Goal: Information Seeking & Learning: Learn about a topic

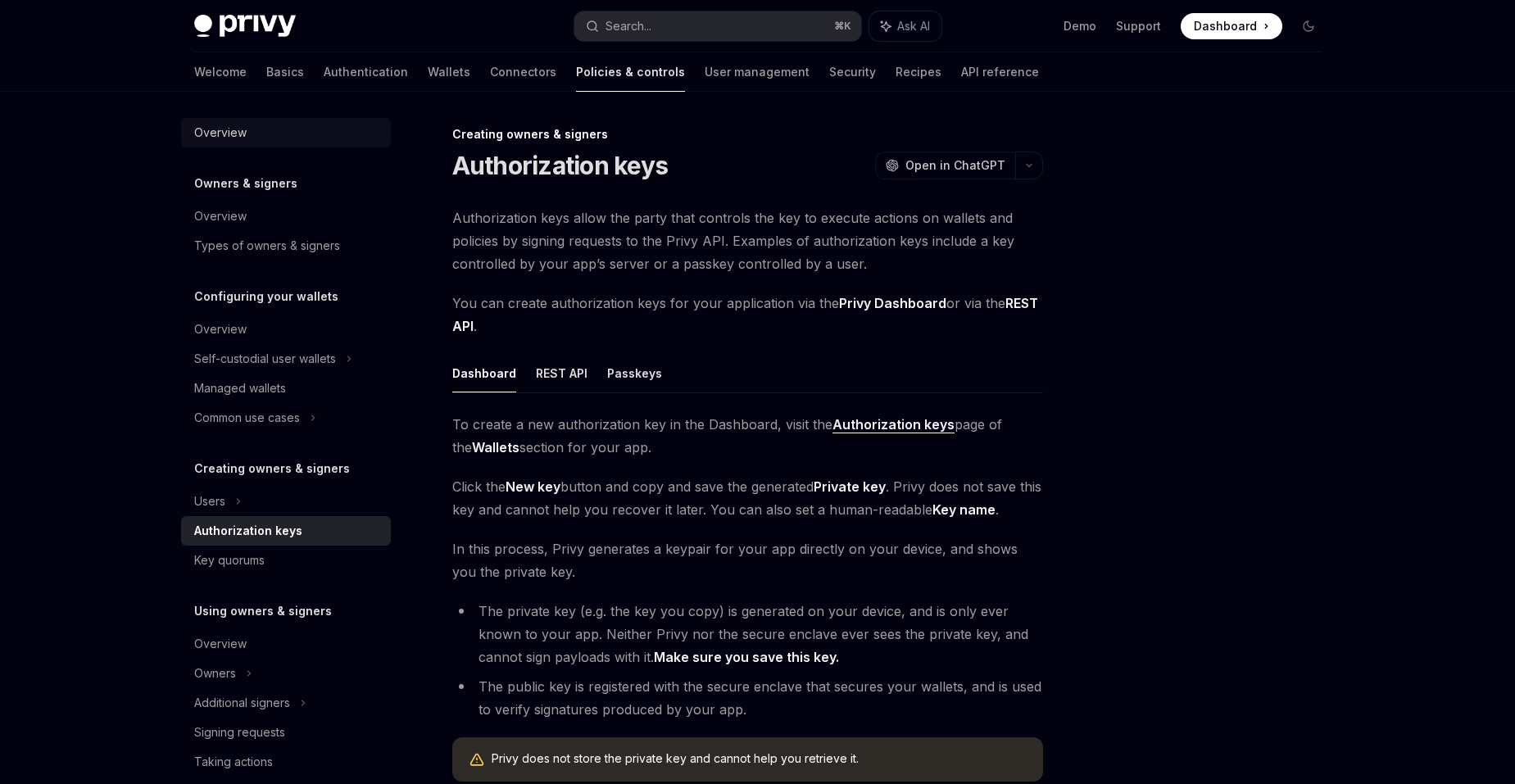
click at [252, 136] on div "Overview" at bounding box center [288, 133] width 187 height 20
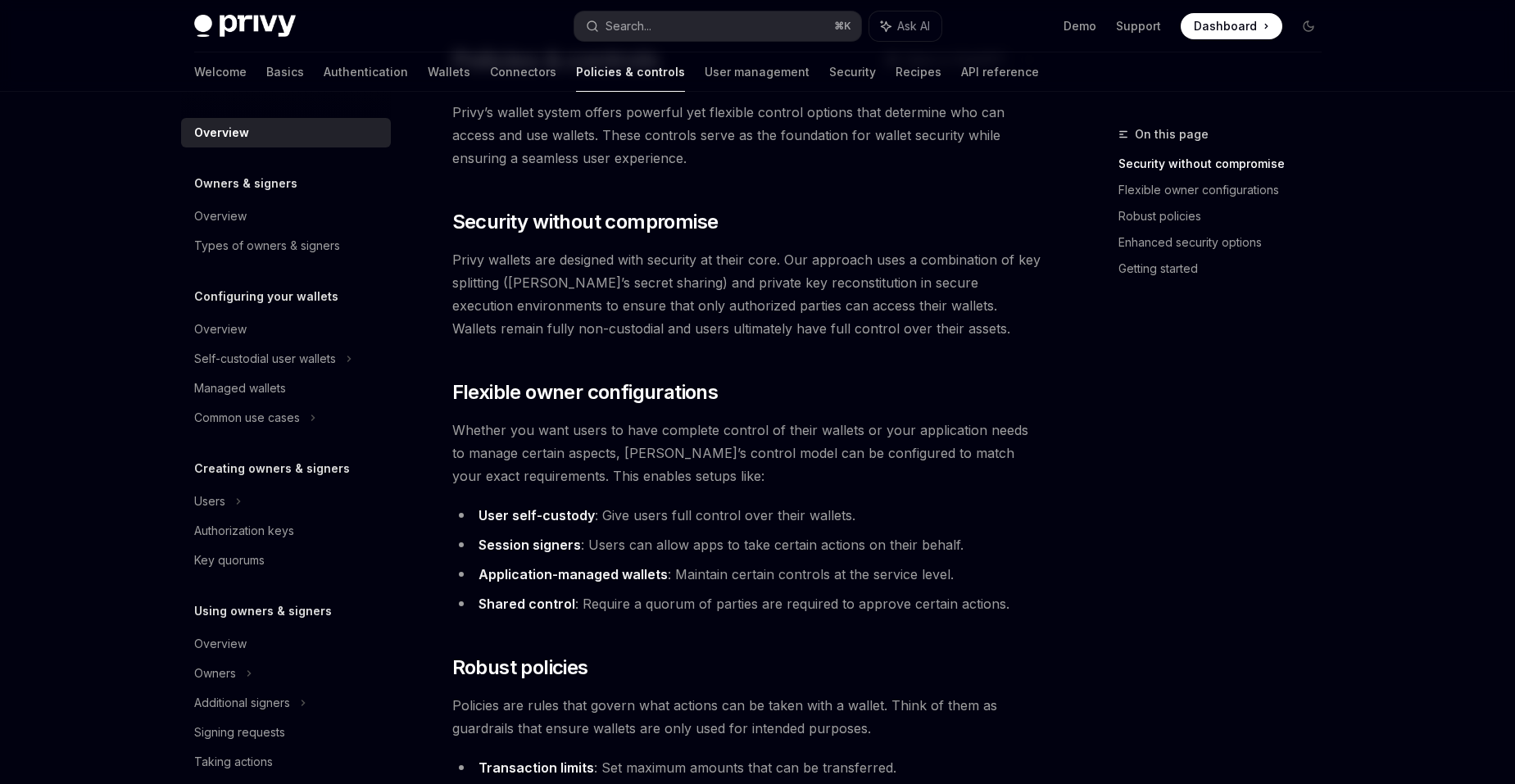
scroll to position [98, 0]
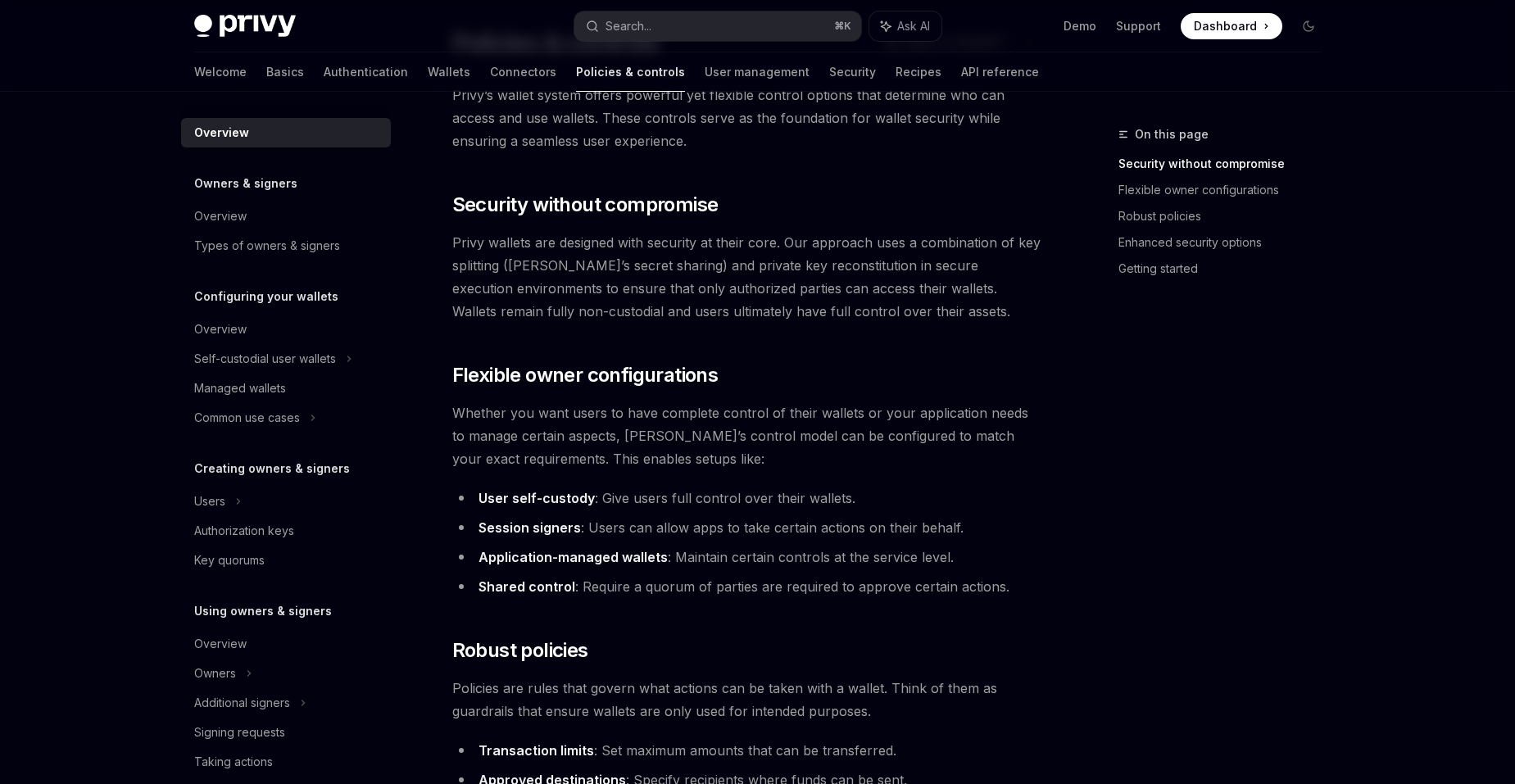
click at [521, 271] on span "Privy wallets are designed with security at their core. Our approach uses a com…" at bounding box center [747, 277] width 591 height 92
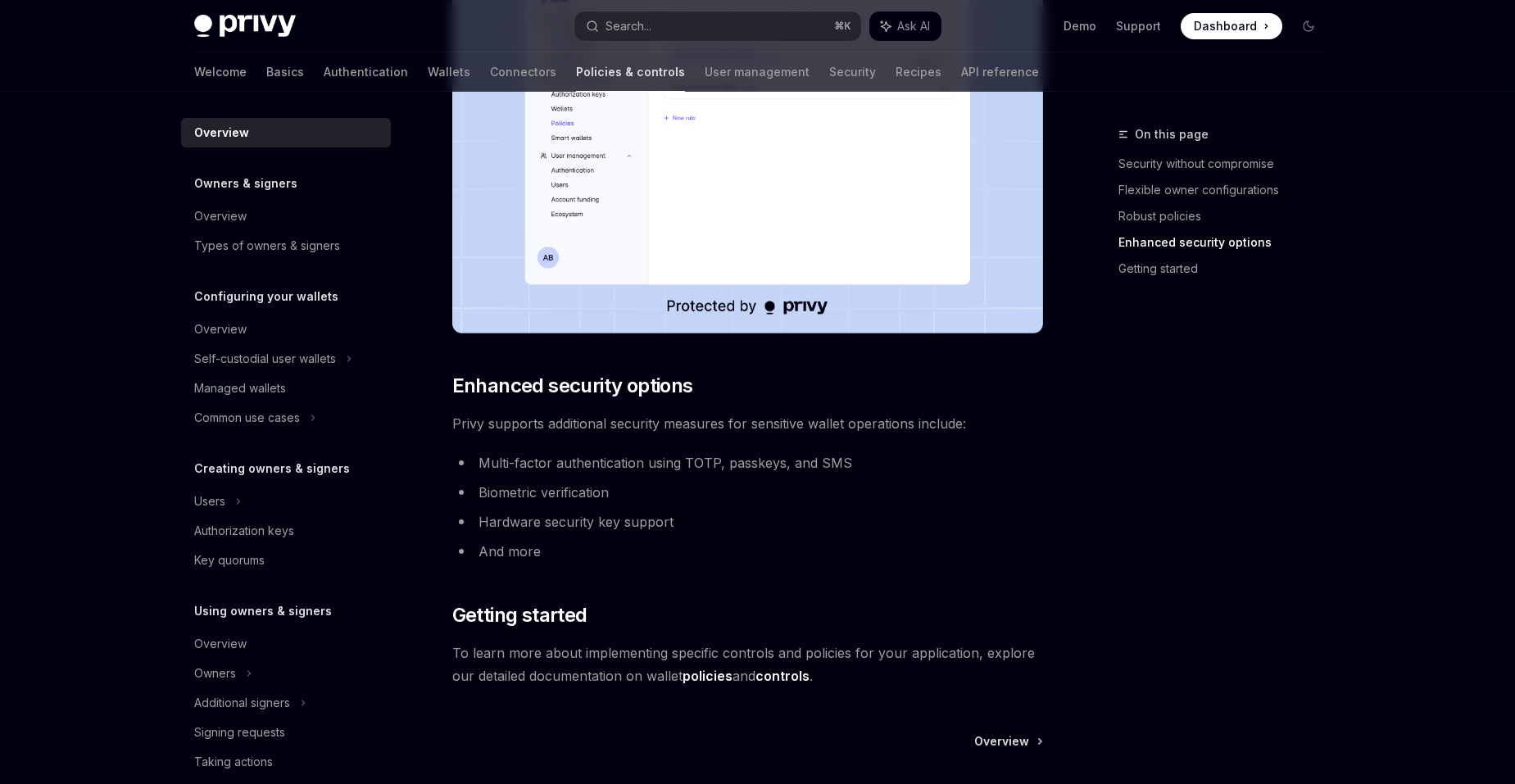
scroll to position [1295, 0]
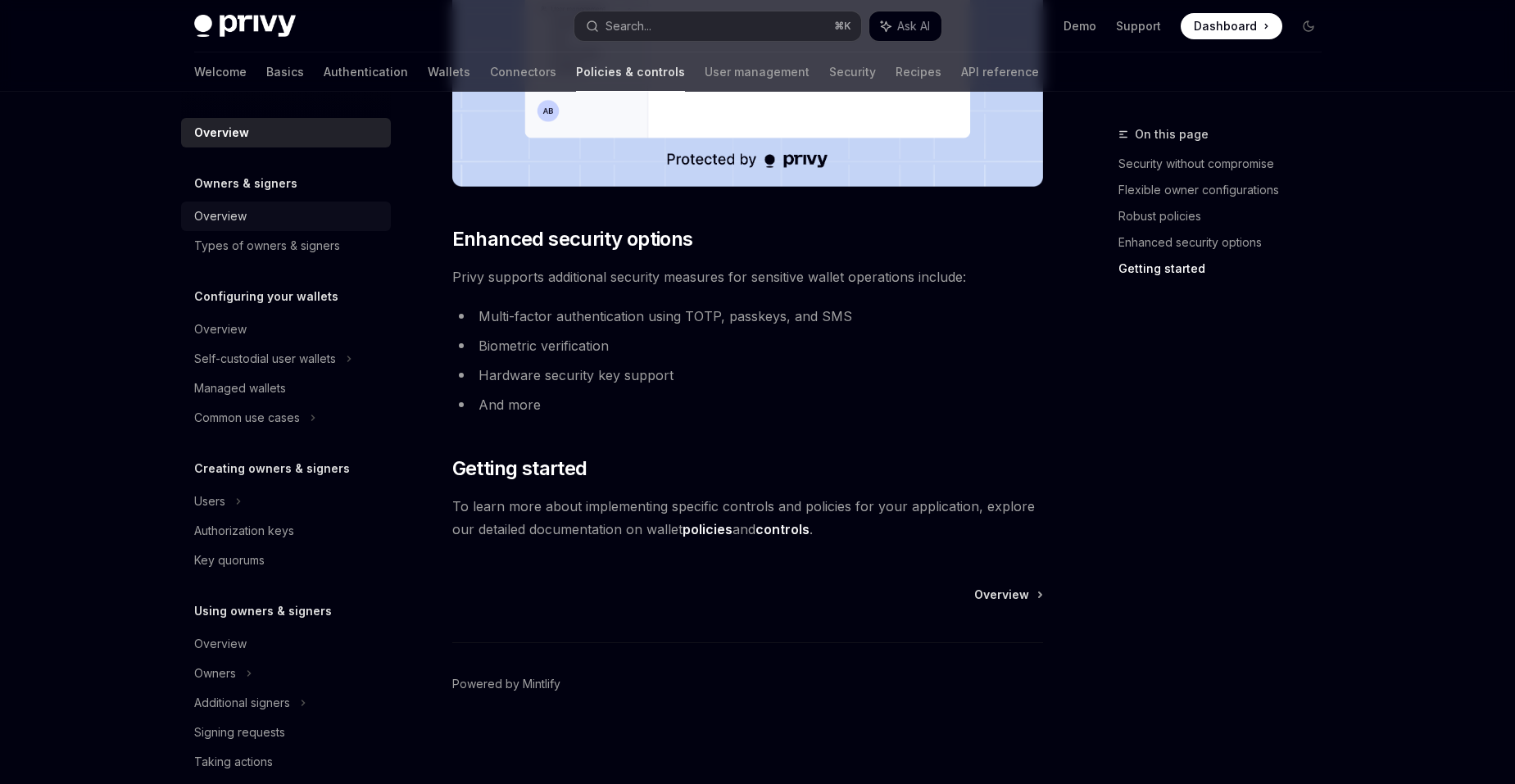
click at [233, 217] on div "Overview" at bounding box center [221, 217] width 52 height 20
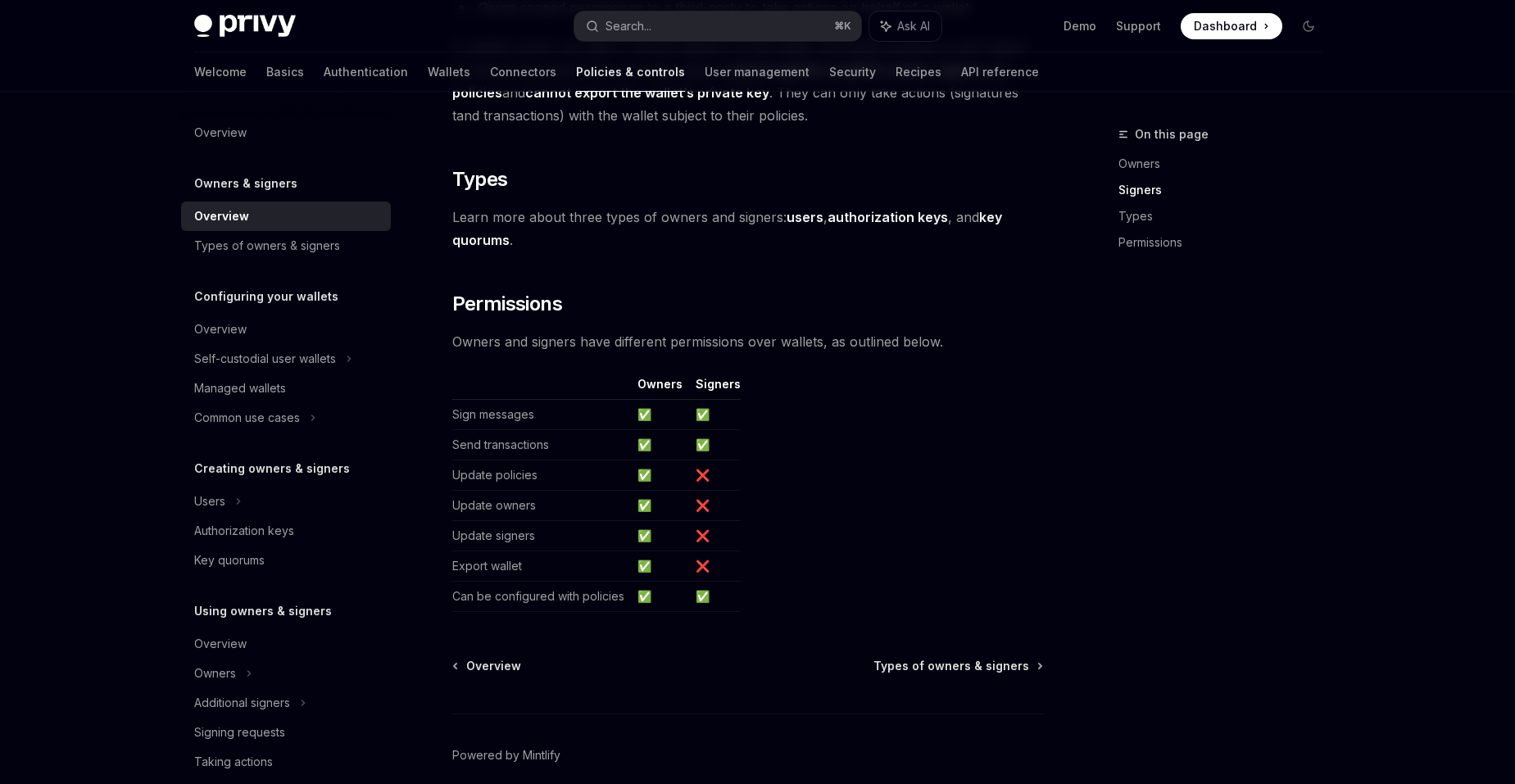
scroll to position [1278, 0]
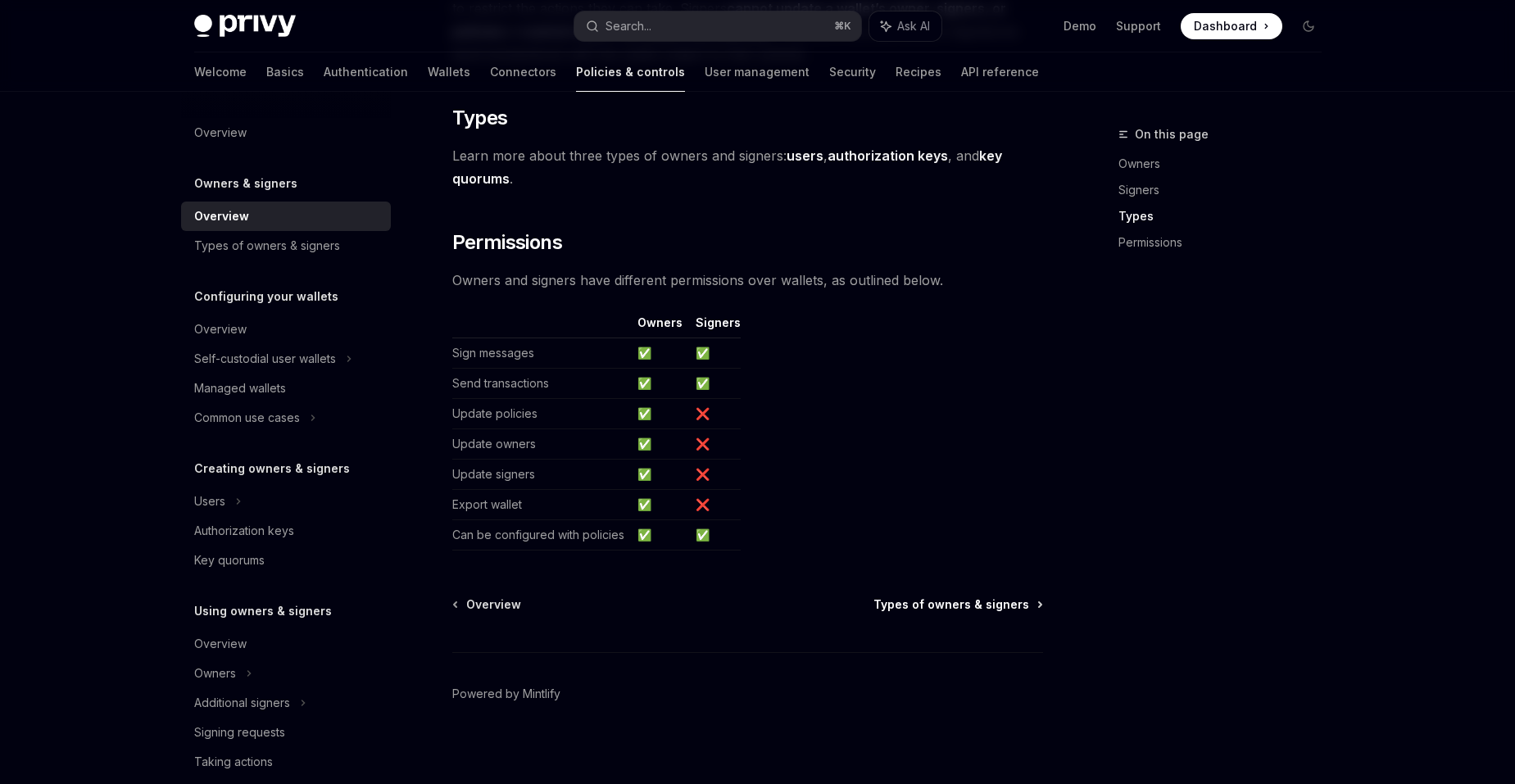
click at [1032, 599] on link "Types of owners & signers" at bounding box center [957, 604] width 168 height 16
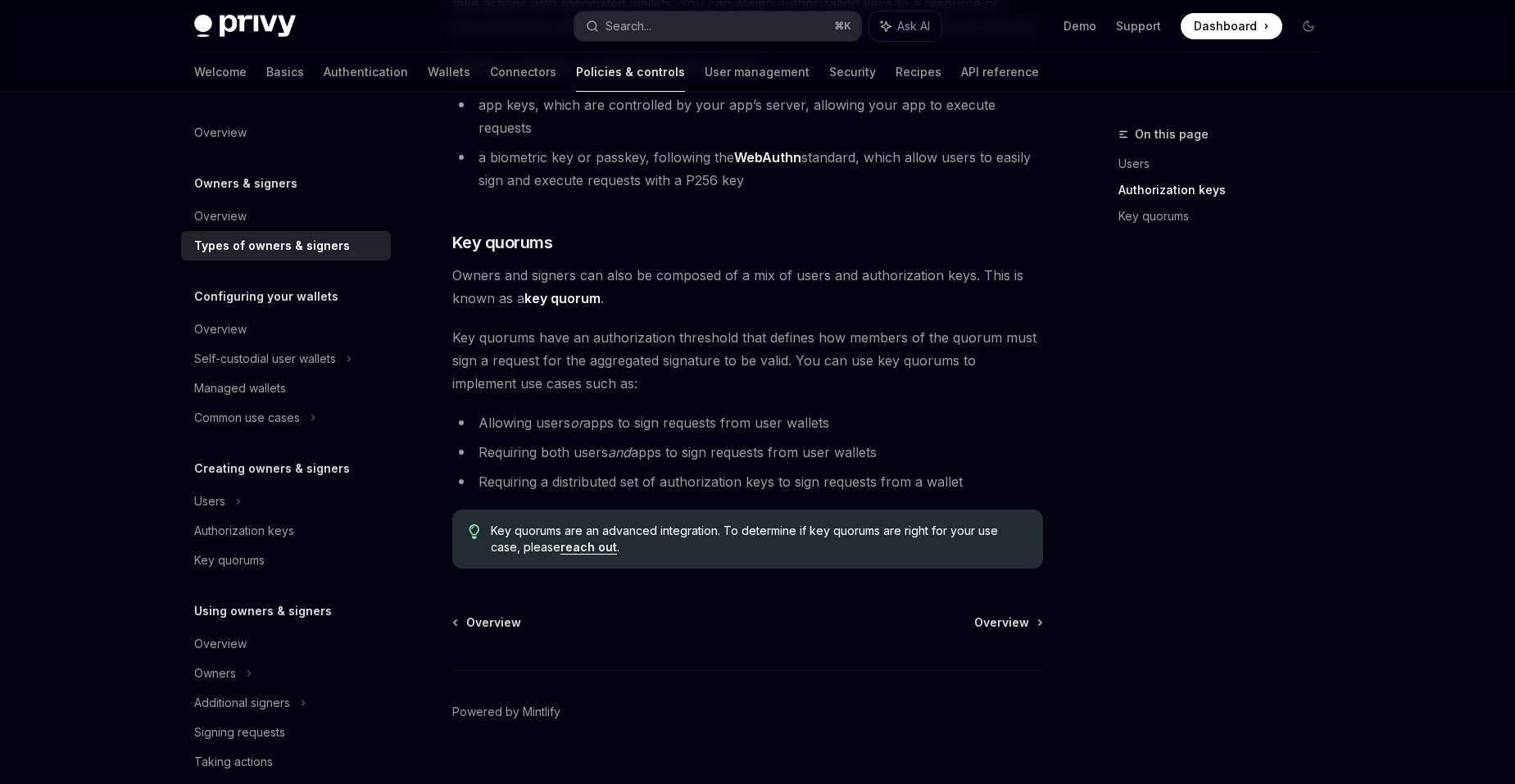
scroll to position [554, 0]
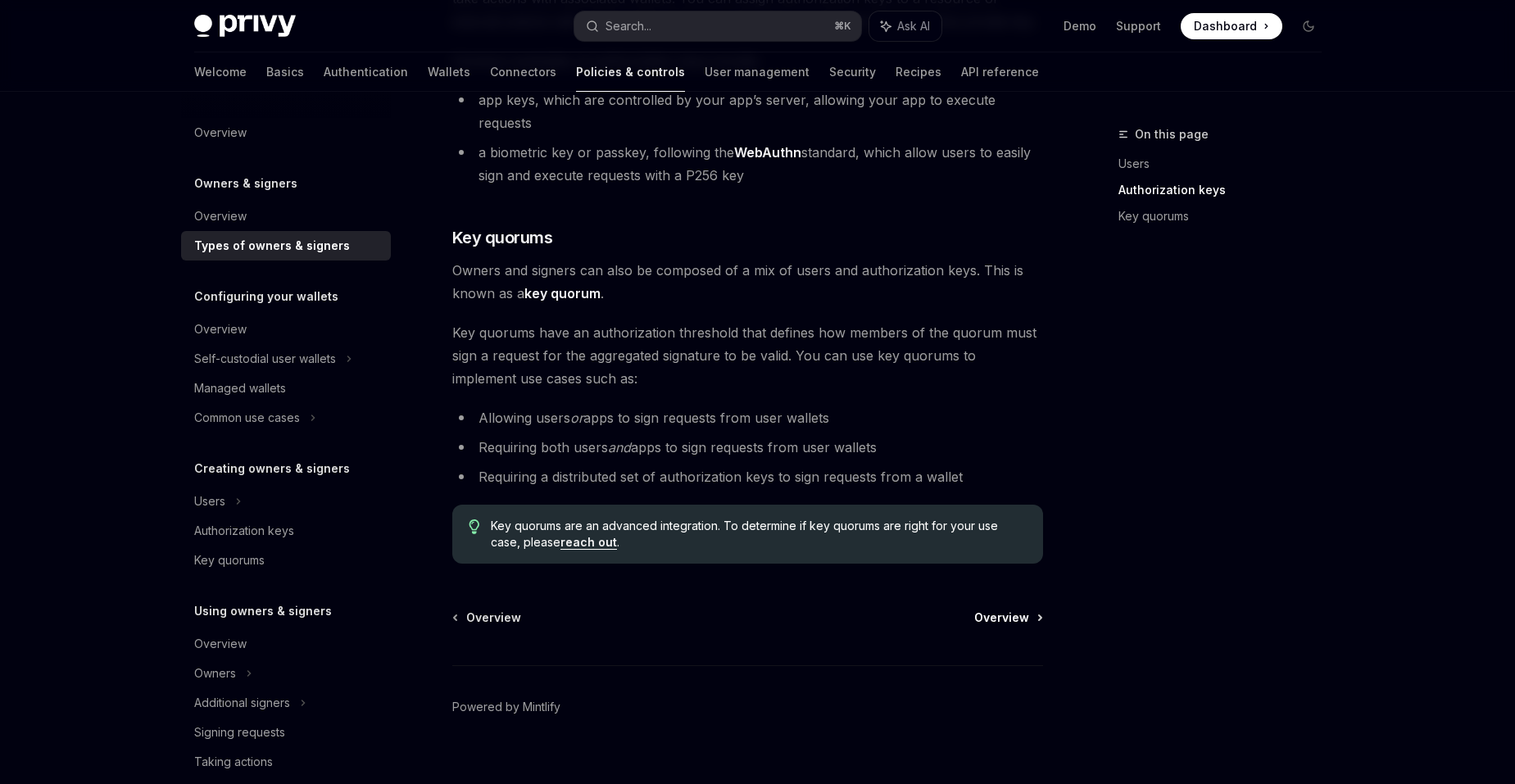
click at [993, 609] on span "Overview" at bounding box center [1002, 618] width 55 height 16
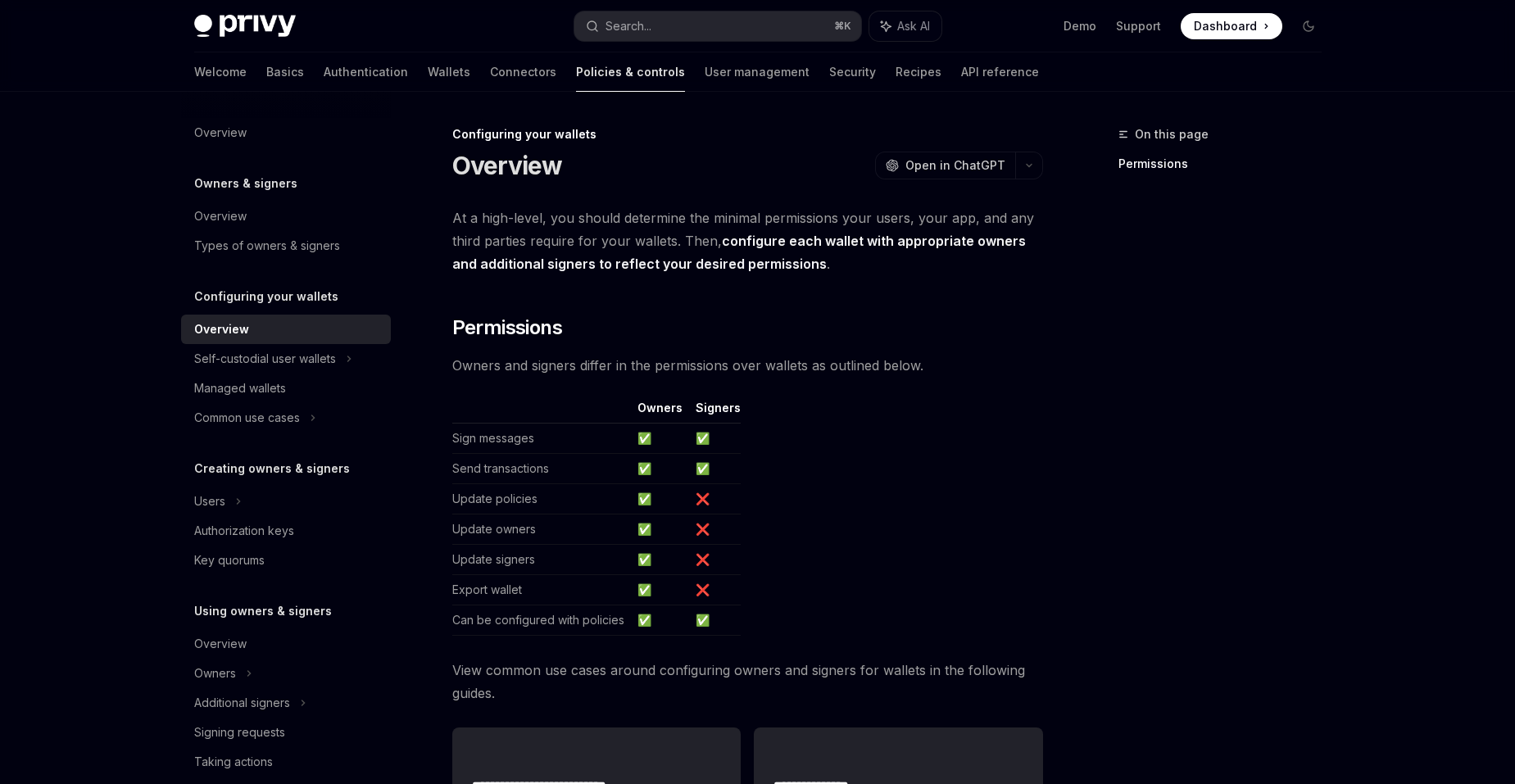
scroll to position [197, 0]
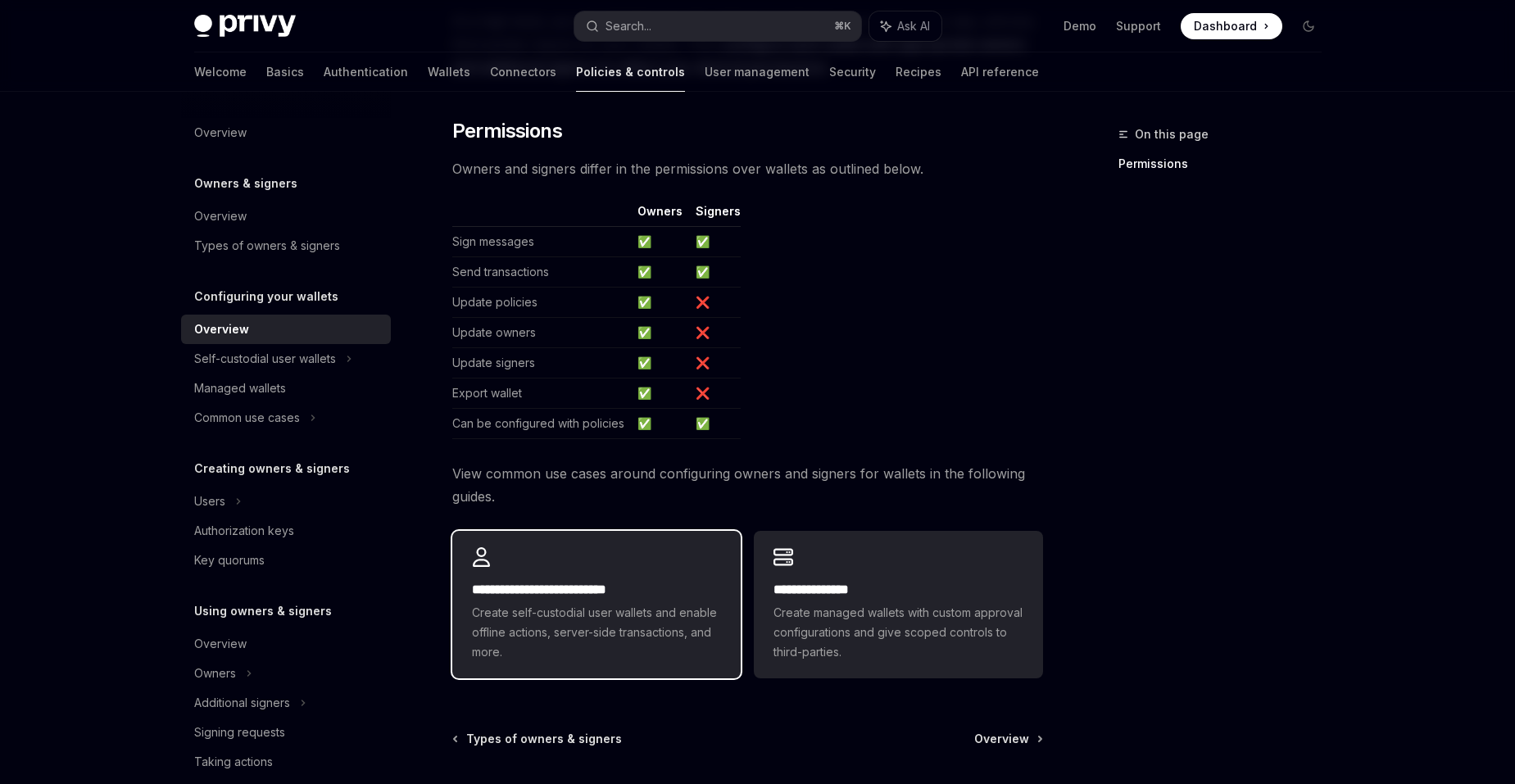
click at [589, 593] on h2 "**********" at bounding box center [596, 590] width 249 height 20
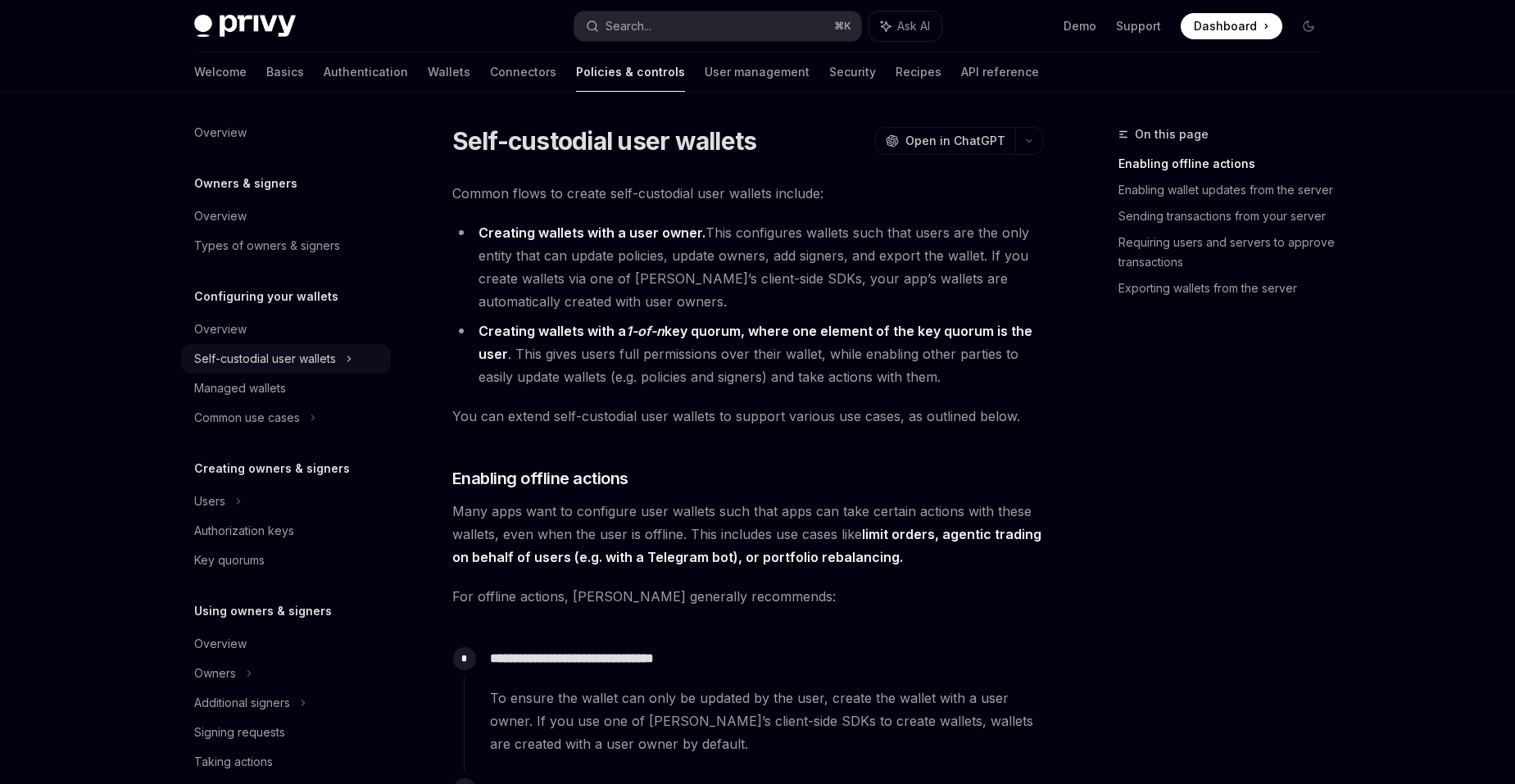
click at [244, 351] on div "Self-custodial user wallets" at bounding box center [265, 359] width 142 height 20
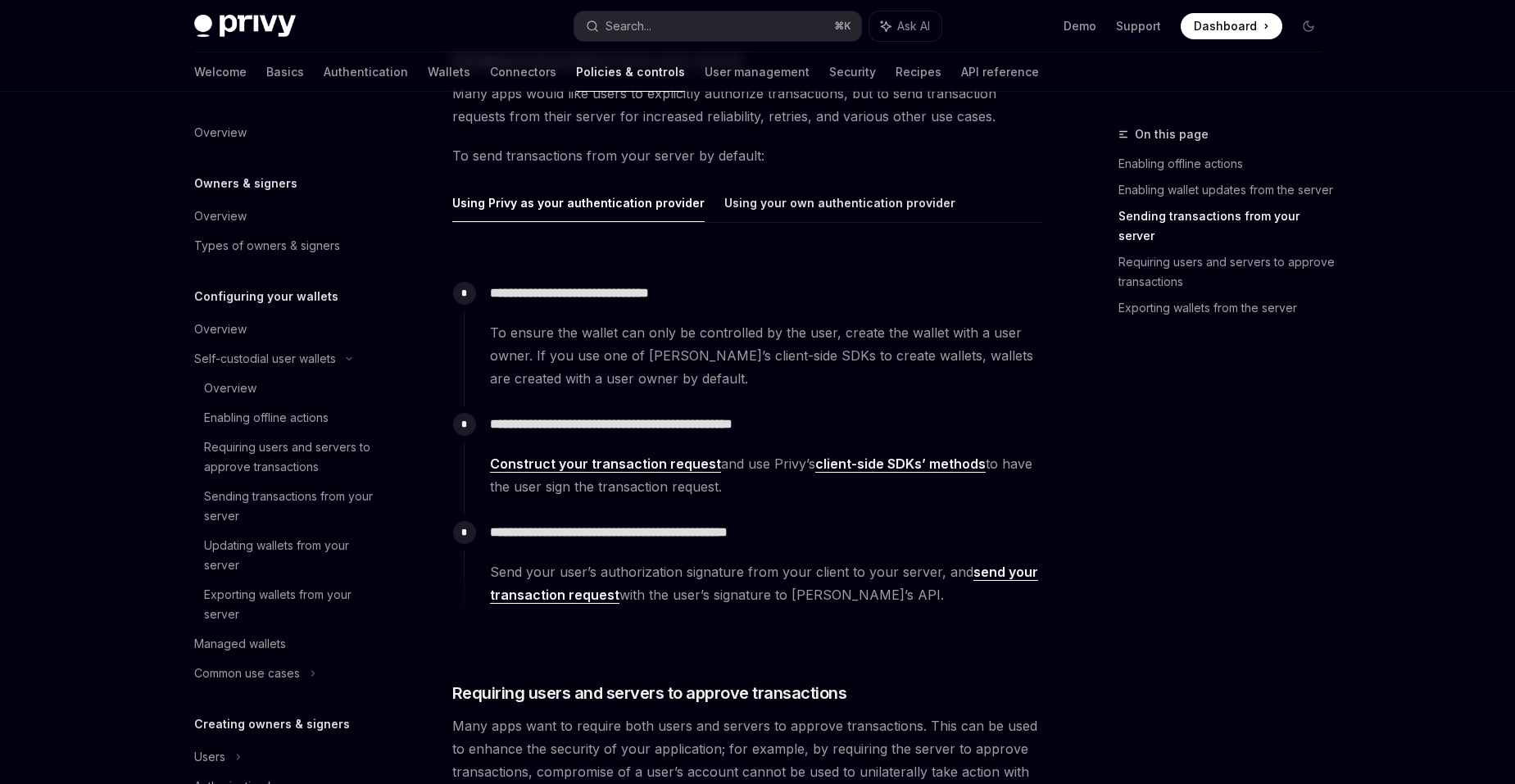
scroll to position [1671, 0]
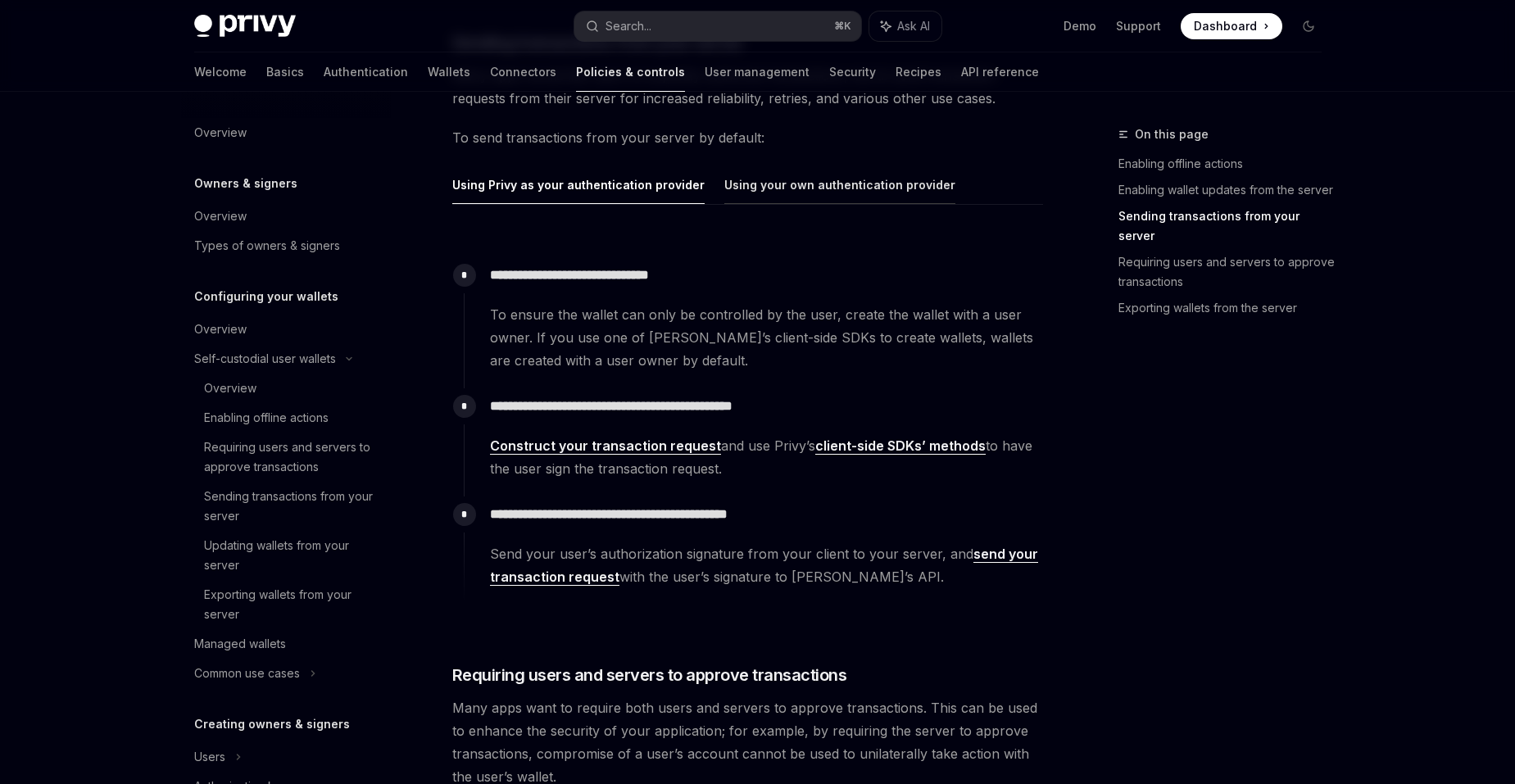
click at [724, 182] on button "Using your own authentication provider" at bounding box center [840, 185] width 231 height 39
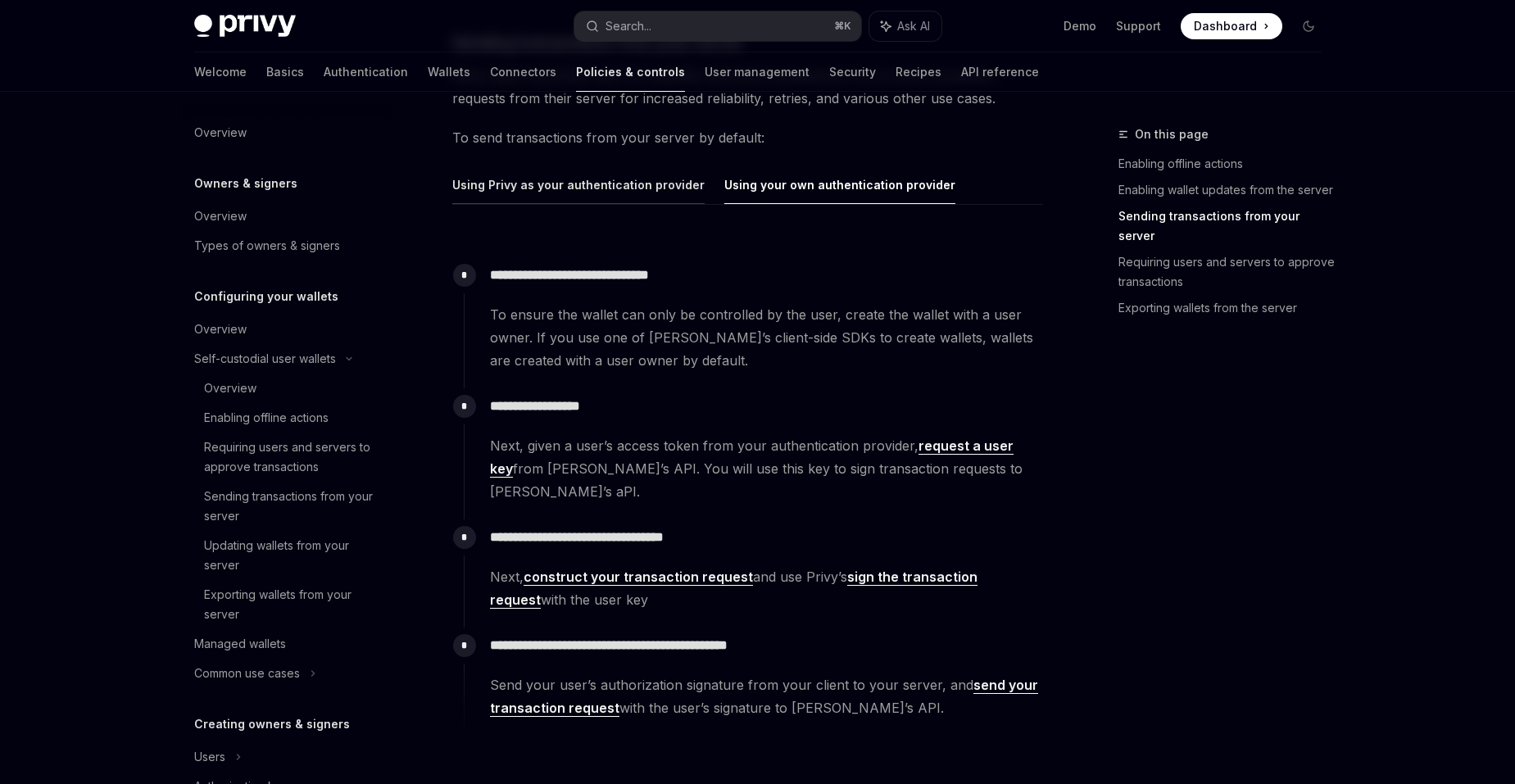
click at [596, 178] on button "Using Privy as your authentication provider" at bounding box center [578, 185] width 253 height 39
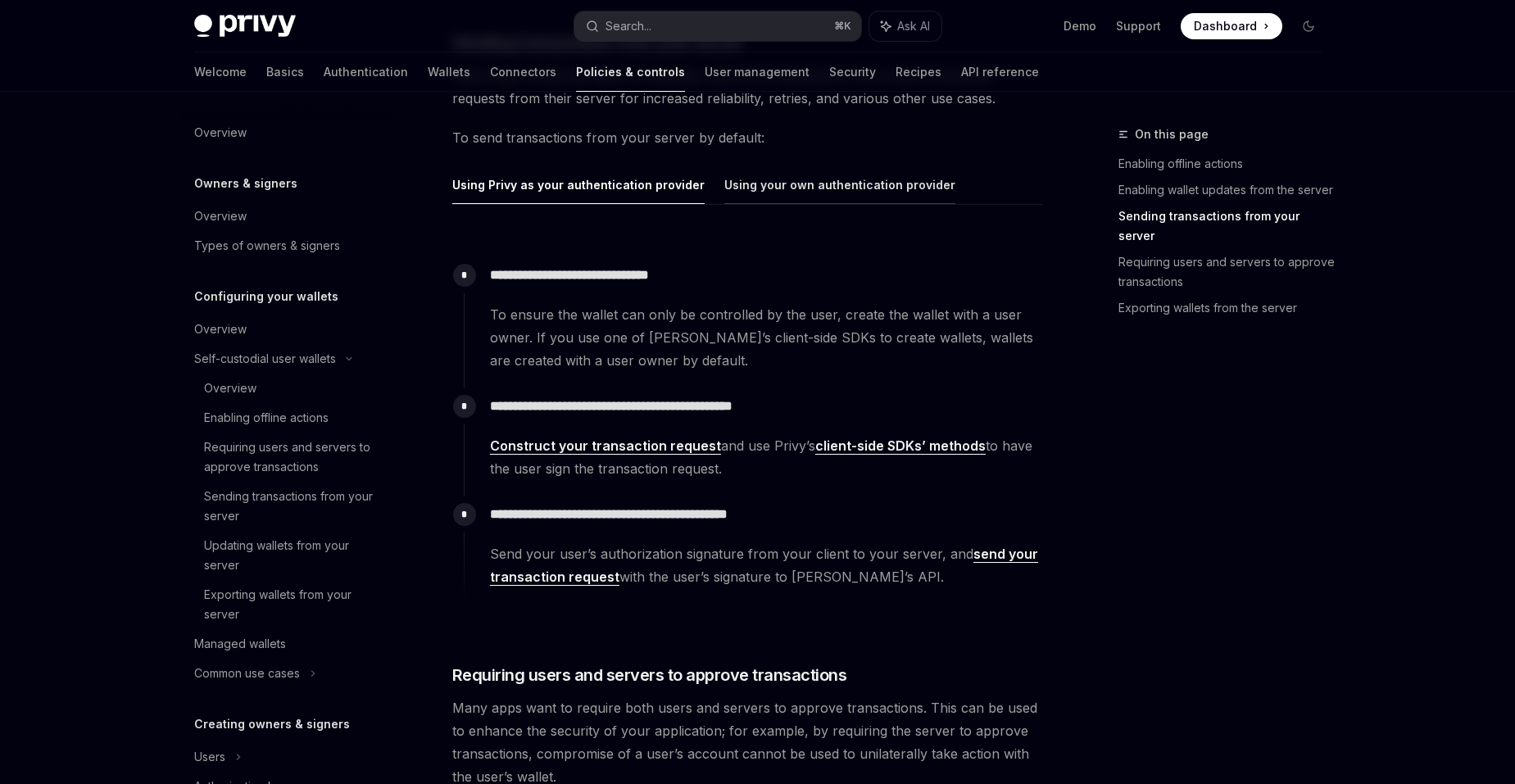
click at [726, 184] on button "Using your own authentication provider" at bounding box center [840, 185] width 231 height 39
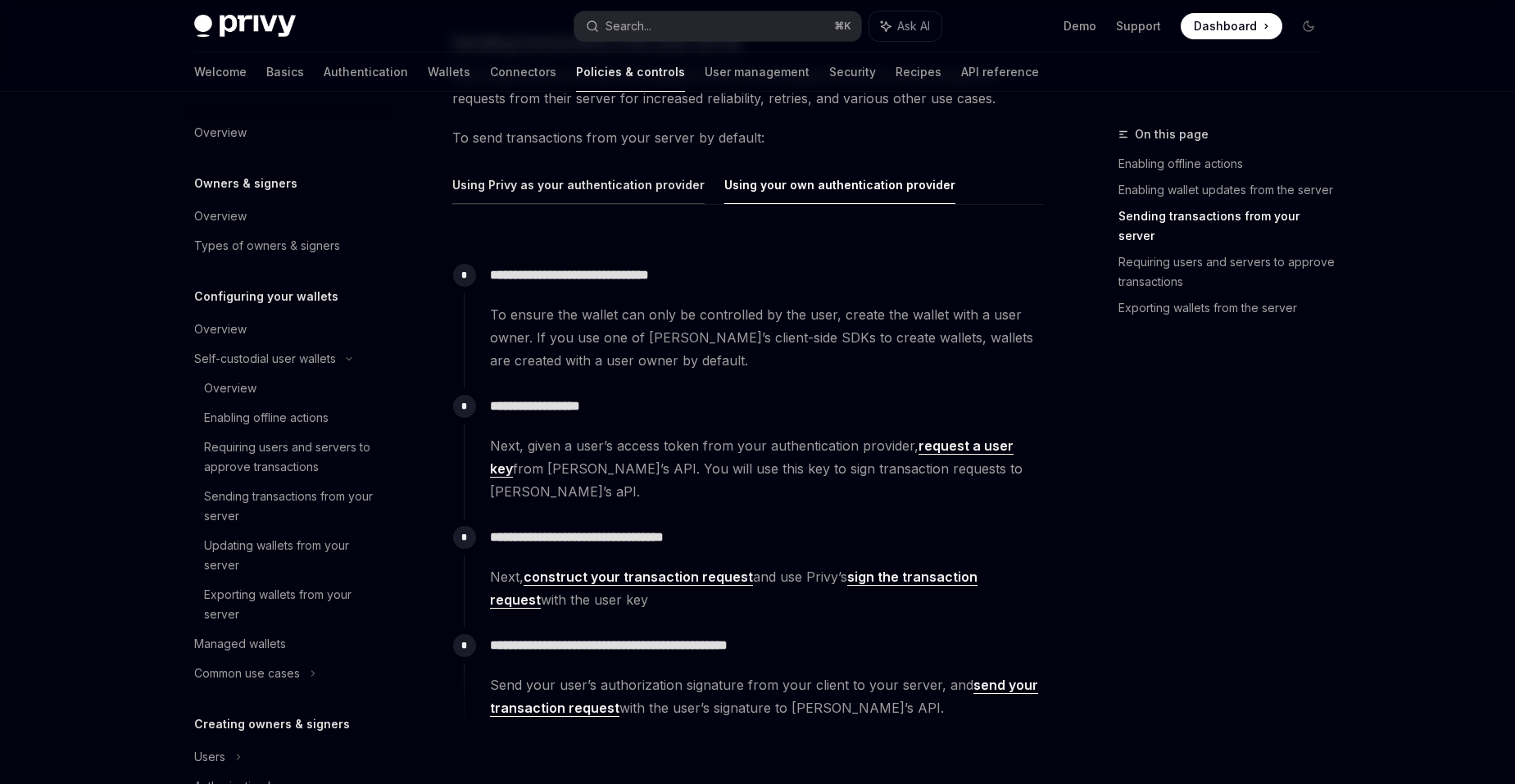
click at [622, 180] on button "Using Privy as your authentication provider" at bounding box center [578, 185] width 253 height 39
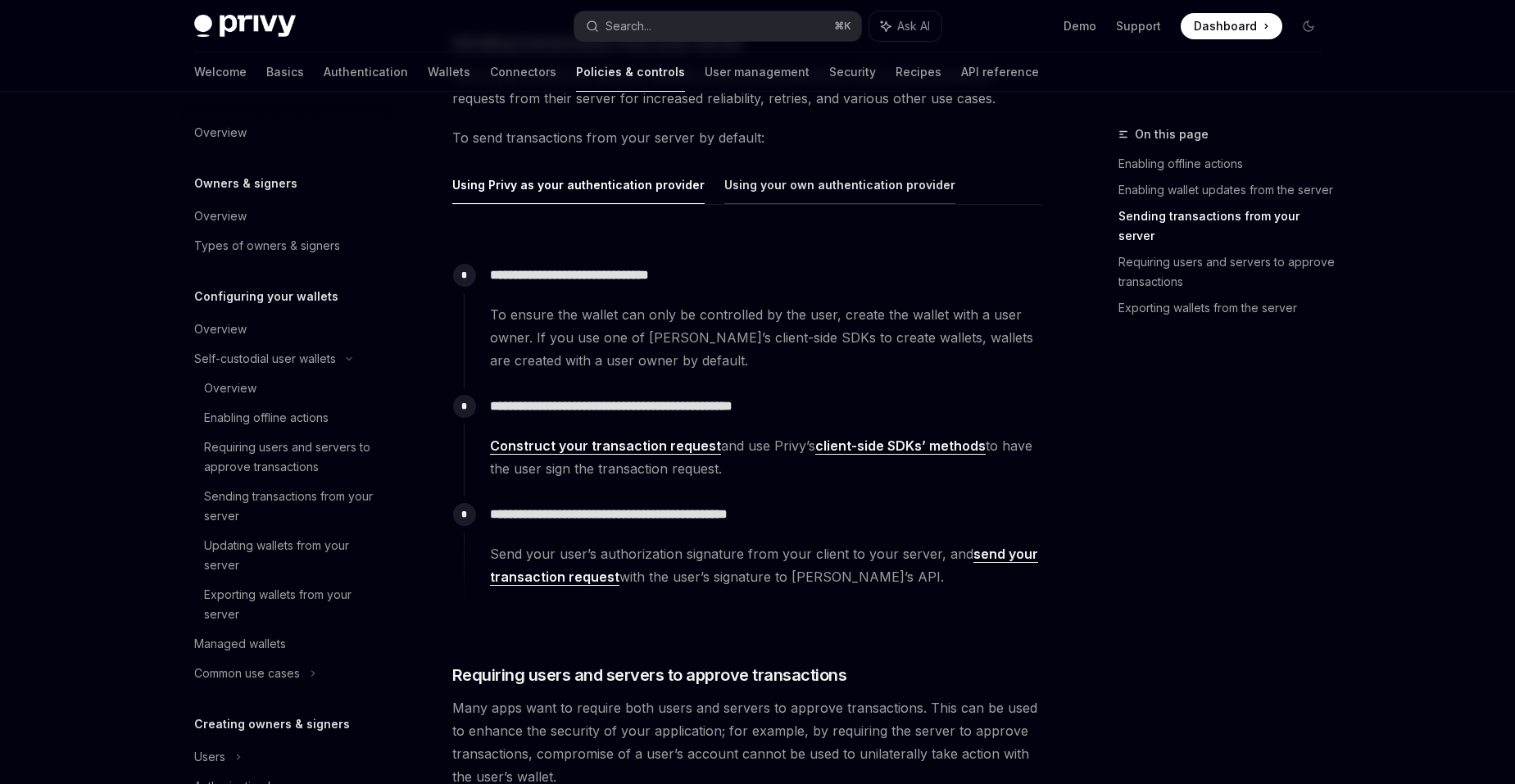
click at [811, 182] on button "Using your own authentication provider" at bounding box center [840, 185] width 231 height 39
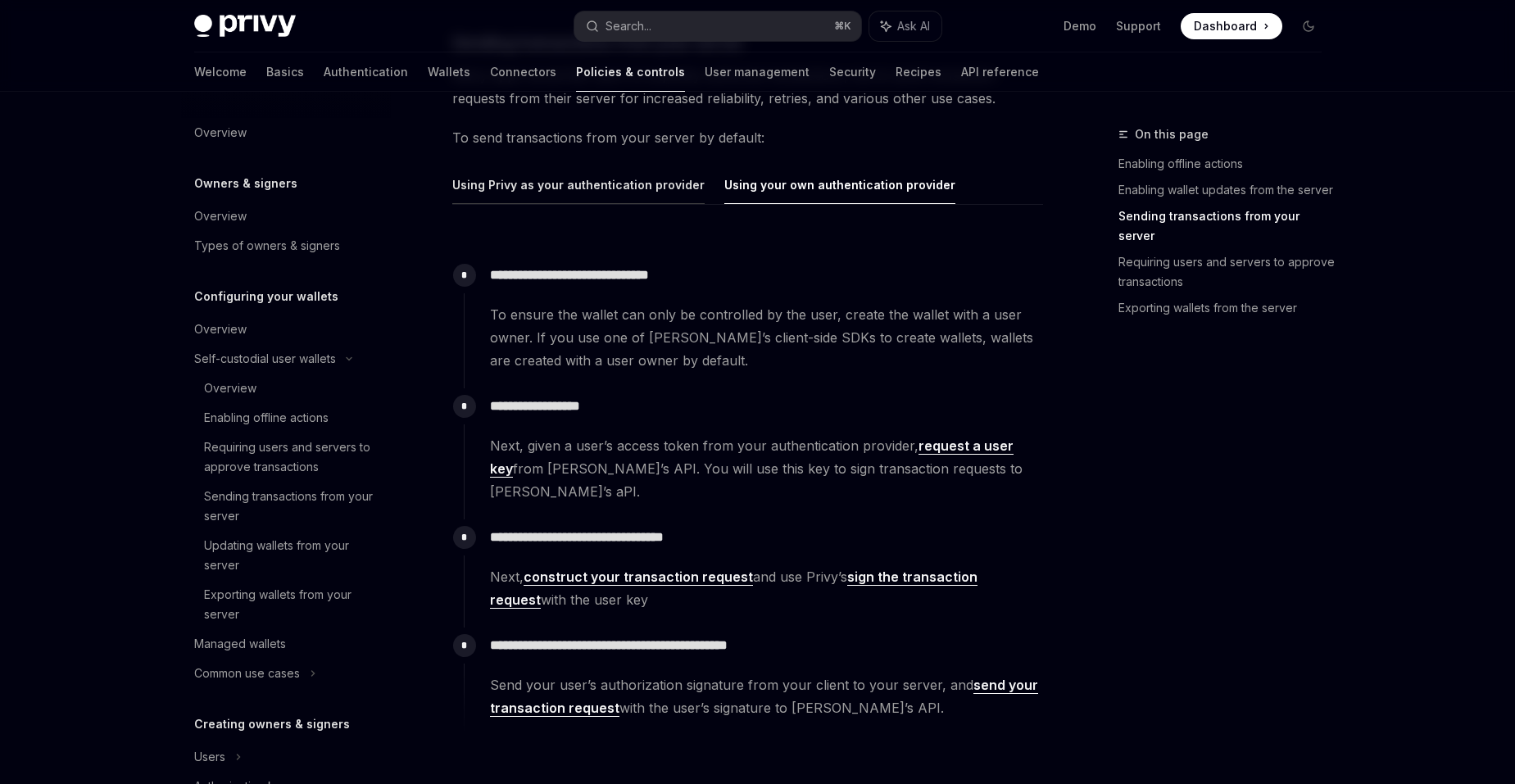
click at [675, 182] on button "Using Privy as your authentication provider" at bounding box center [578, 185] width 253 height 39
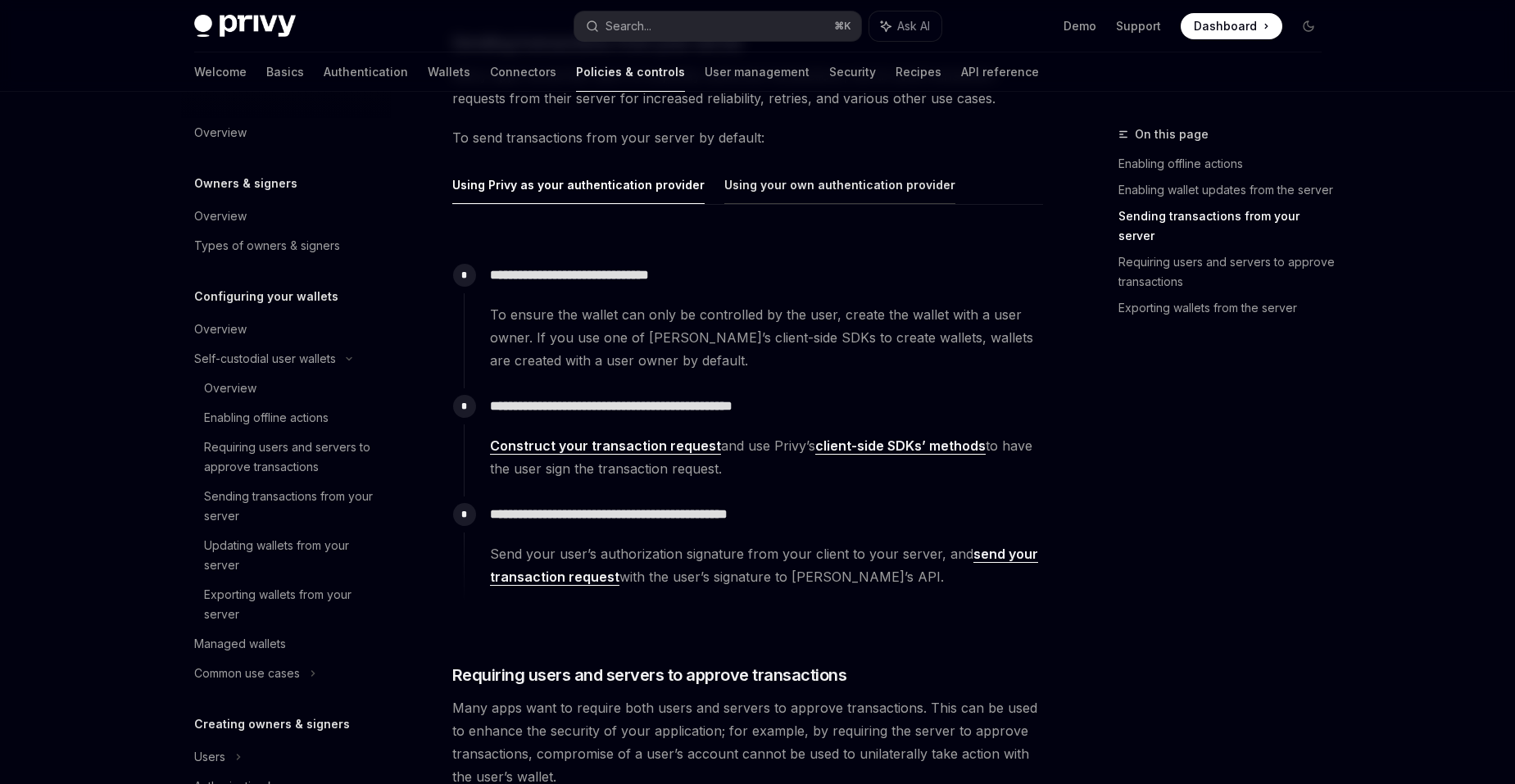
click at [807, 198] on button "Using your own authentication provider" at bounding box center [840, 185] width 231 height 39
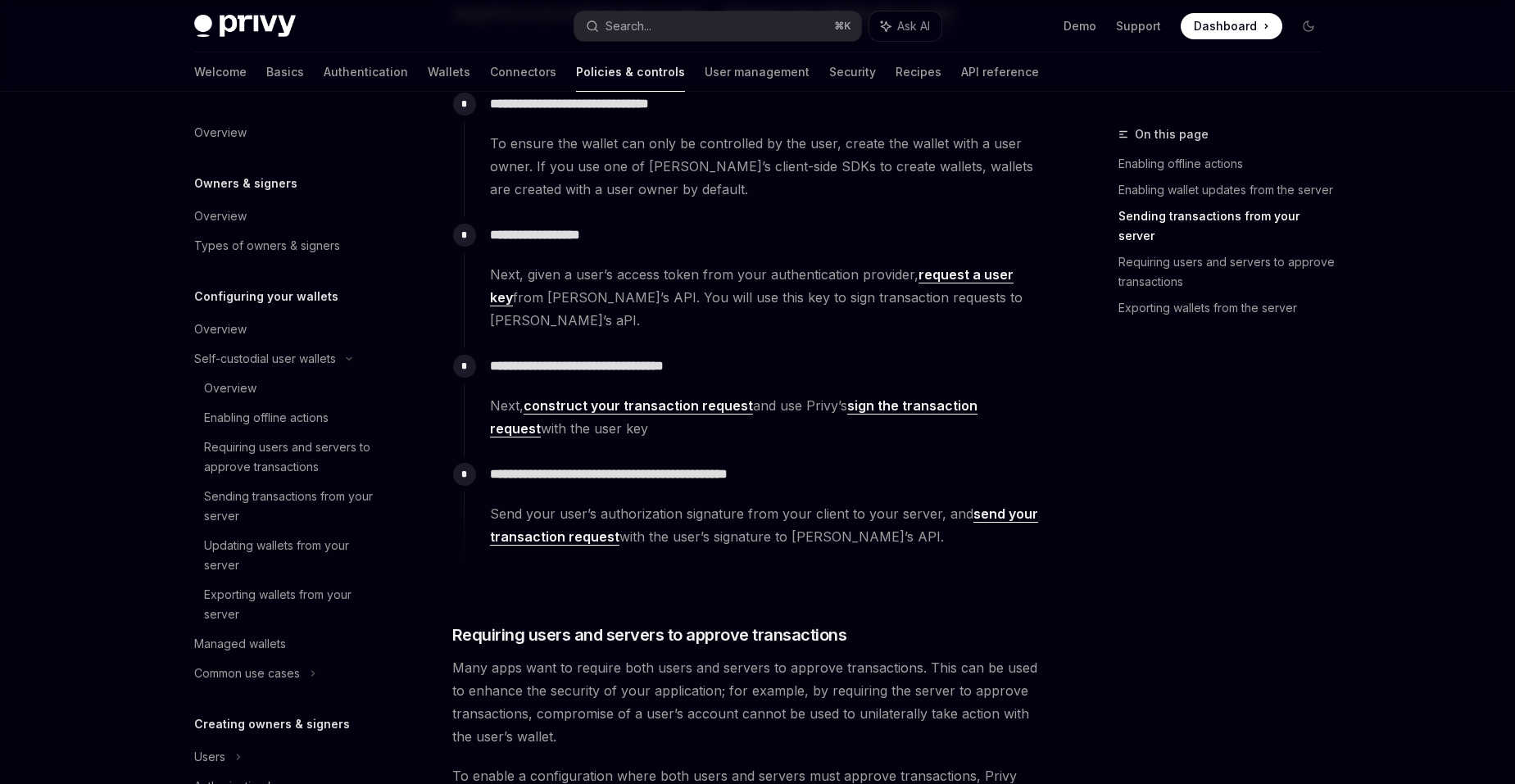
scroll to position [1744, 0]
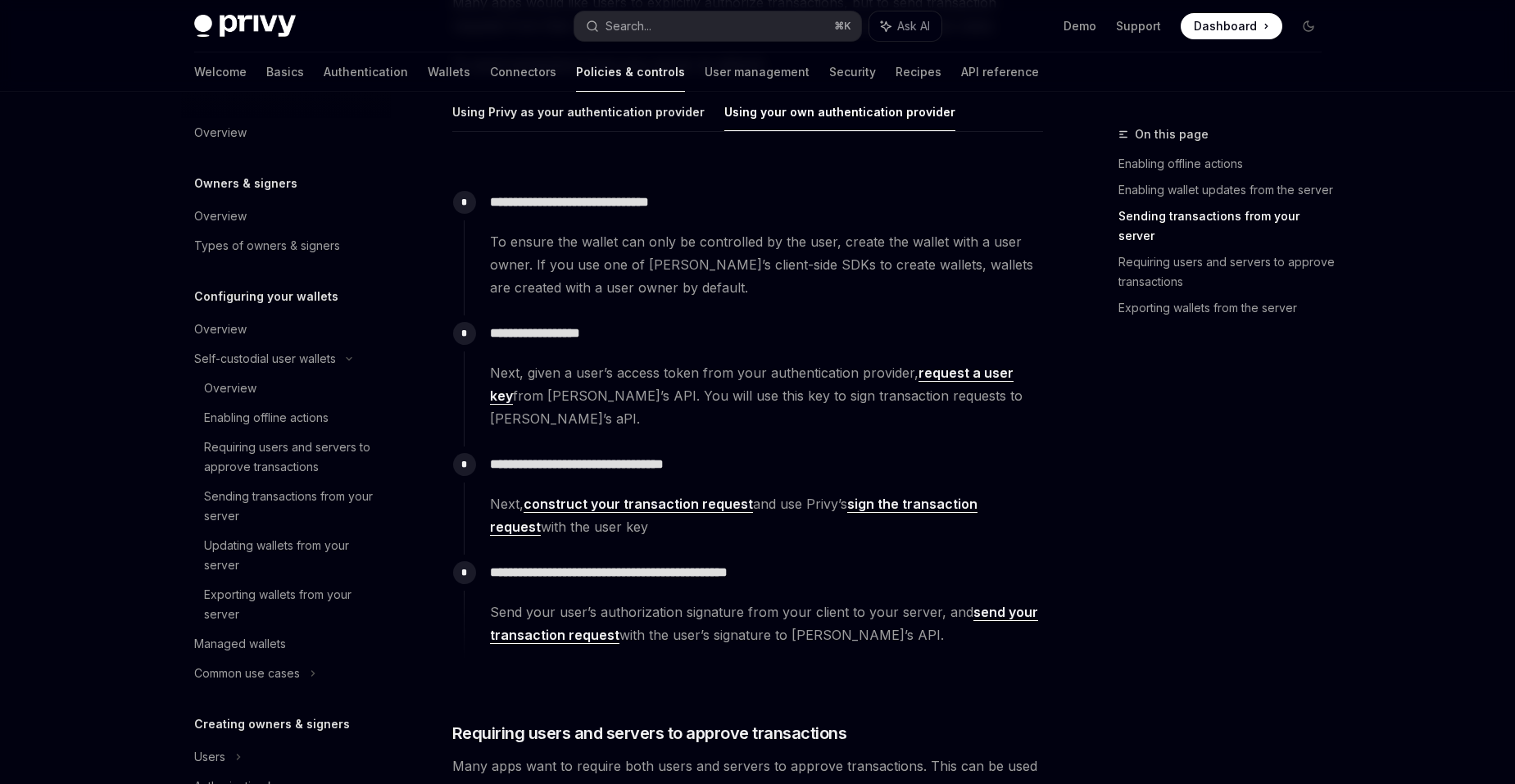
click at [992, 604] on link "send your transaction request" at bounding box center [764, 623] width 548 height 40
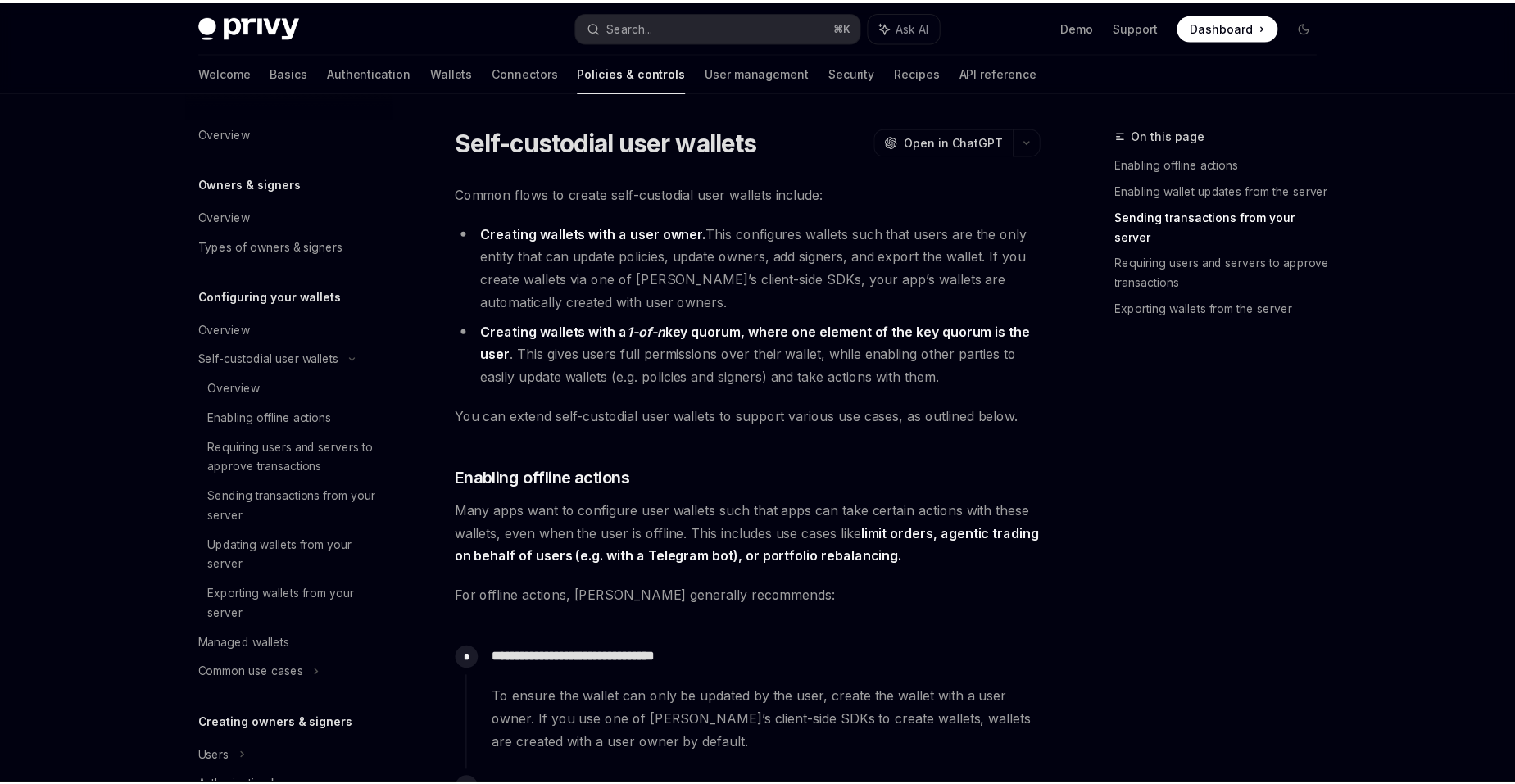
scroll to position [579, 0]
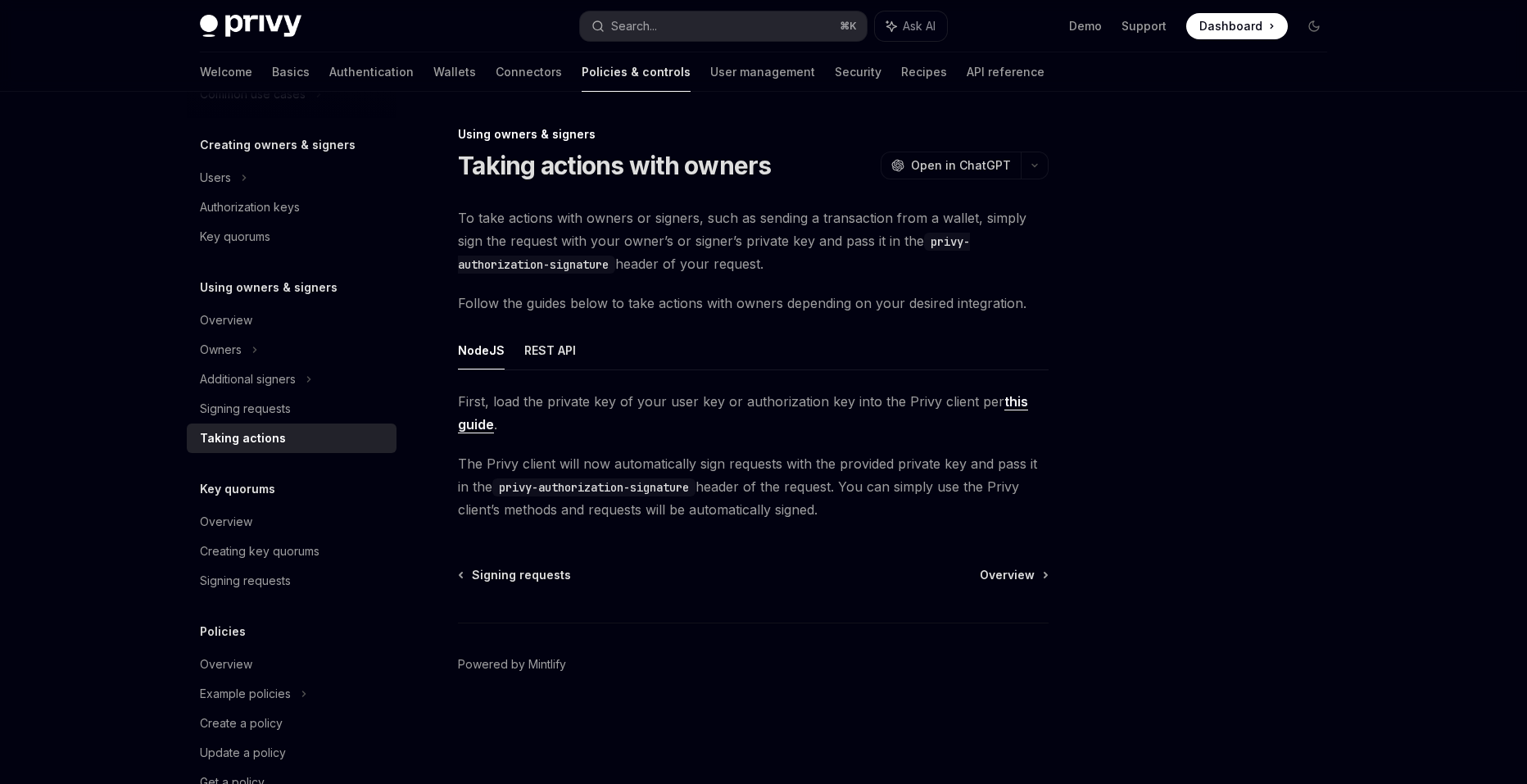
click at [572, 347] on ul "NodeJS REST API" at bounding box center [753, 351] width 590 height 39
click at [554, 345] on button "REST API" at bounding box center [549, 350] width 52 height 39
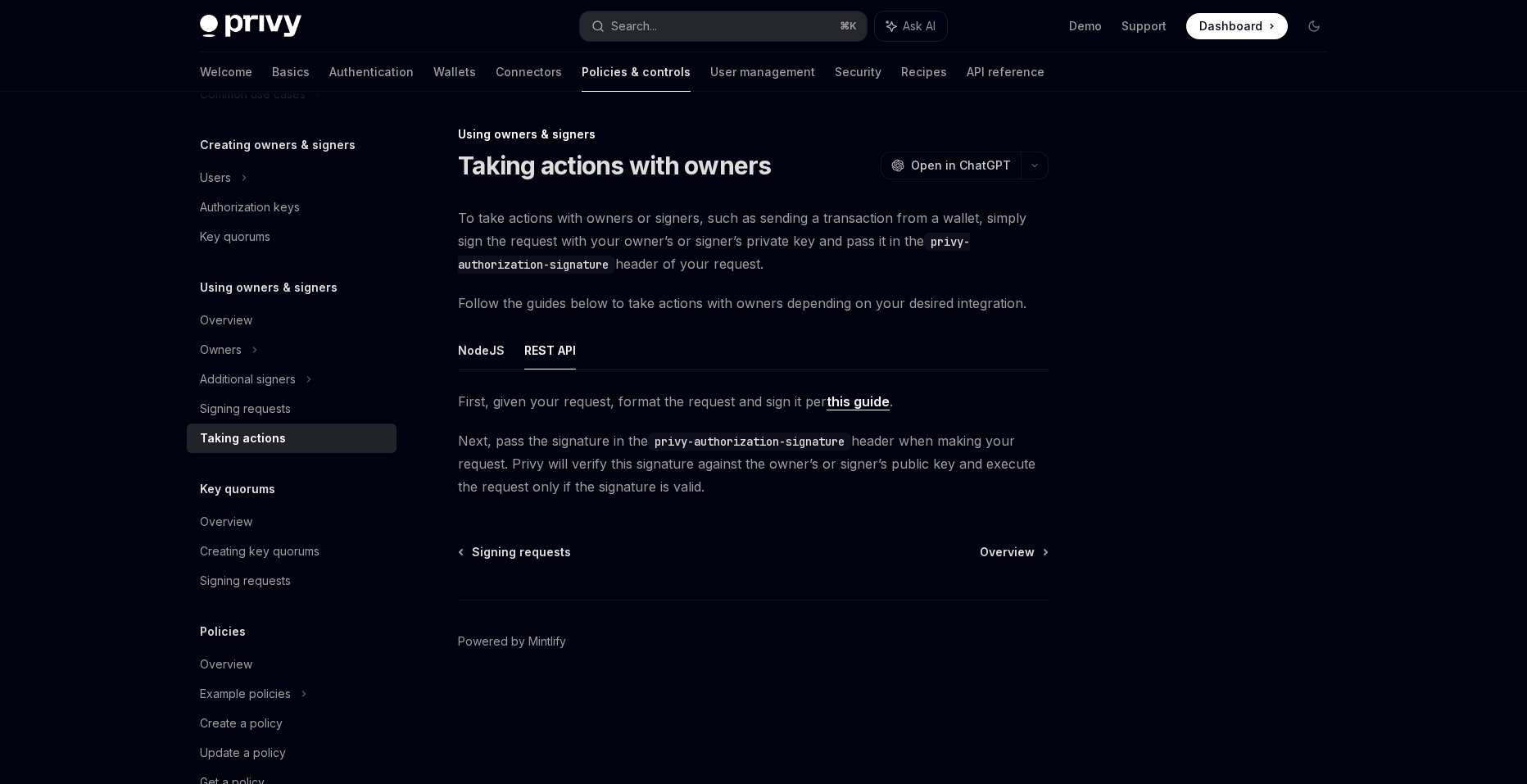
click at [852, 399] on link "this guide" at bounding box center [858, 401] width 63 height 17
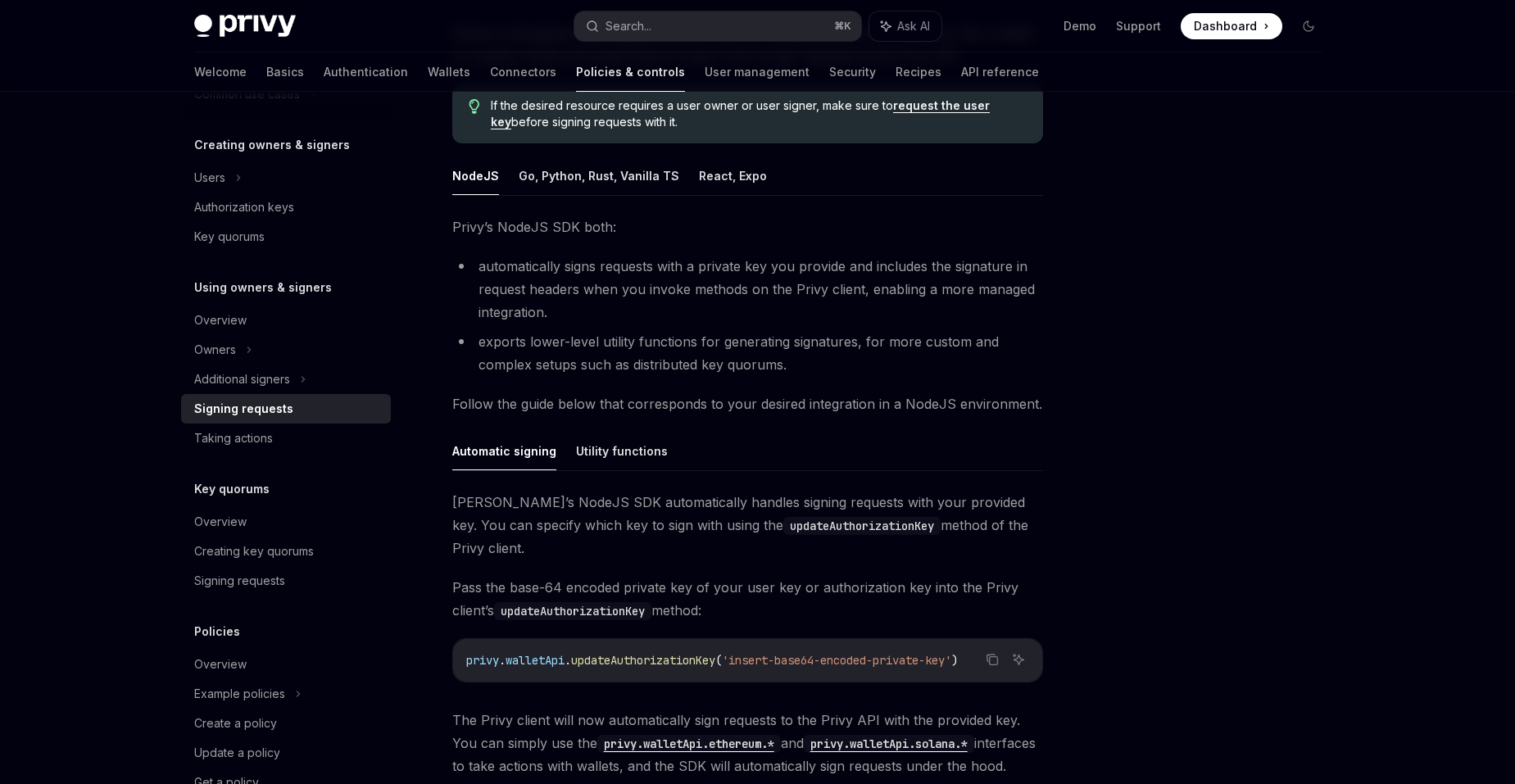
scroll to position [295, 0]
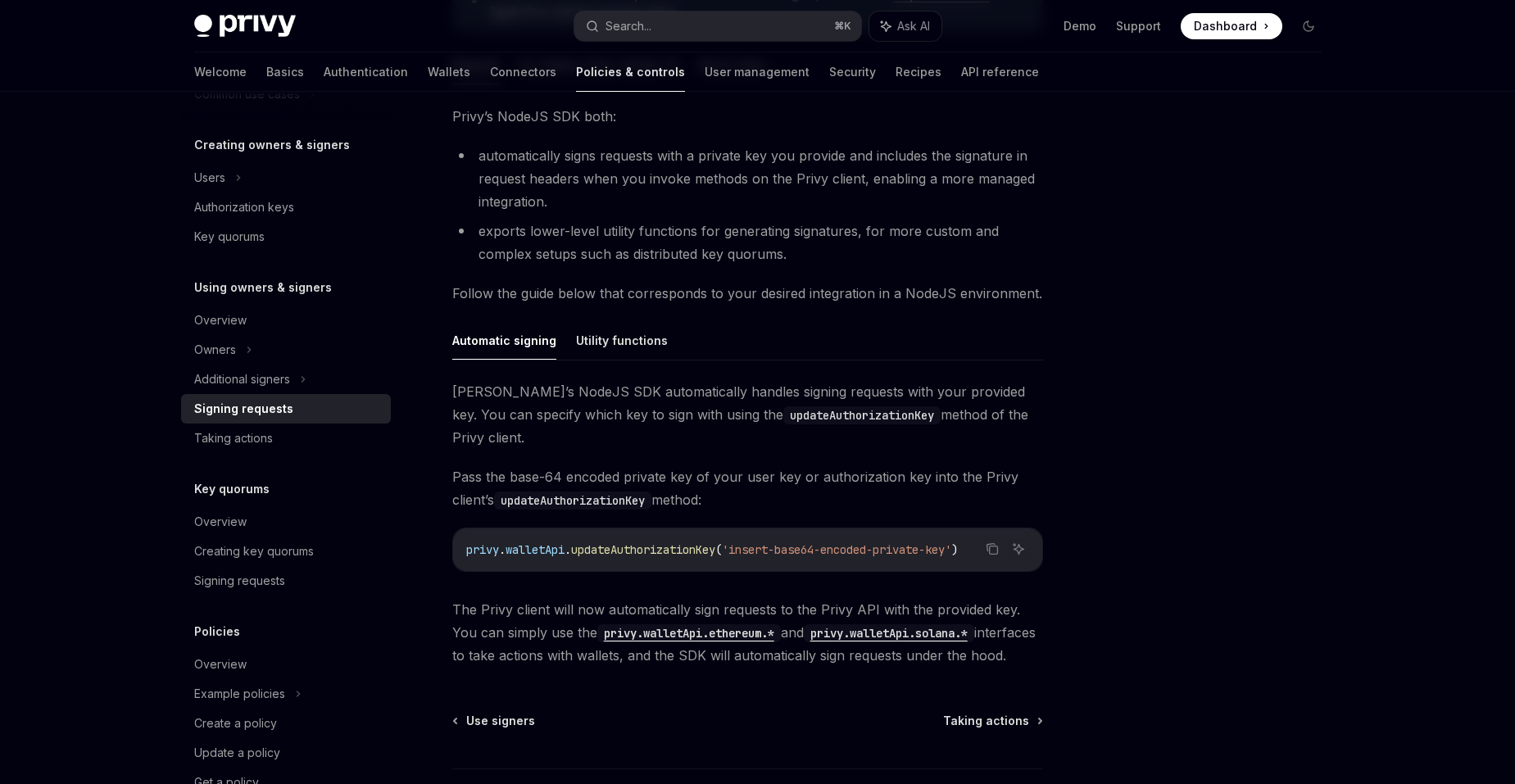
click at [537, 324] on button "Automatic signing" at bounding box center [504, 340] width 104 height 39
click at [593, 335] on button "Utility functions" at bounding box center [622, 340] width 92 height 39
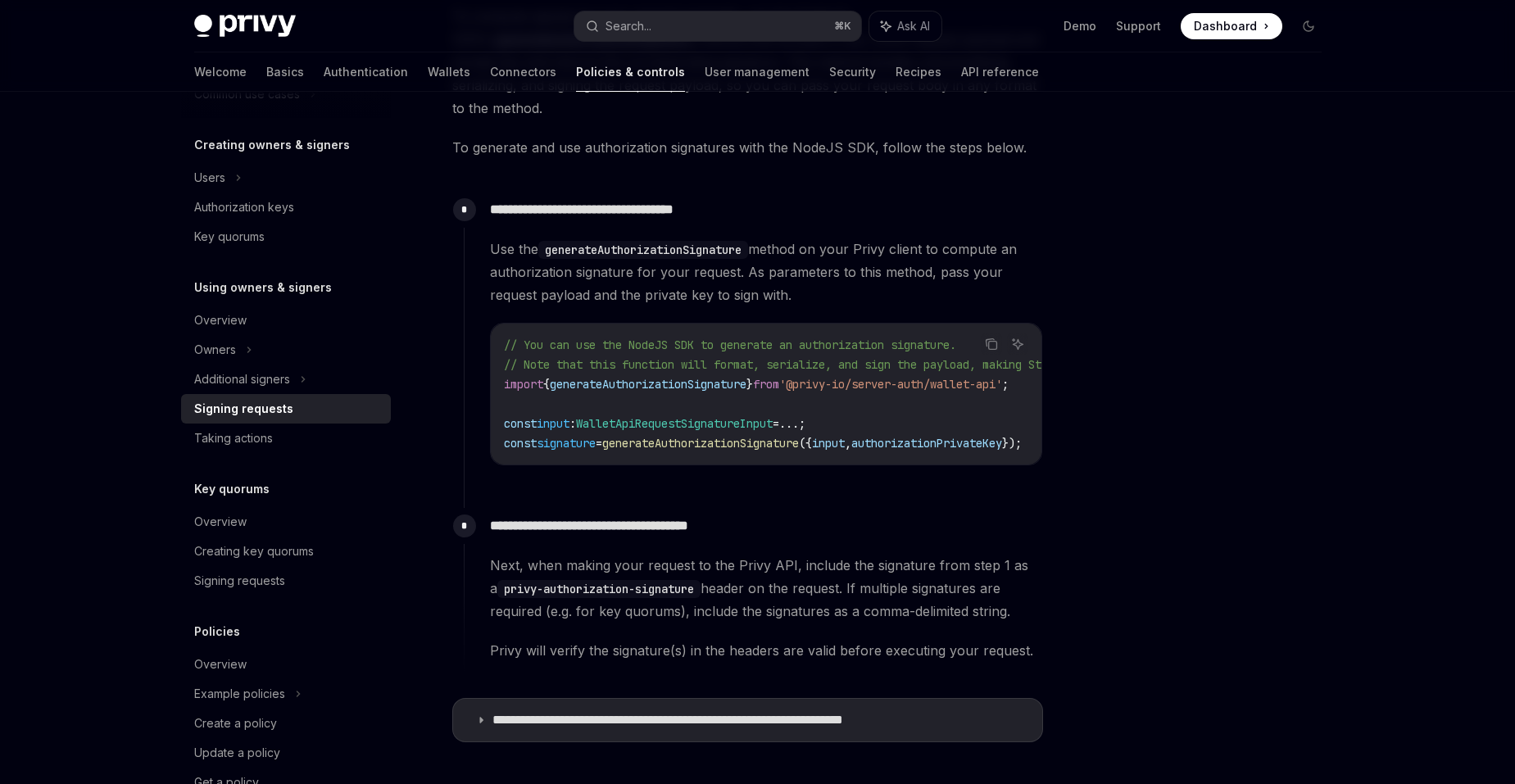
scroll to position [688, 0]
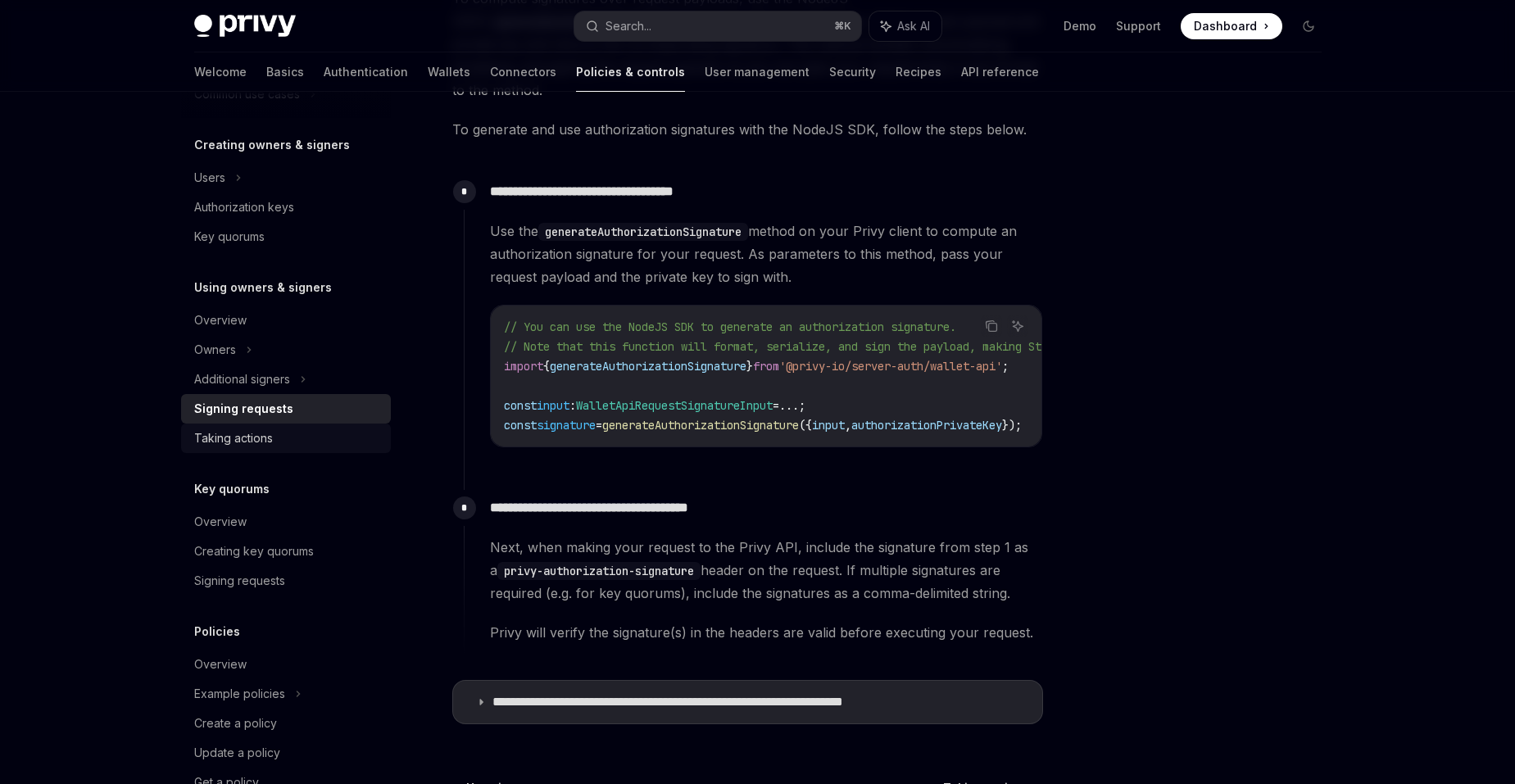
click at [228, 429] on div "Taking actions" at bounding box center [234, 438] width 79 height 20
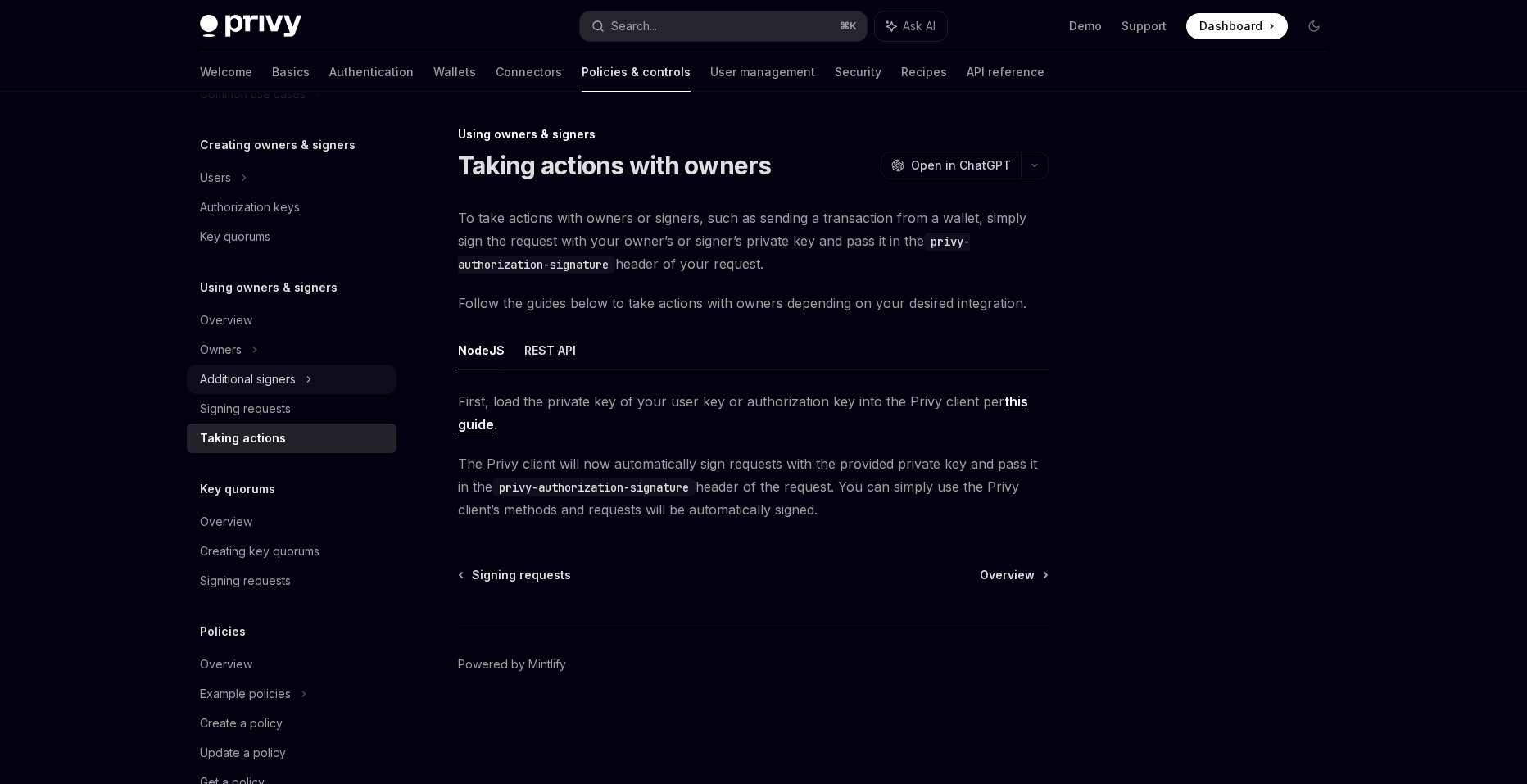
click at [237, 374] on div "Additional signers" at bounding box center [248, 380] width 96 height 20
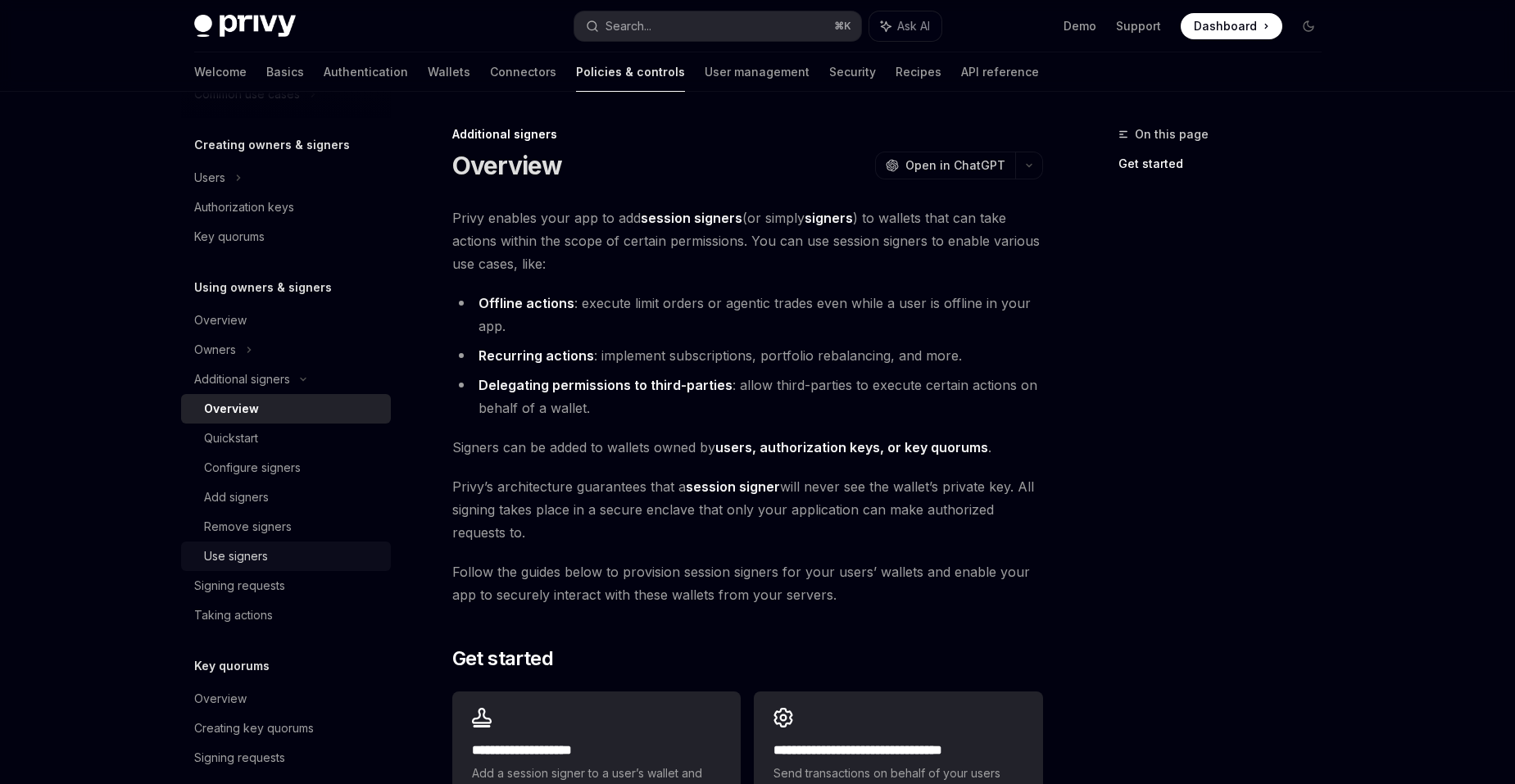
click at [272, 544] on link "Use signers" at bounding box center [286, 556] width 210 height 30
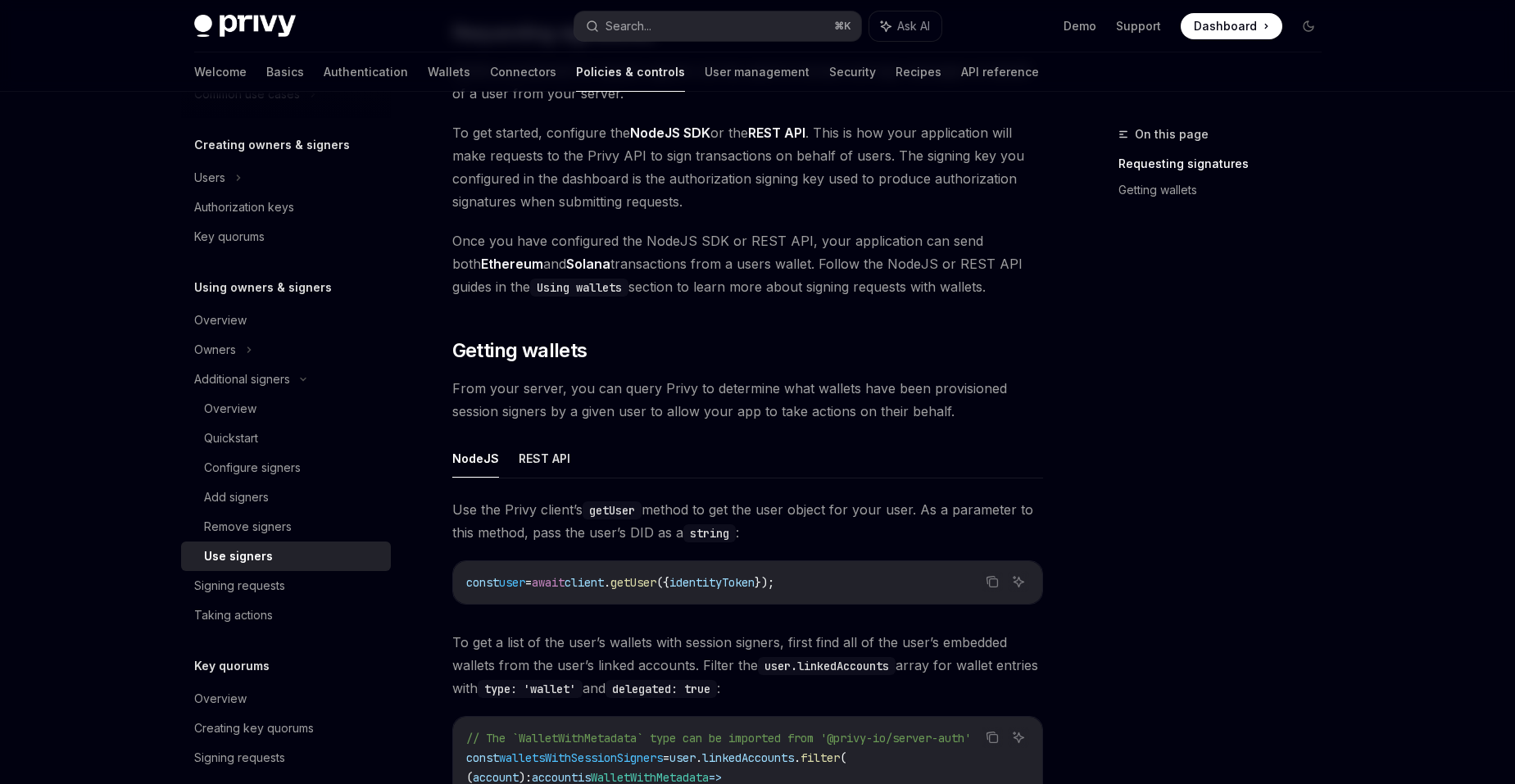
scroll to position [186, 0]
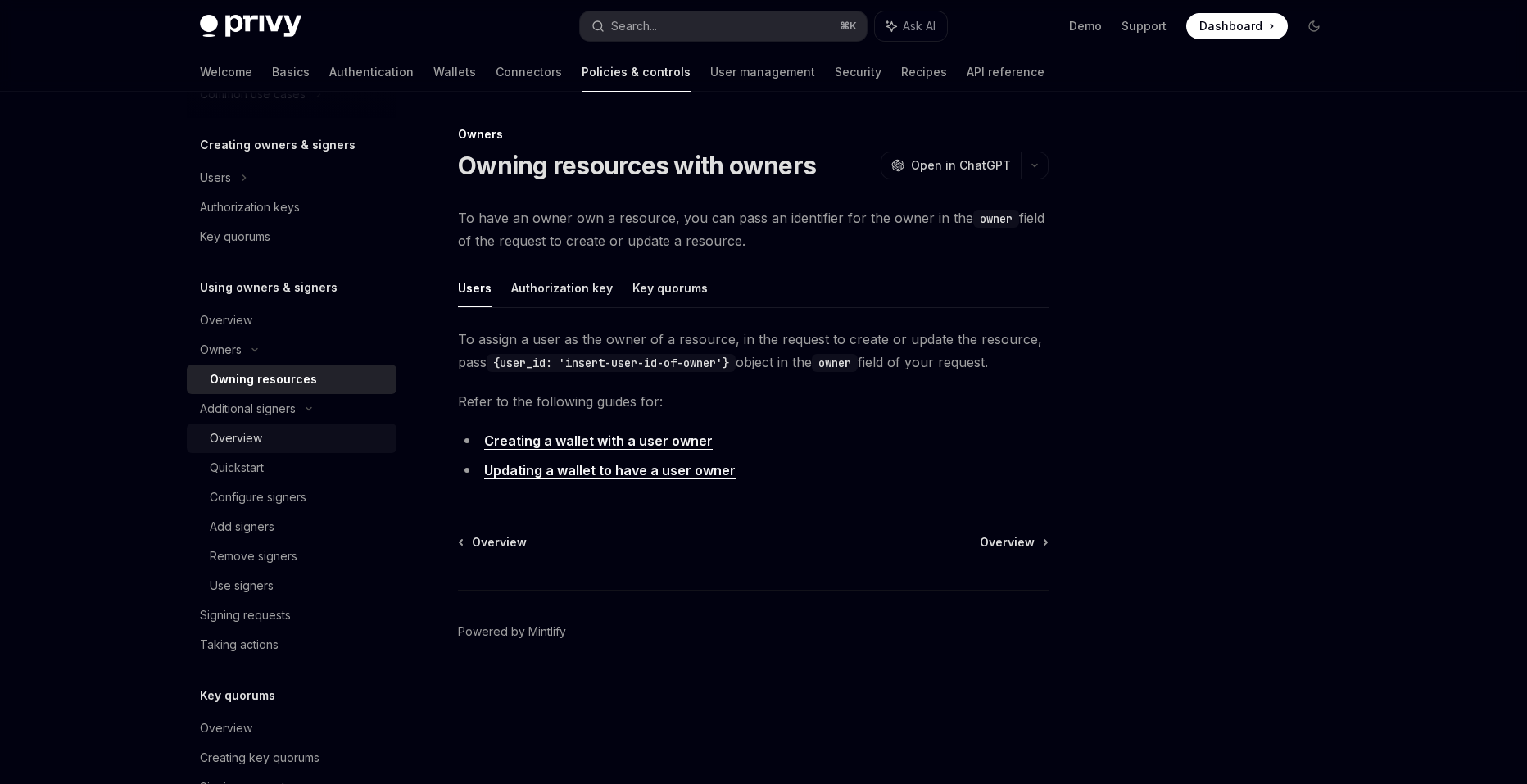
click at [317, 430] on div "Overview" at bounding box center [299, 438] width 177 height 20
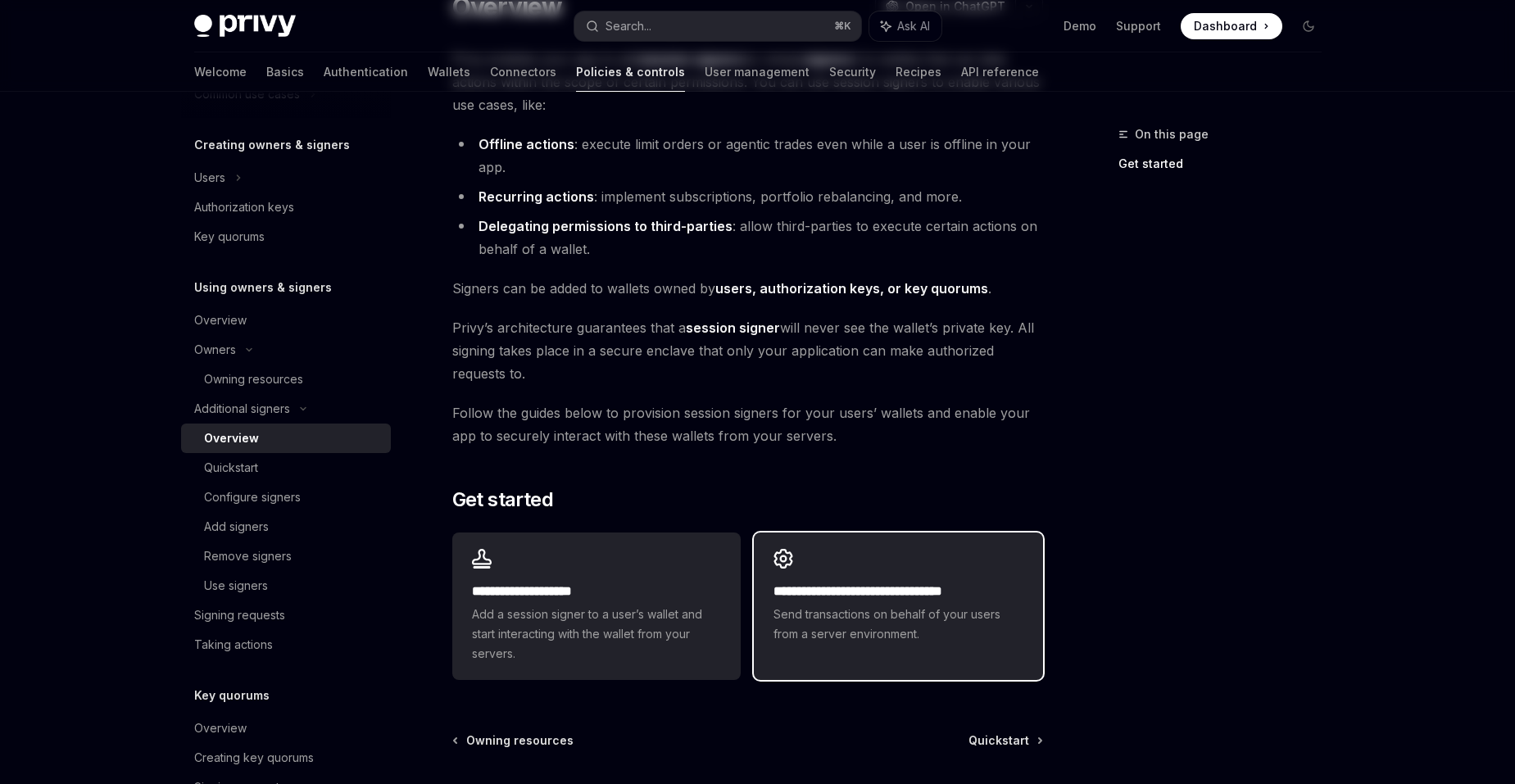
scroll to position [197, 0]
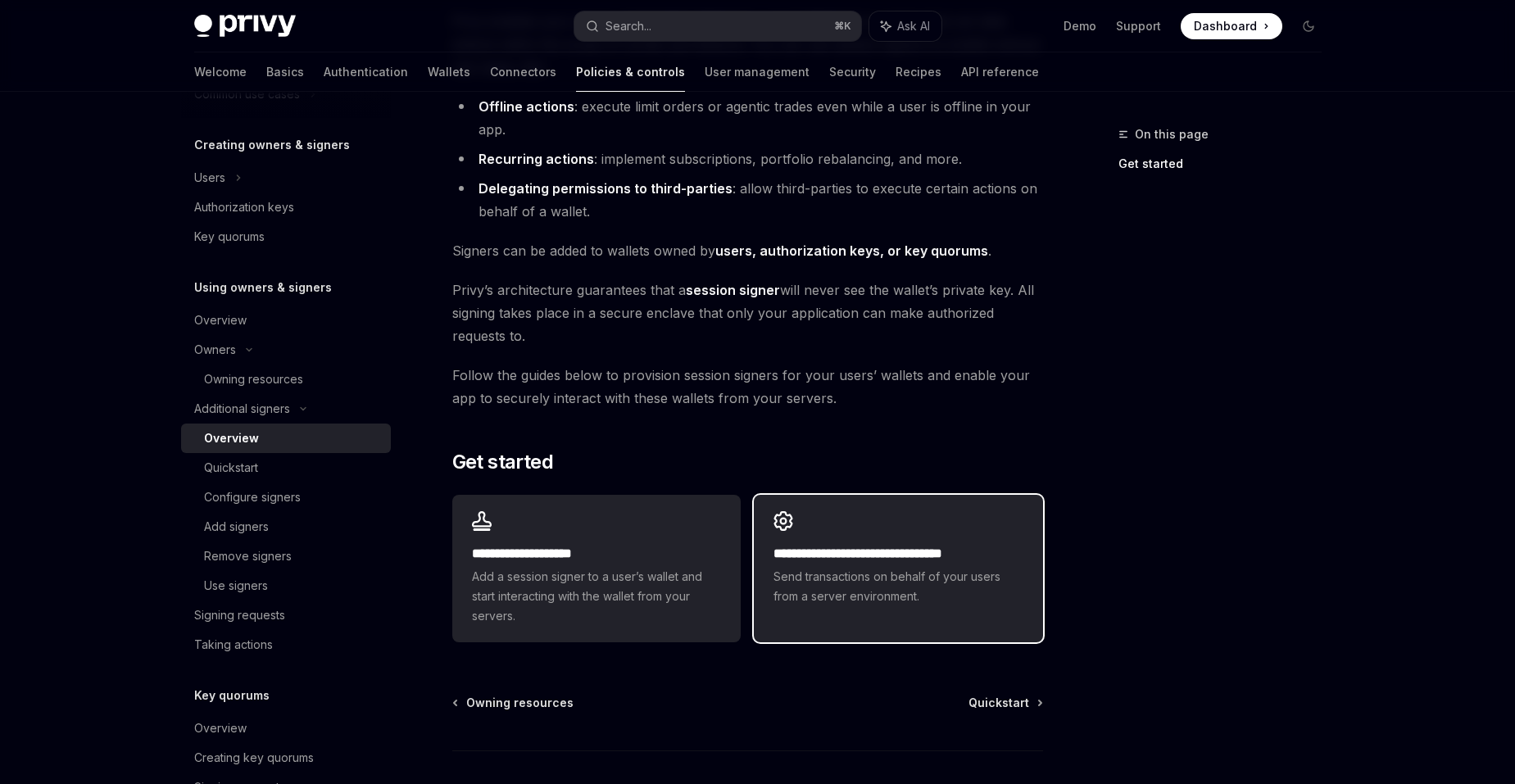
click at [892, 591] on span "Send transactions on behalf of your users from a server environment." at bounding box center [898, 586] width 249 height 39
type textarea "*"
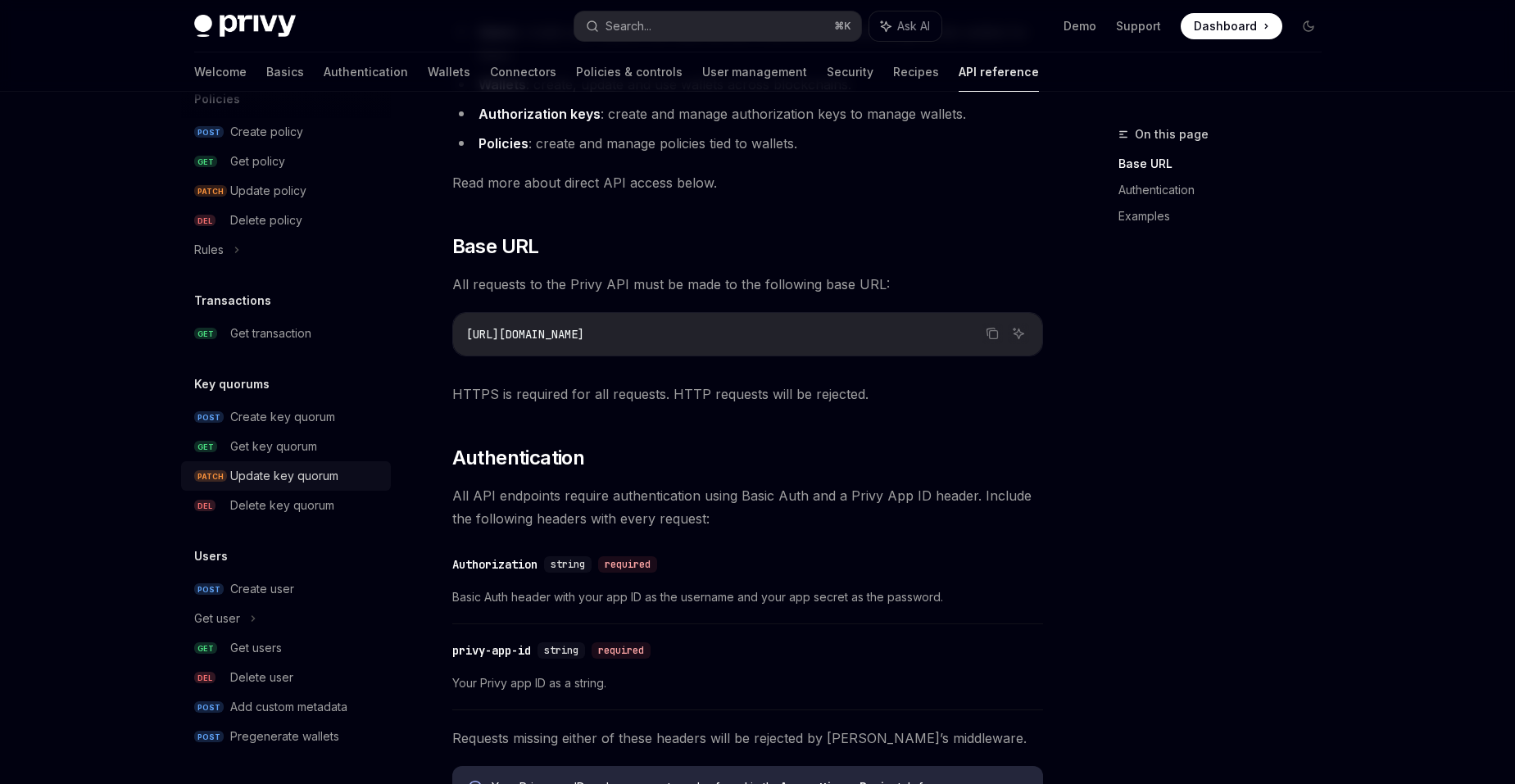
scroll to position [326, 0]
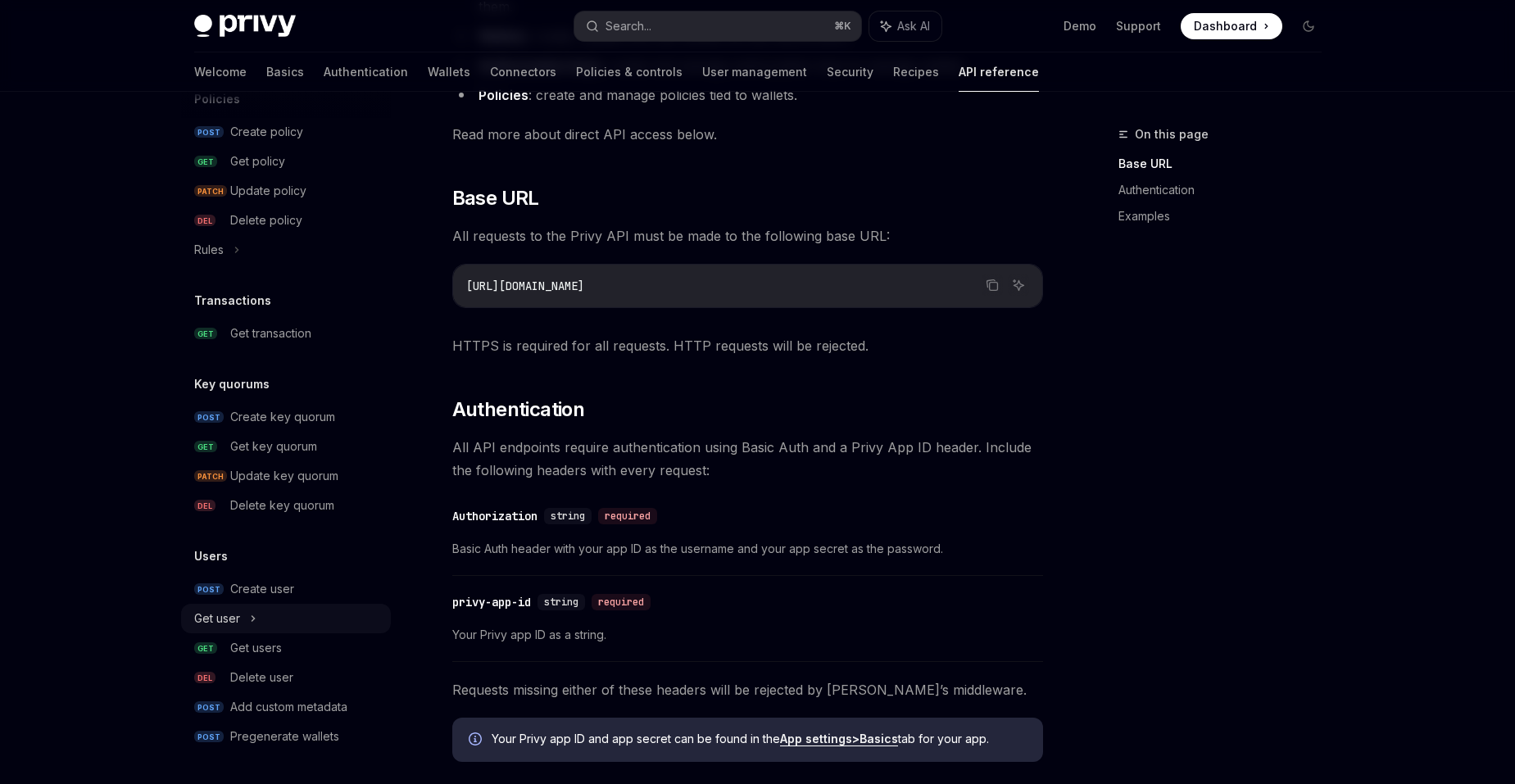
click at [298, 627] on div "Get user" at bounding box center [286, 618] width 210 height 30
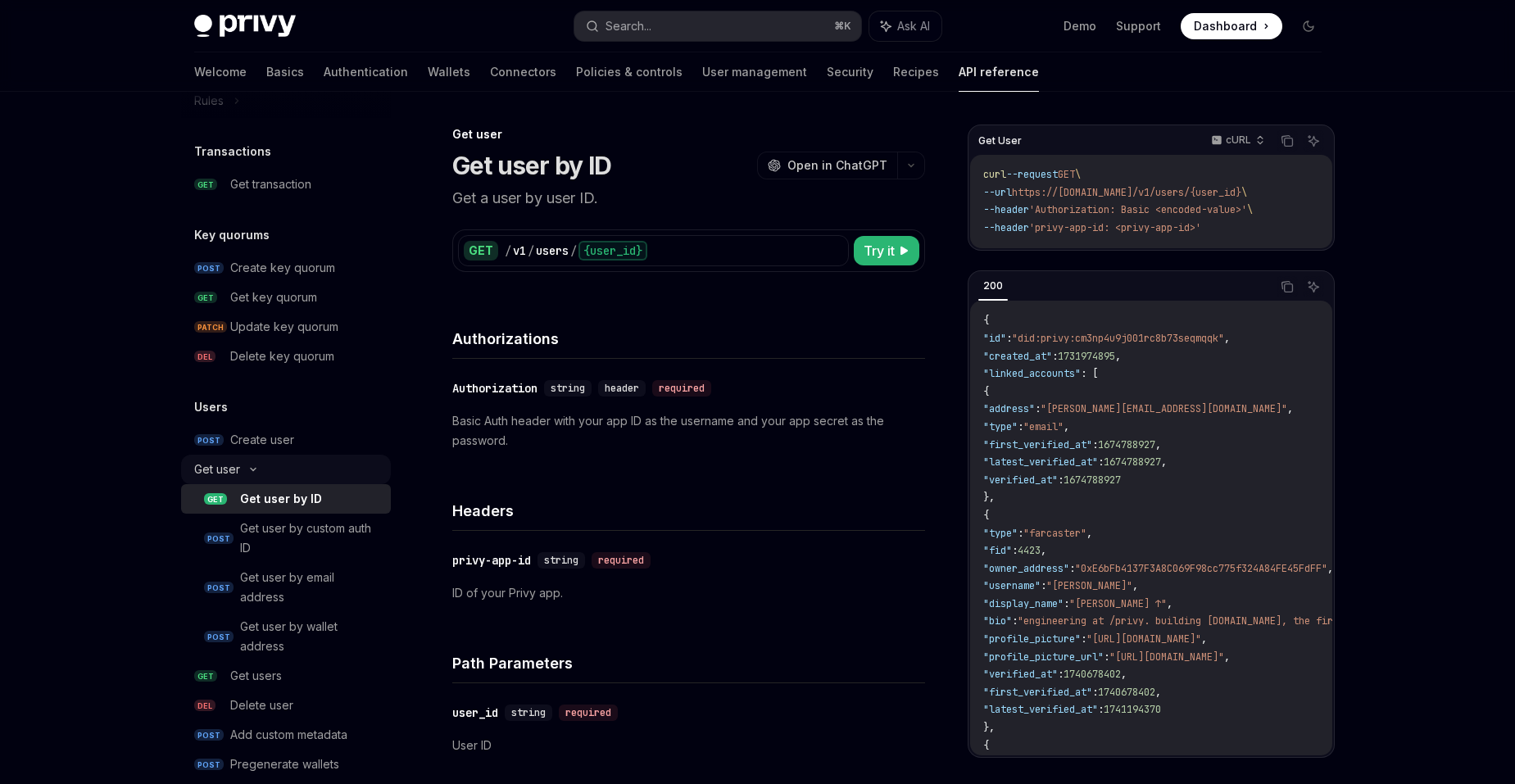
scroll to position [1086, 0]
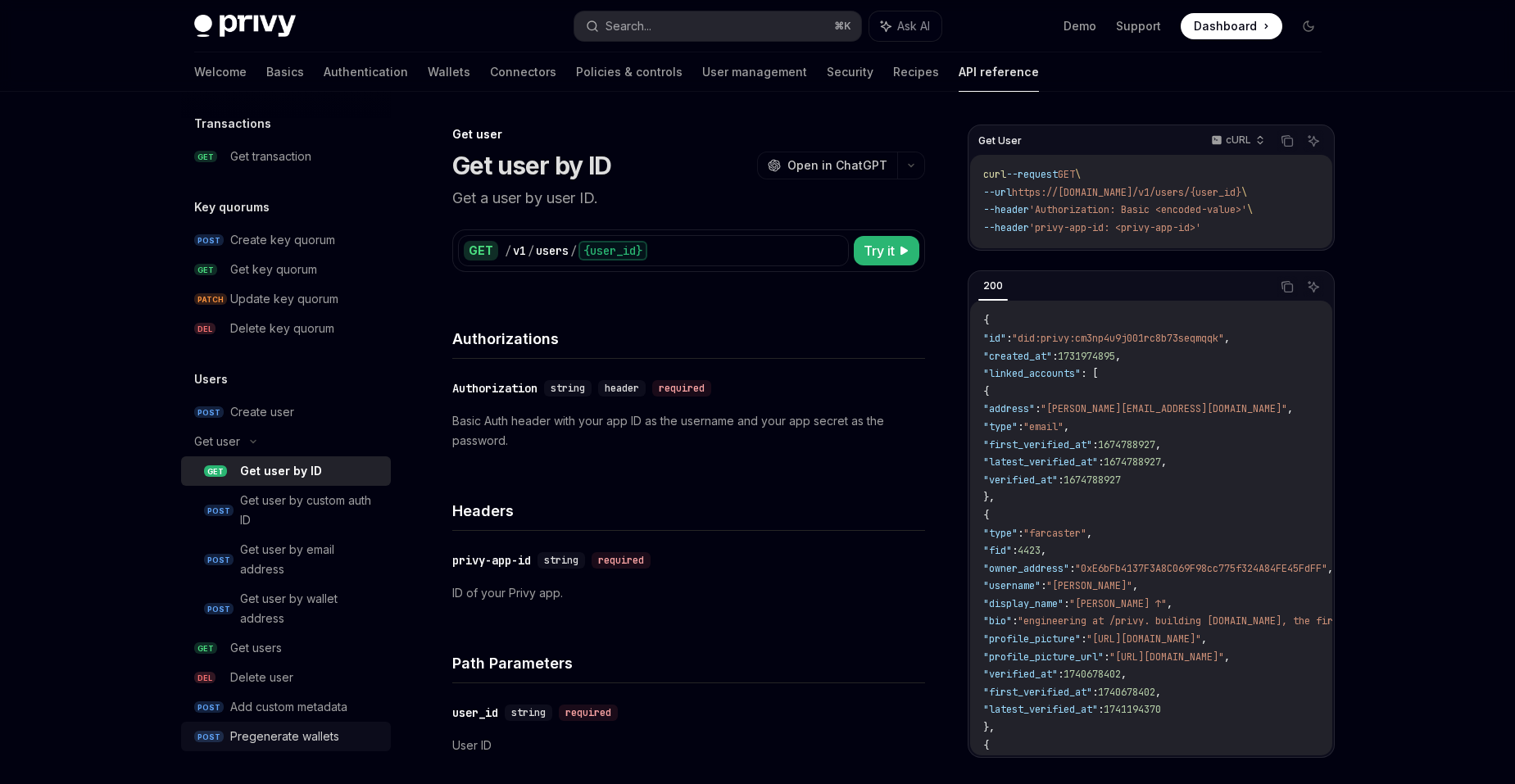
click at [318, 722] on link "POST Pregenerate wallets" at bounding box center [286, 736] width 210 height 30
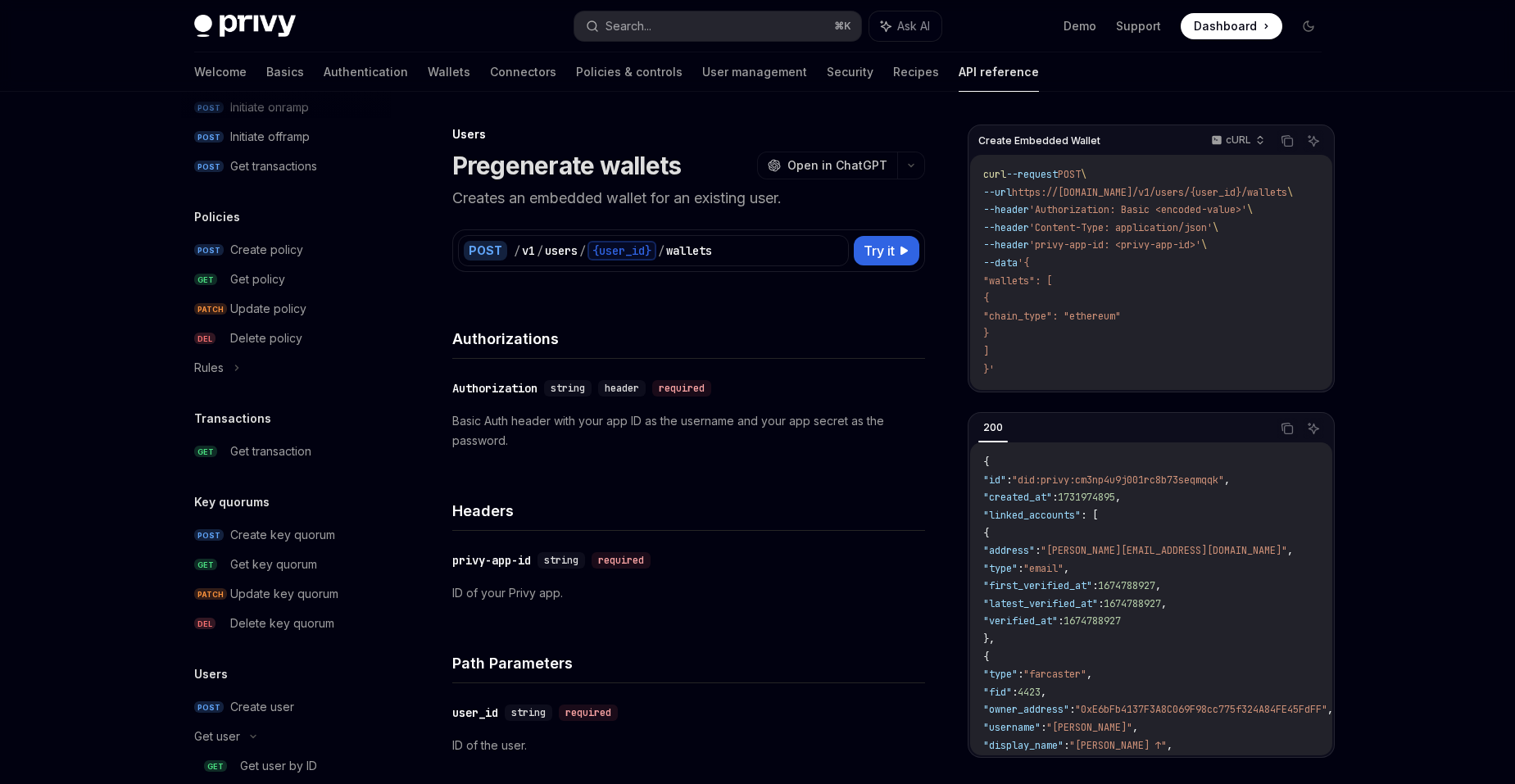
scroll to position [692, 0]
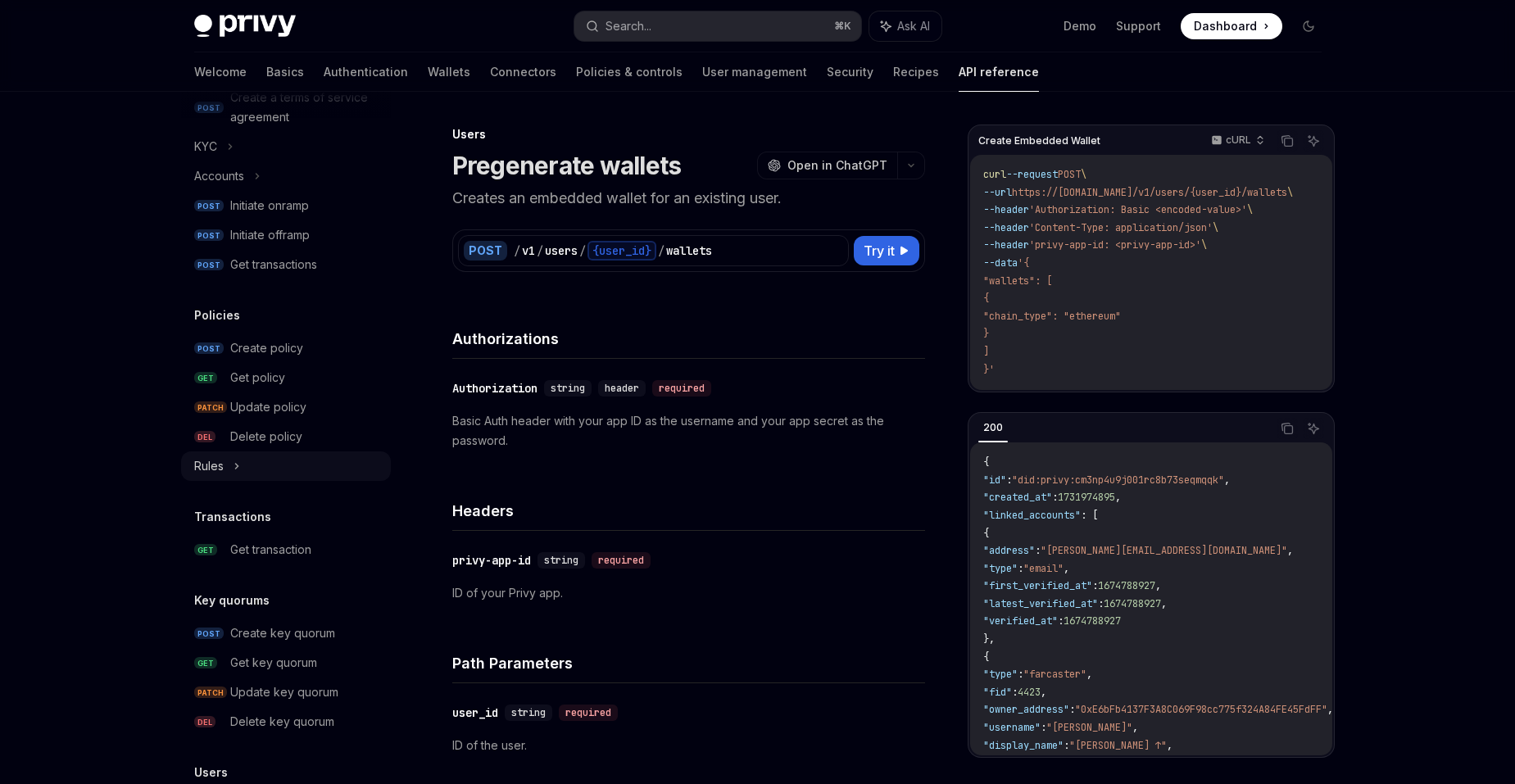
click at [254, 462] on div "Rules" at bounding box center [286, 466] width 210 height 30
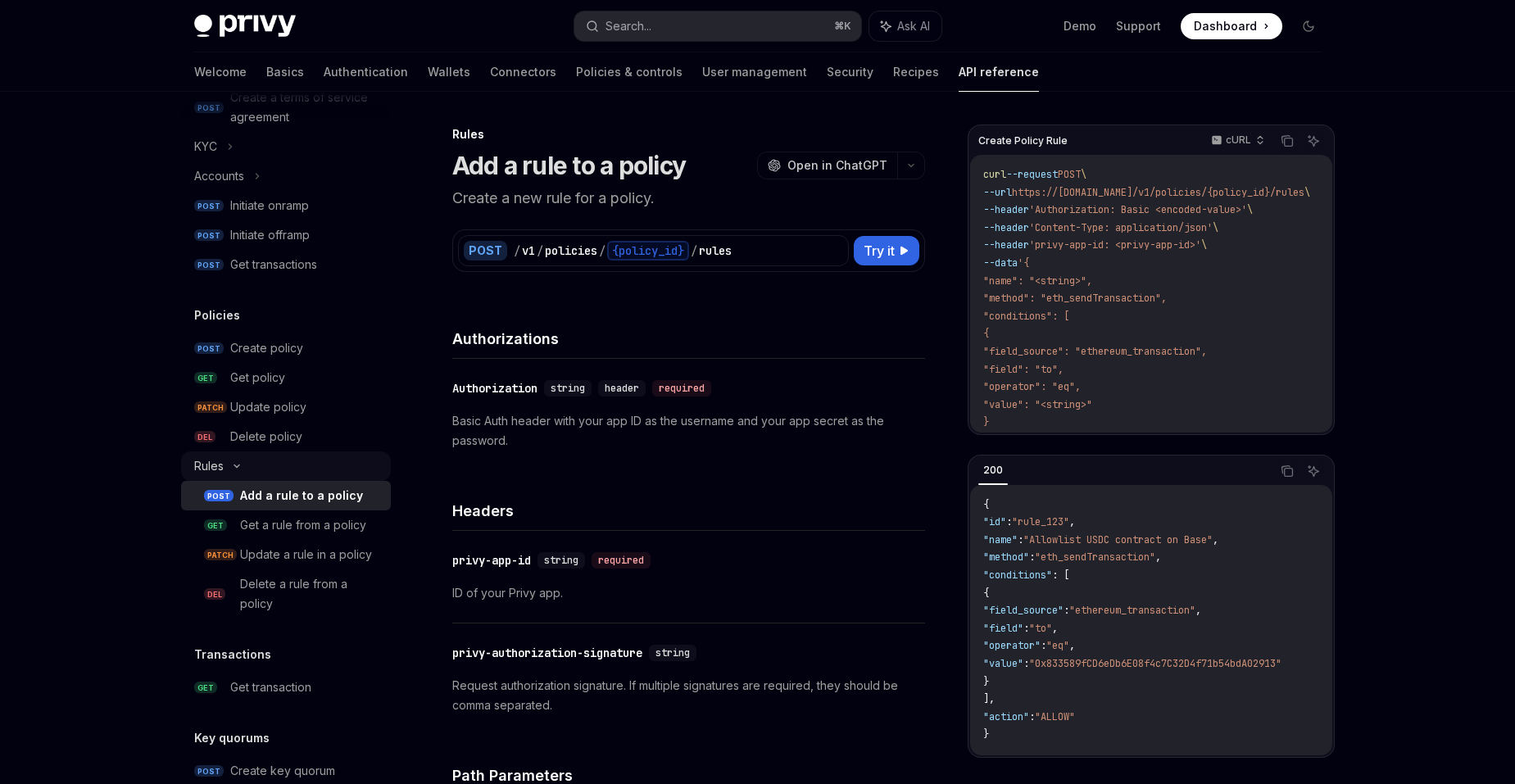
scroll to position [594, 0]
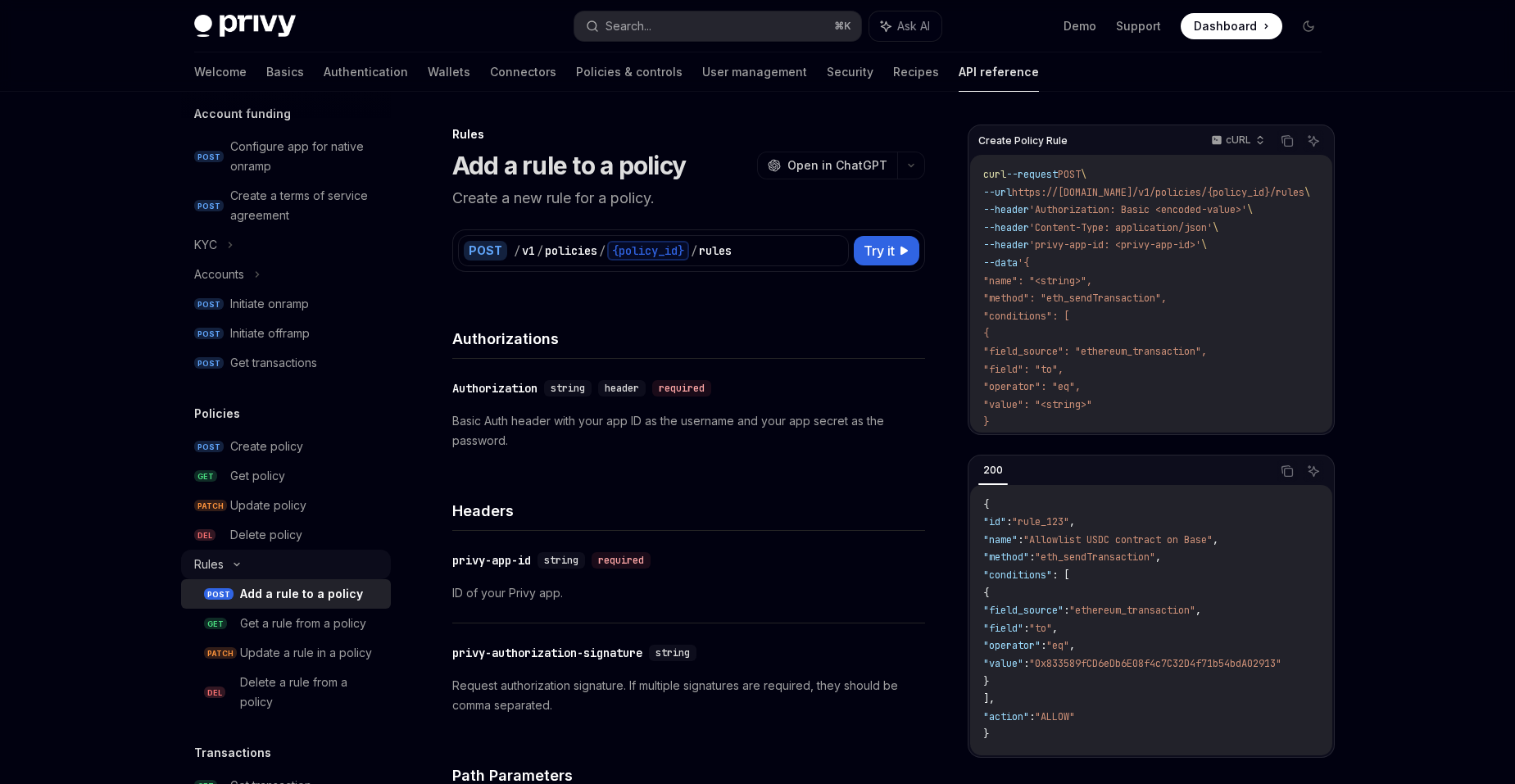
click at [254, 462] on link "GET Get policy" at bounding box center [286, 476] width 210 height 30
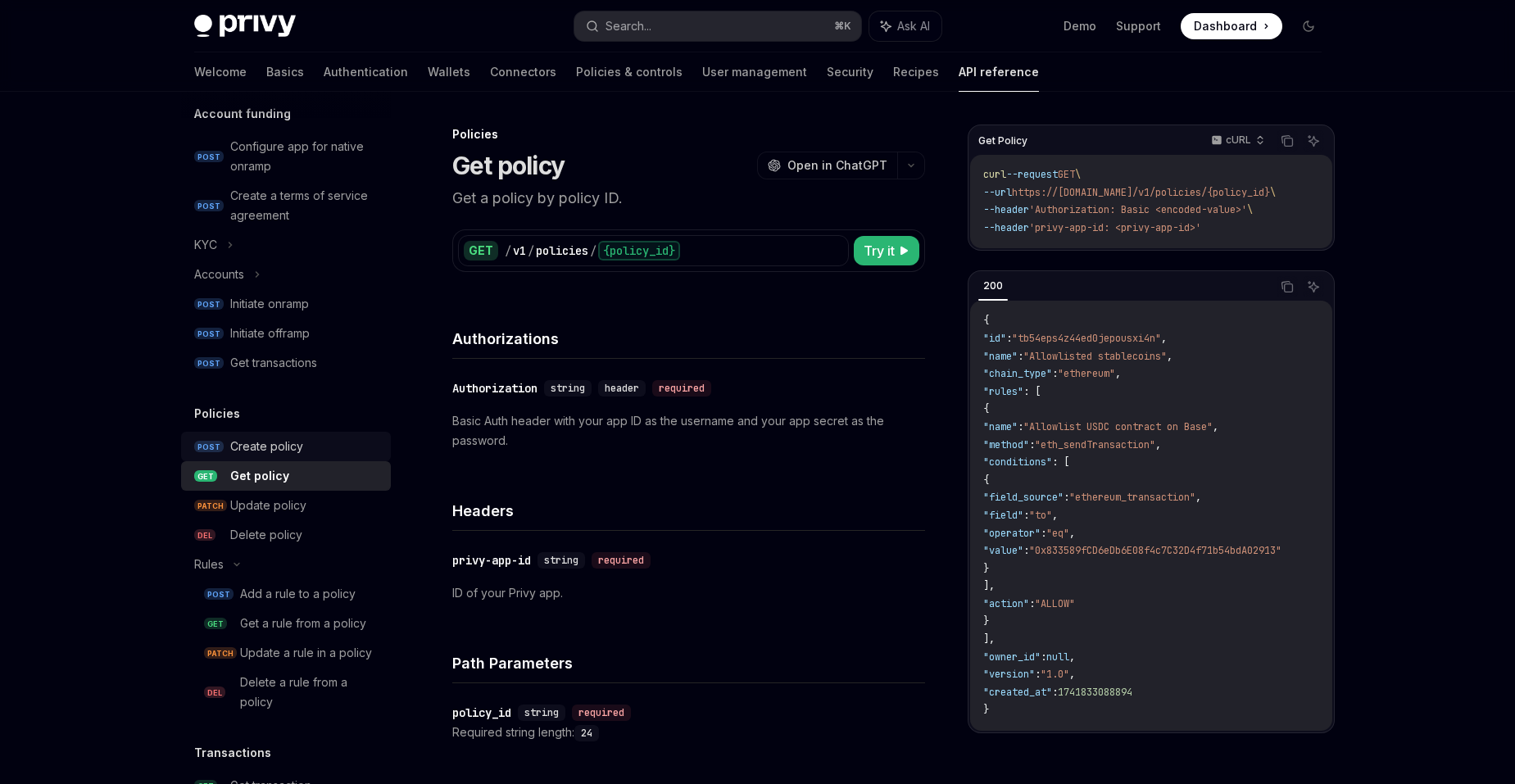
click at [259, 450] on div "Create policy" at bounding box center [267, 446] width 73 height 20
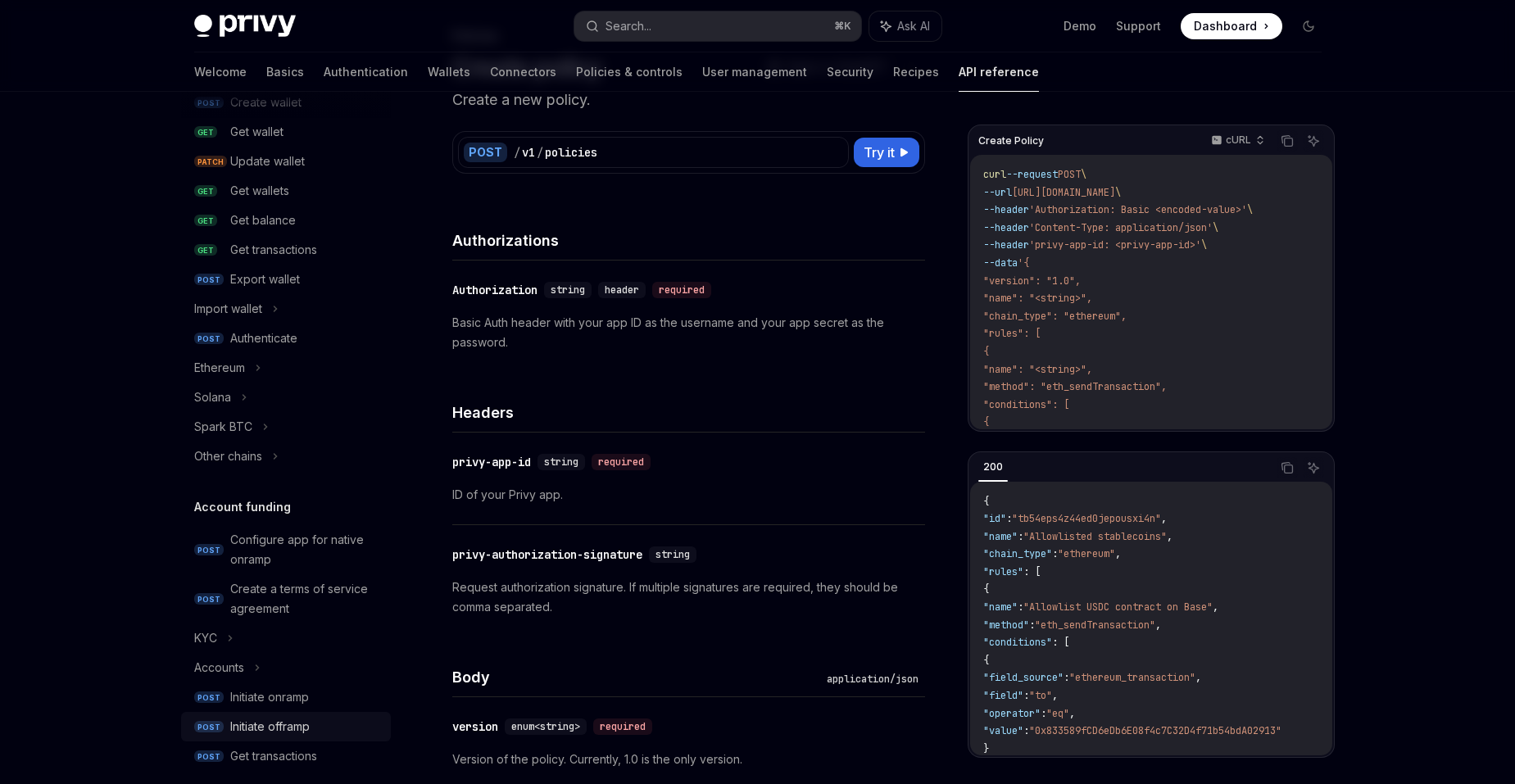
scroll to position [4, 0]
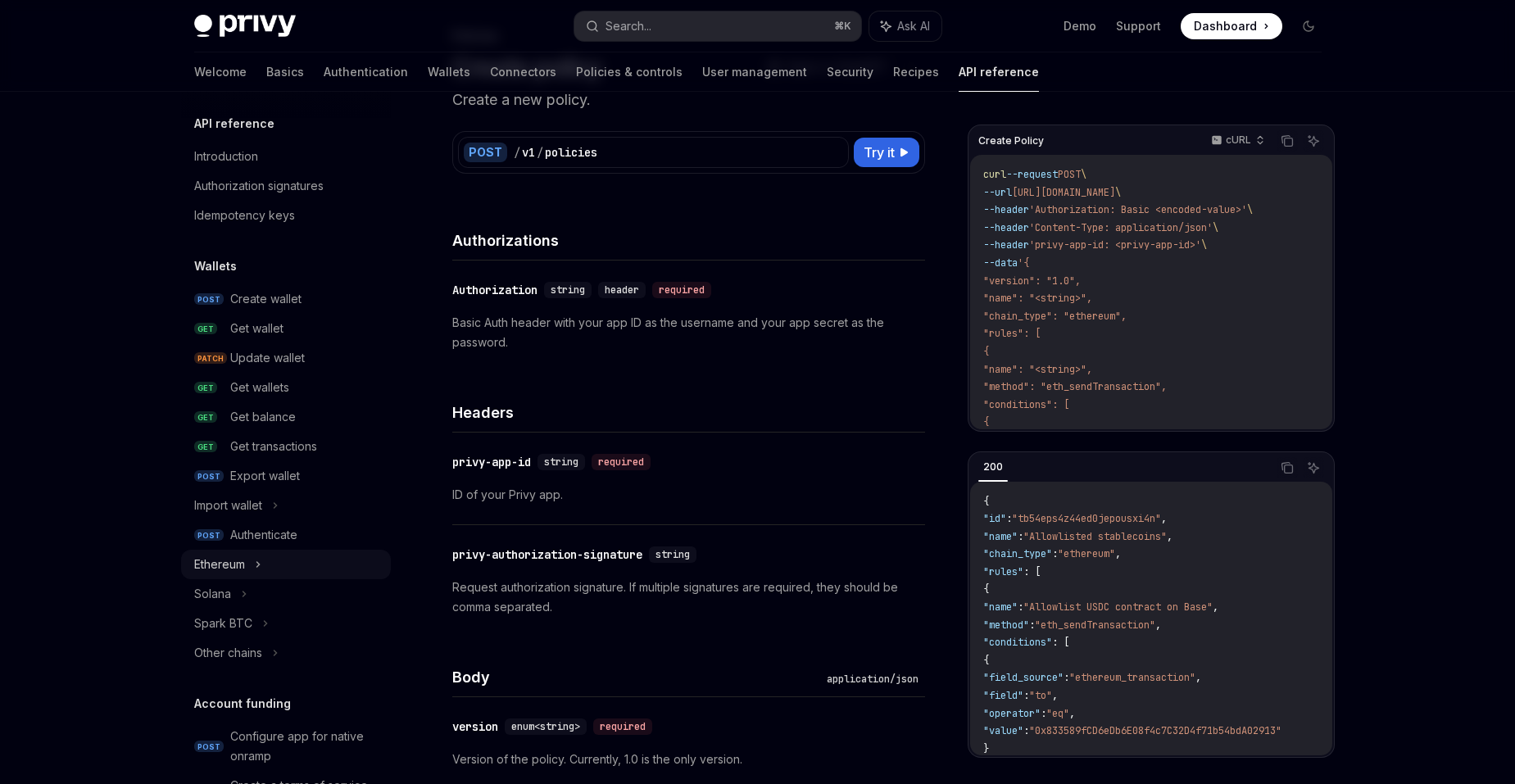
click at [263, 554] on div "Ethereum" at bounding box center [286, 564] width 210 height 30
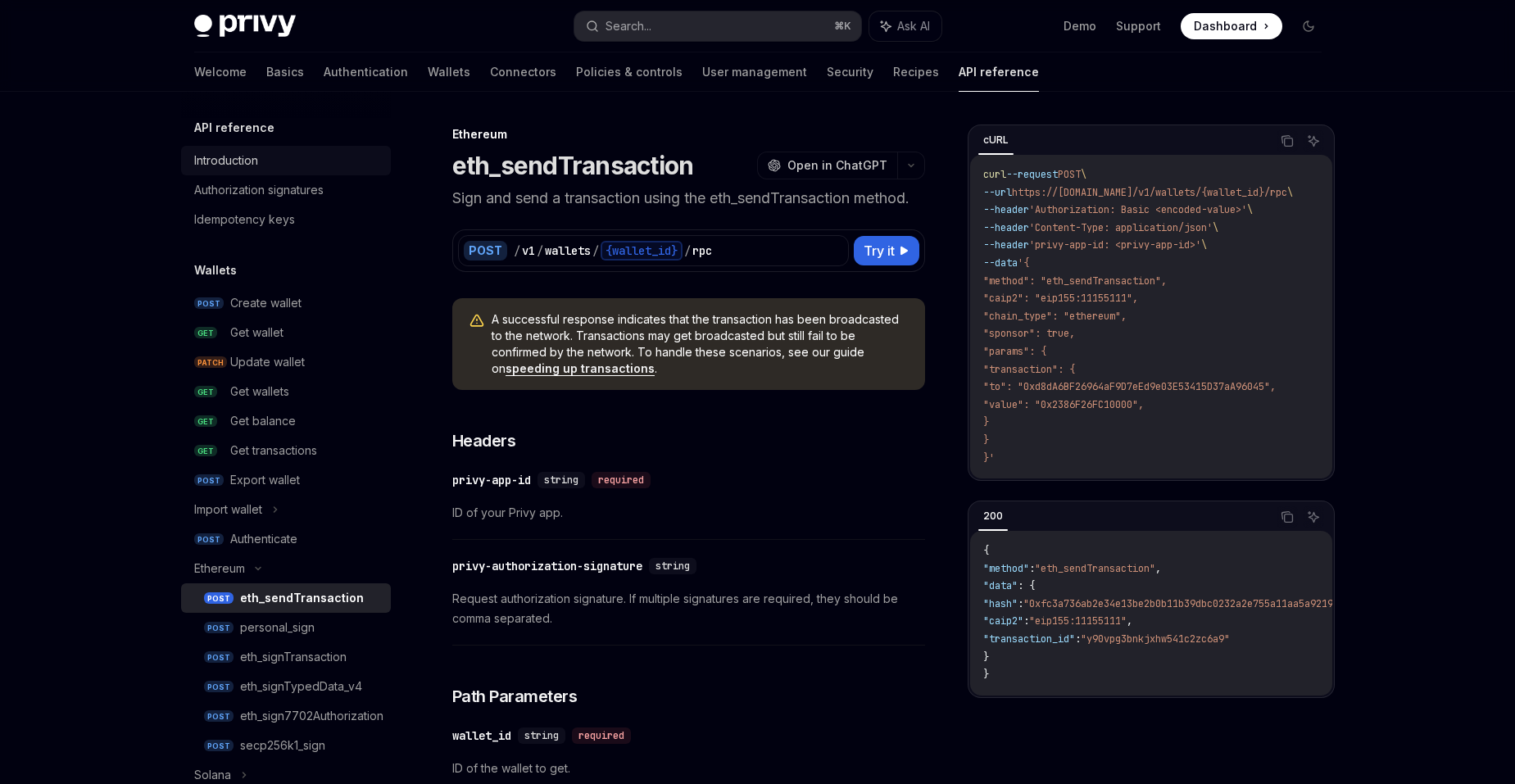
click at [271, 161] on div "Introduction" at bounding box center [288, 161] width 187 height 20
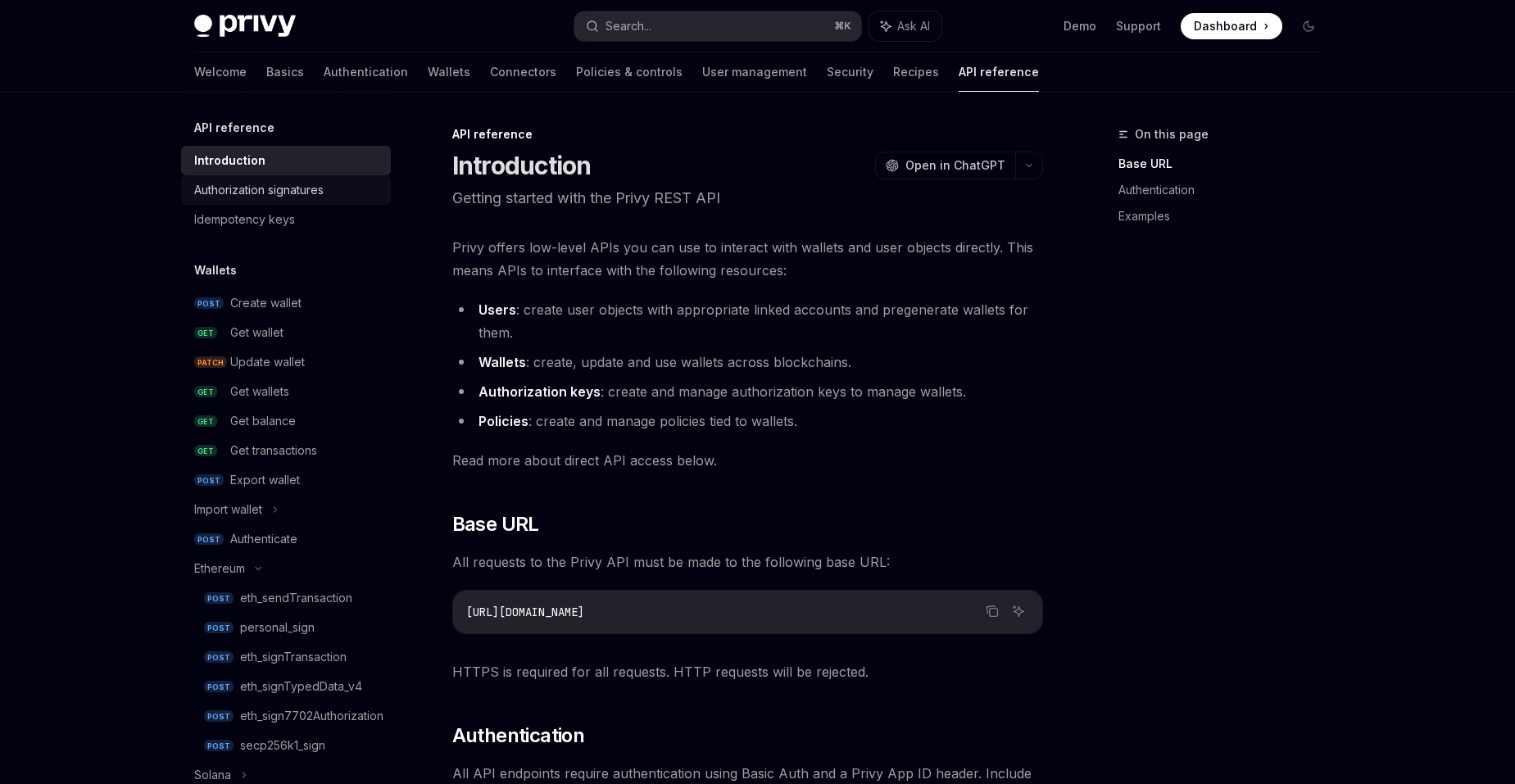
click at [270, 181] on div "Authorization signatures" at bounding box center [259, 190] width 130 height 20
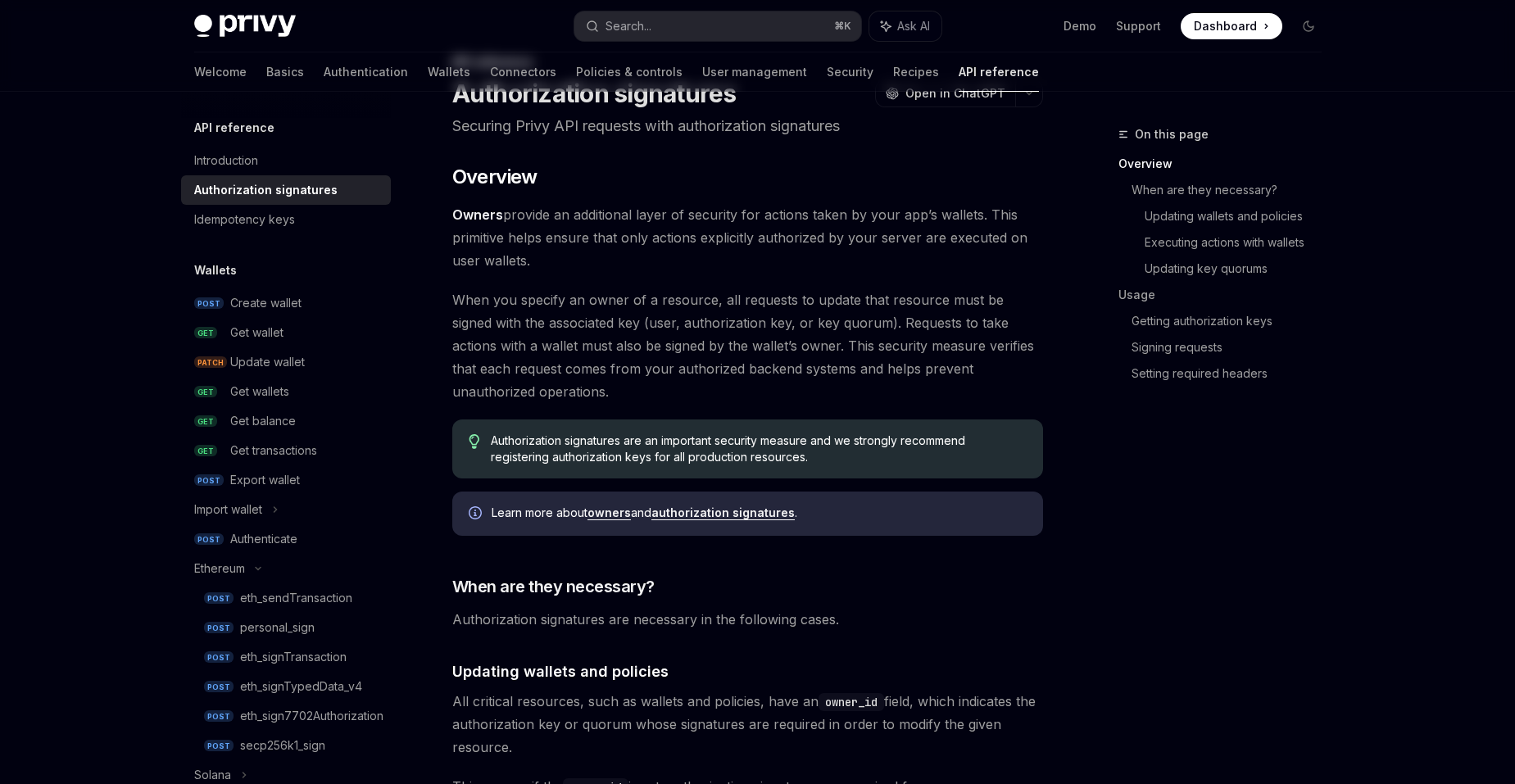
scroll to position [98, 0]
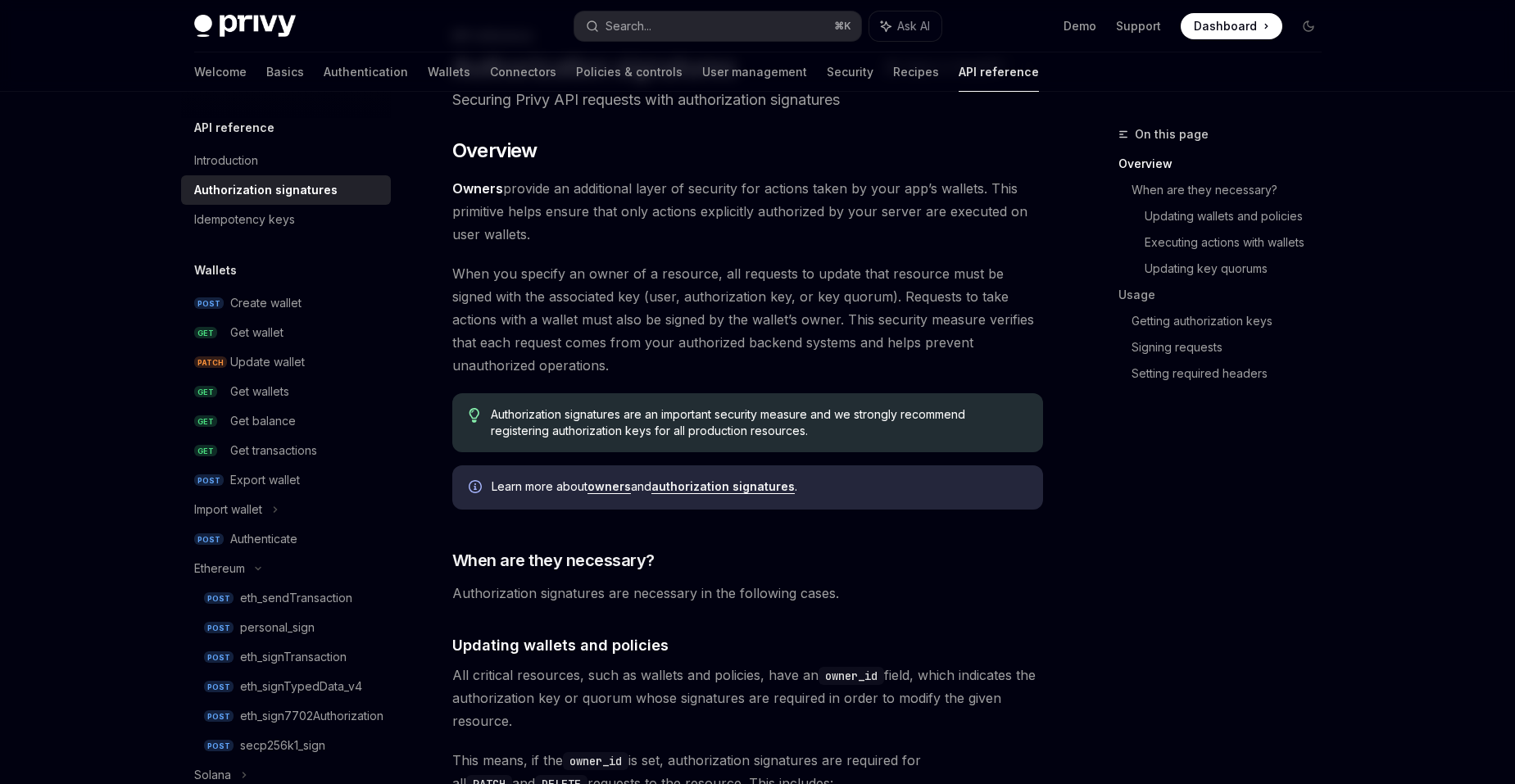
click at [740, 491] on link "authorization signatures" at bounding box center [723, 486] width 144 height 15
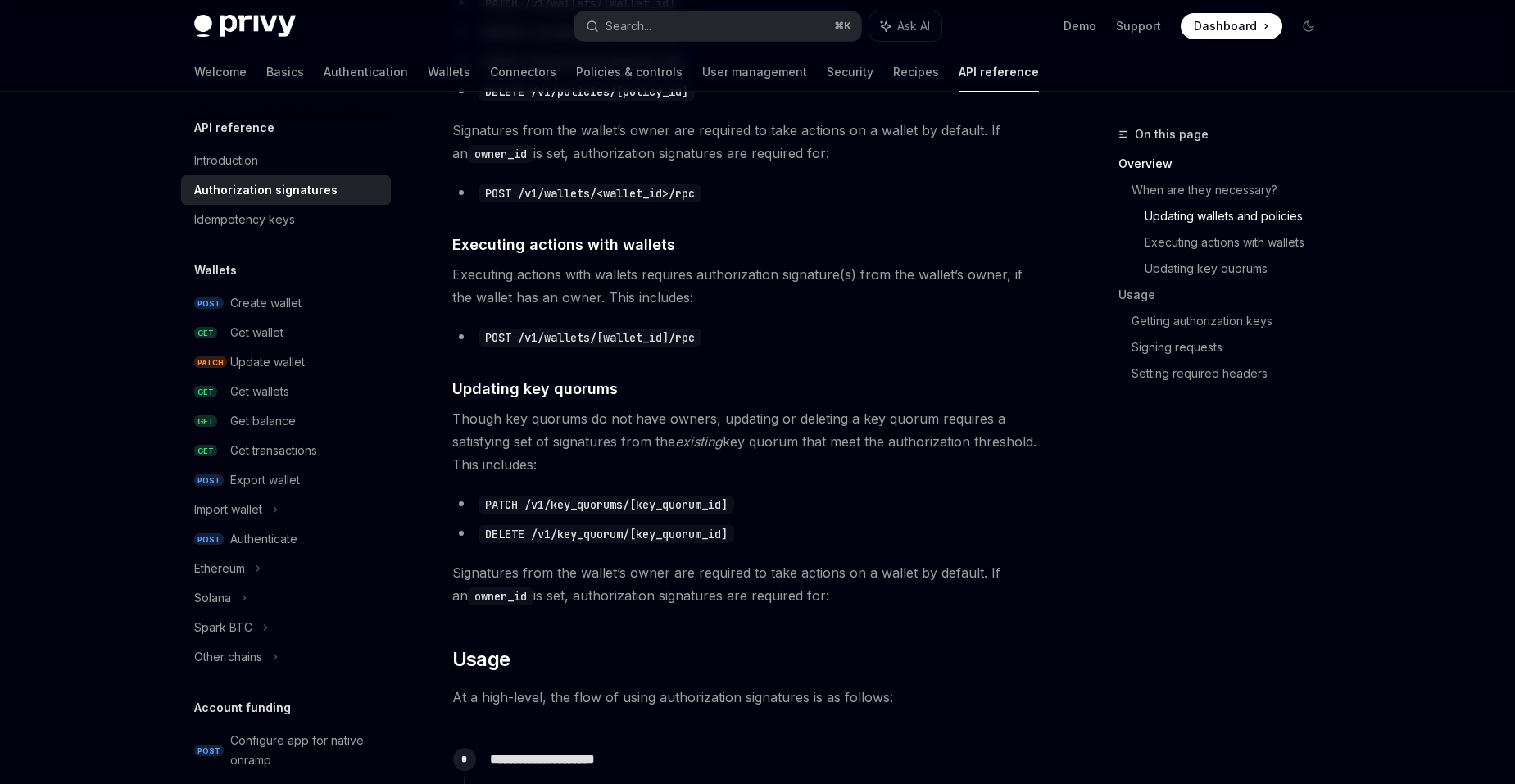
scroll to position [963, 0]
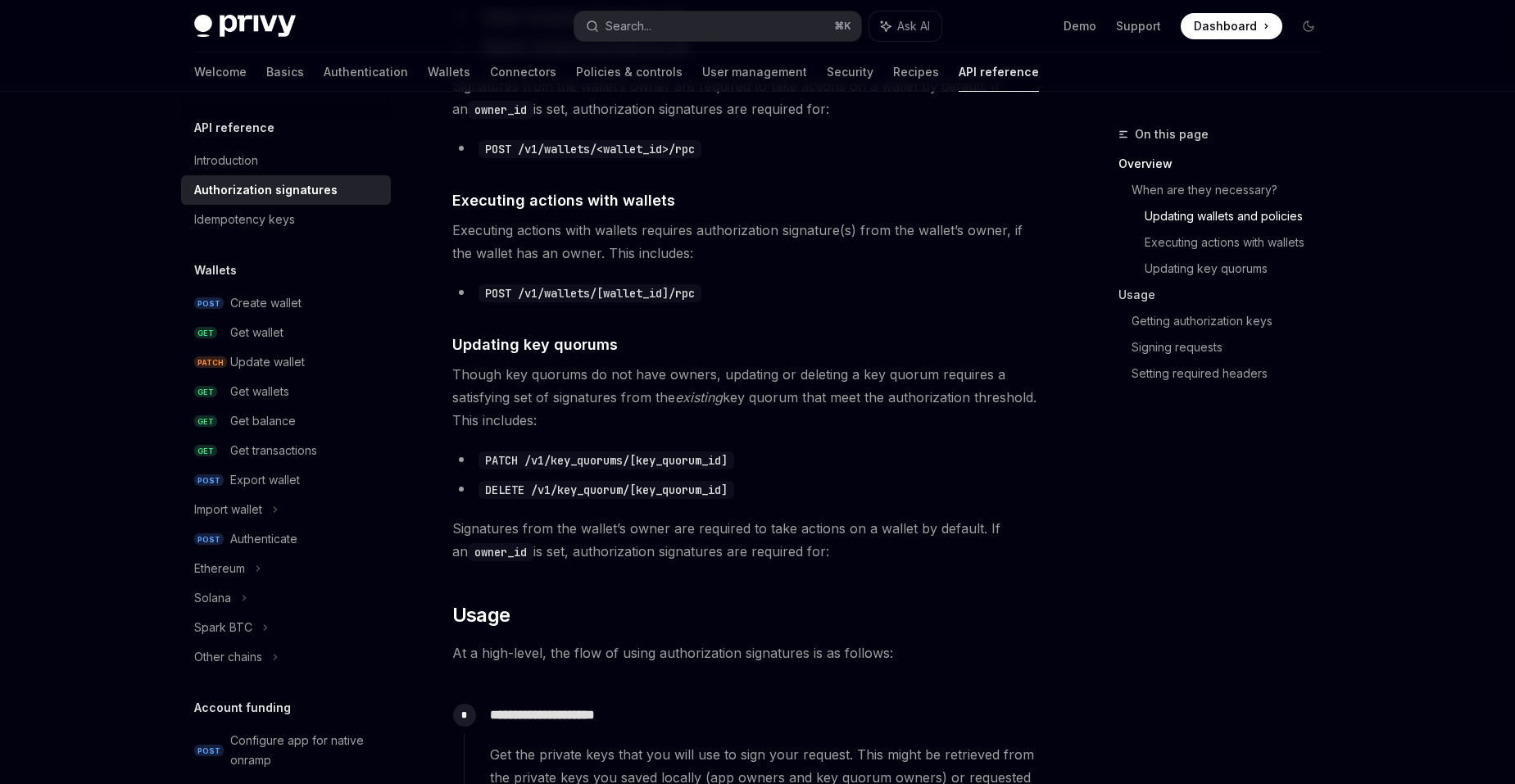
click at [1148, 299] on link "Usage" at bounding box center [1227, 295] width 217 height 26
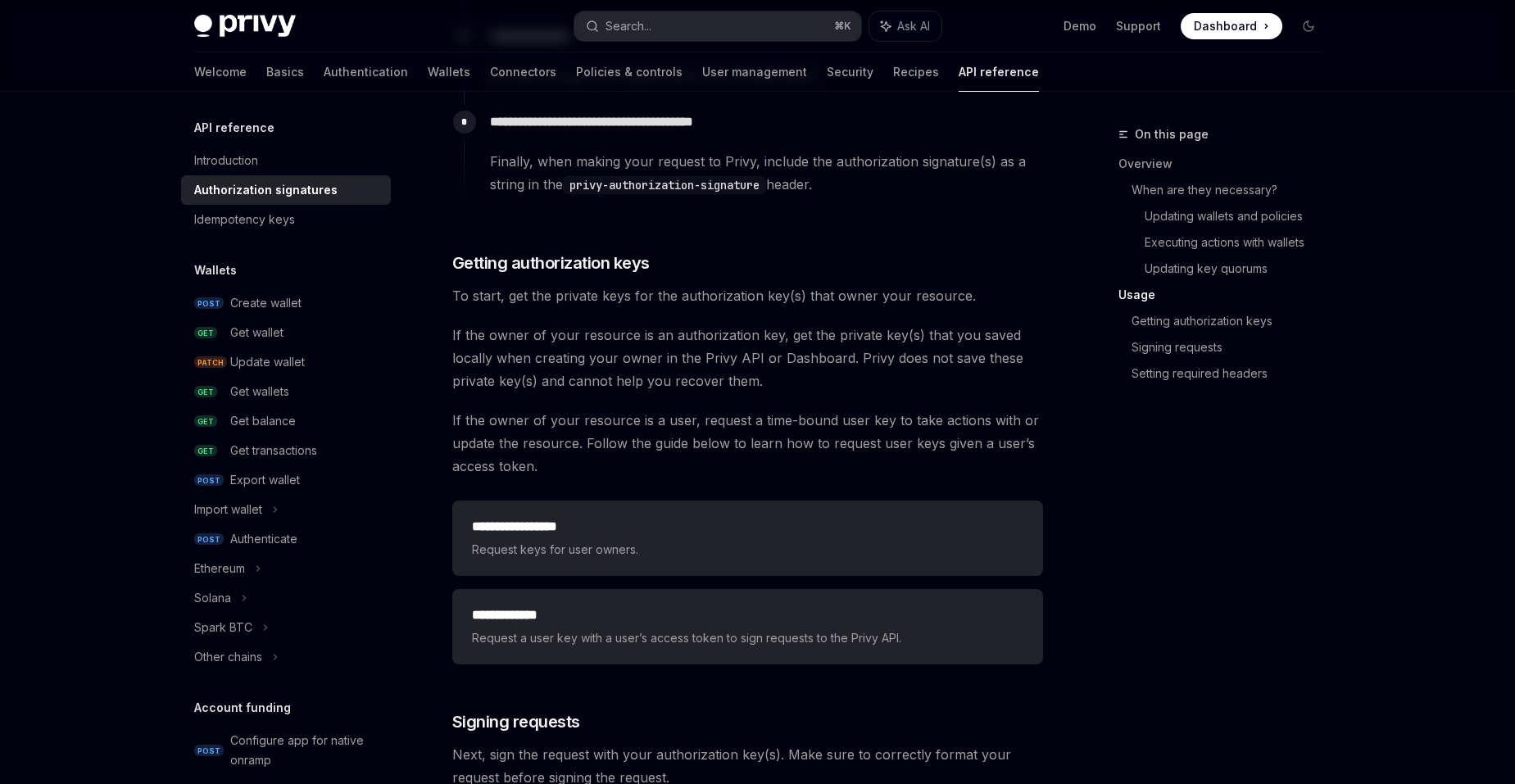
scroll to position [1903, 0]
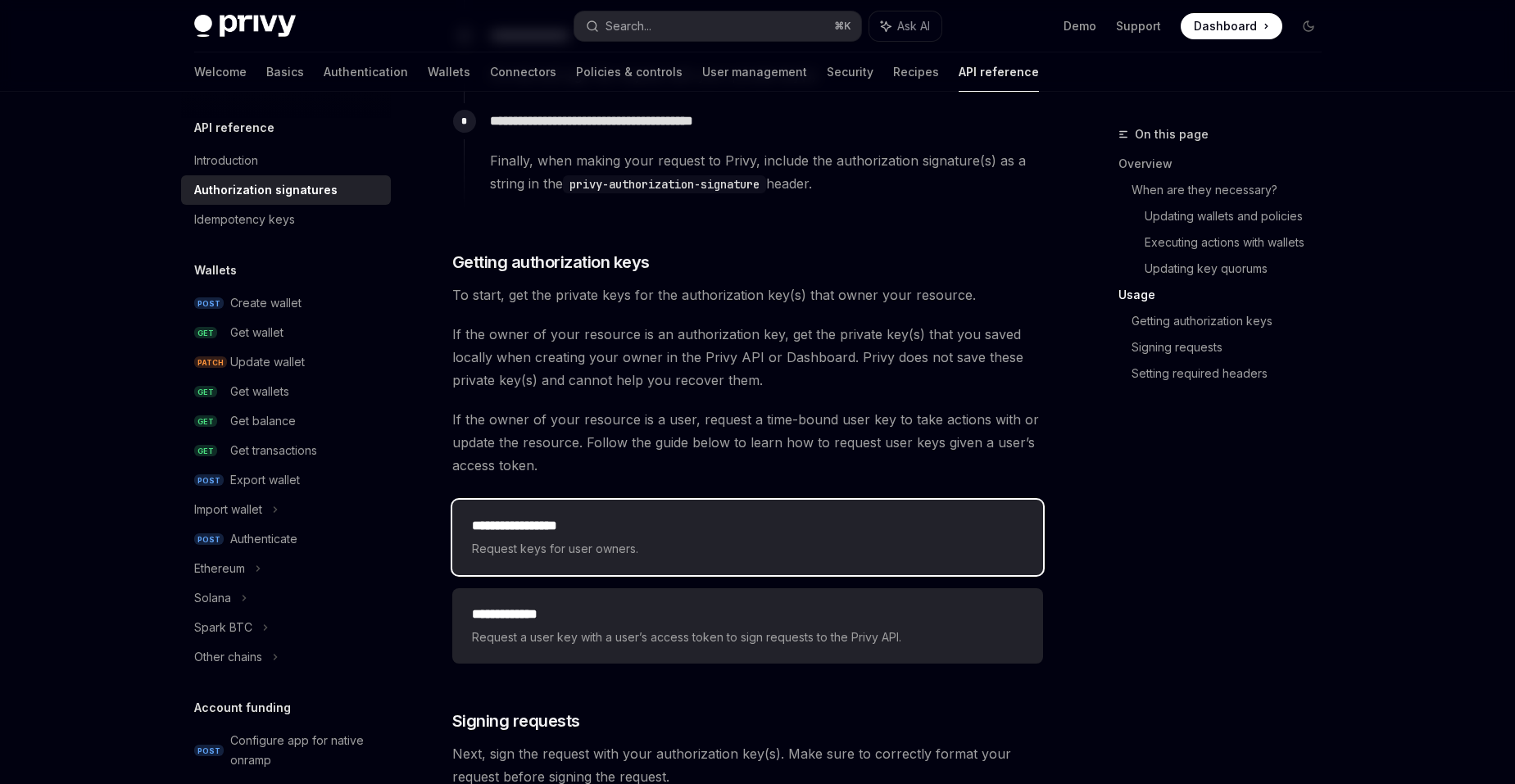
click at [759, 545] on span "Request keys for user owners." at bounding box center [747, 549] width 551 height 20
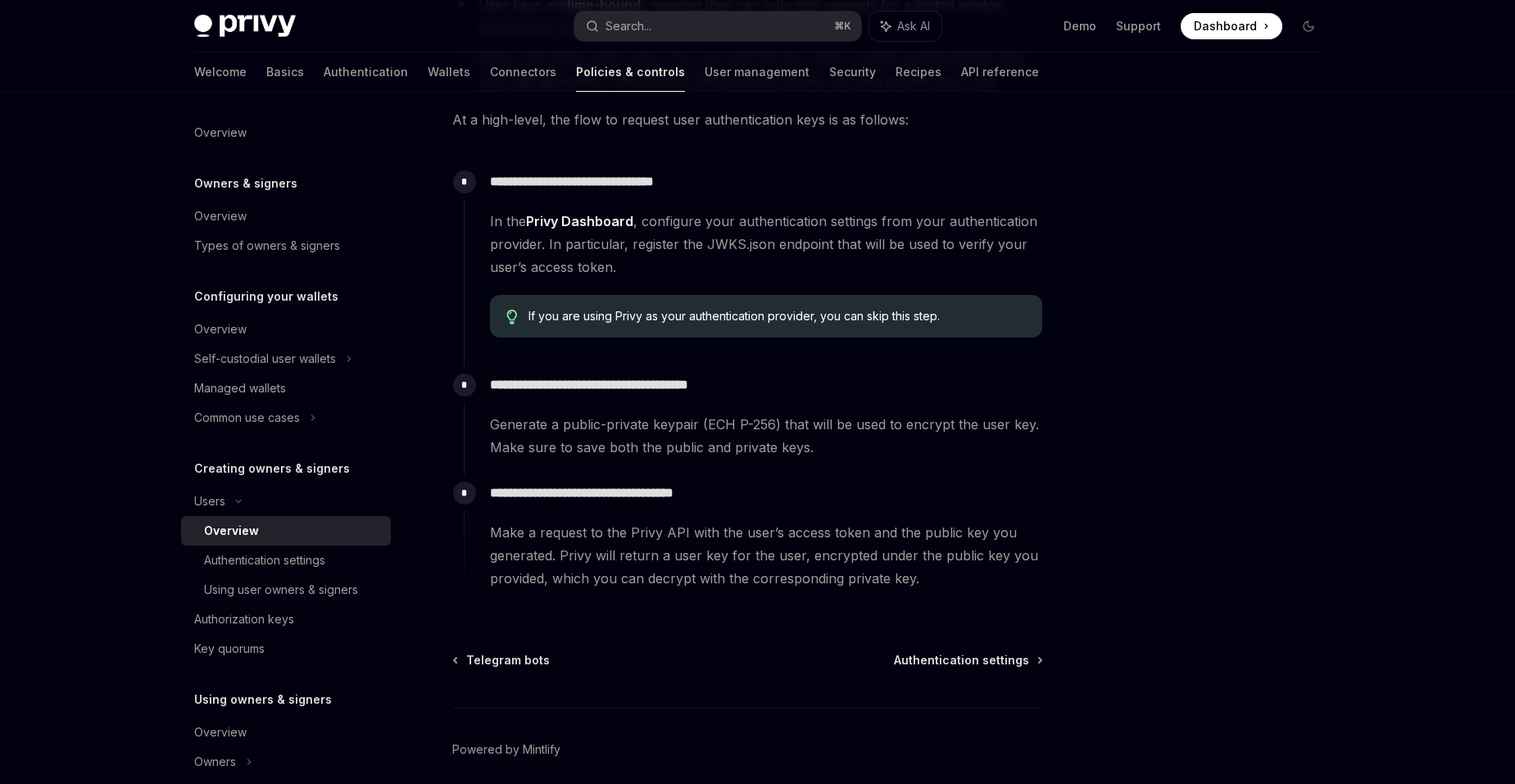
scroll to position [517, 0]
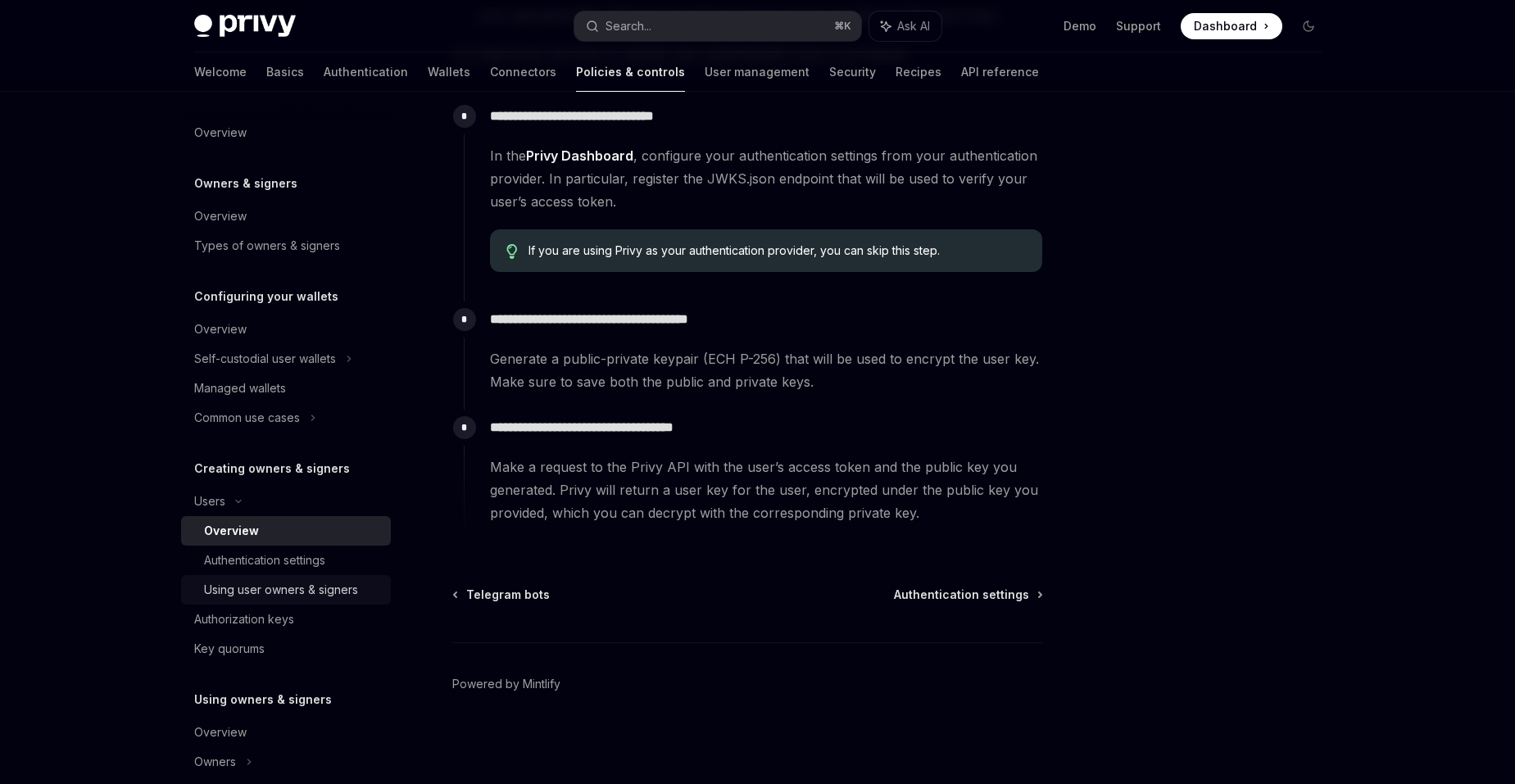
click at [306, 603] on link "Using user owners & signers" at bounding box center [286, 590] width 210 height 30
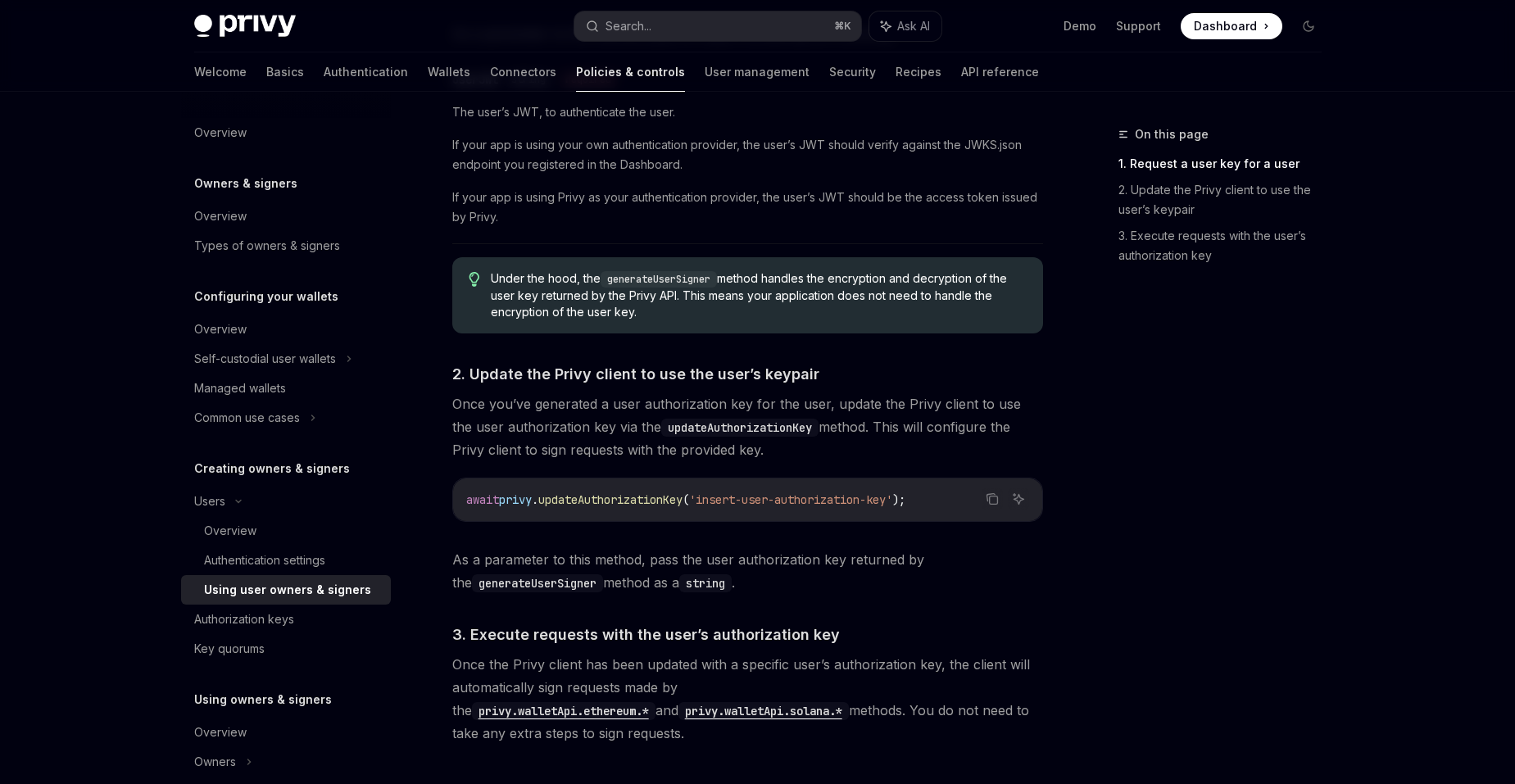
scroll to position [983, 0]
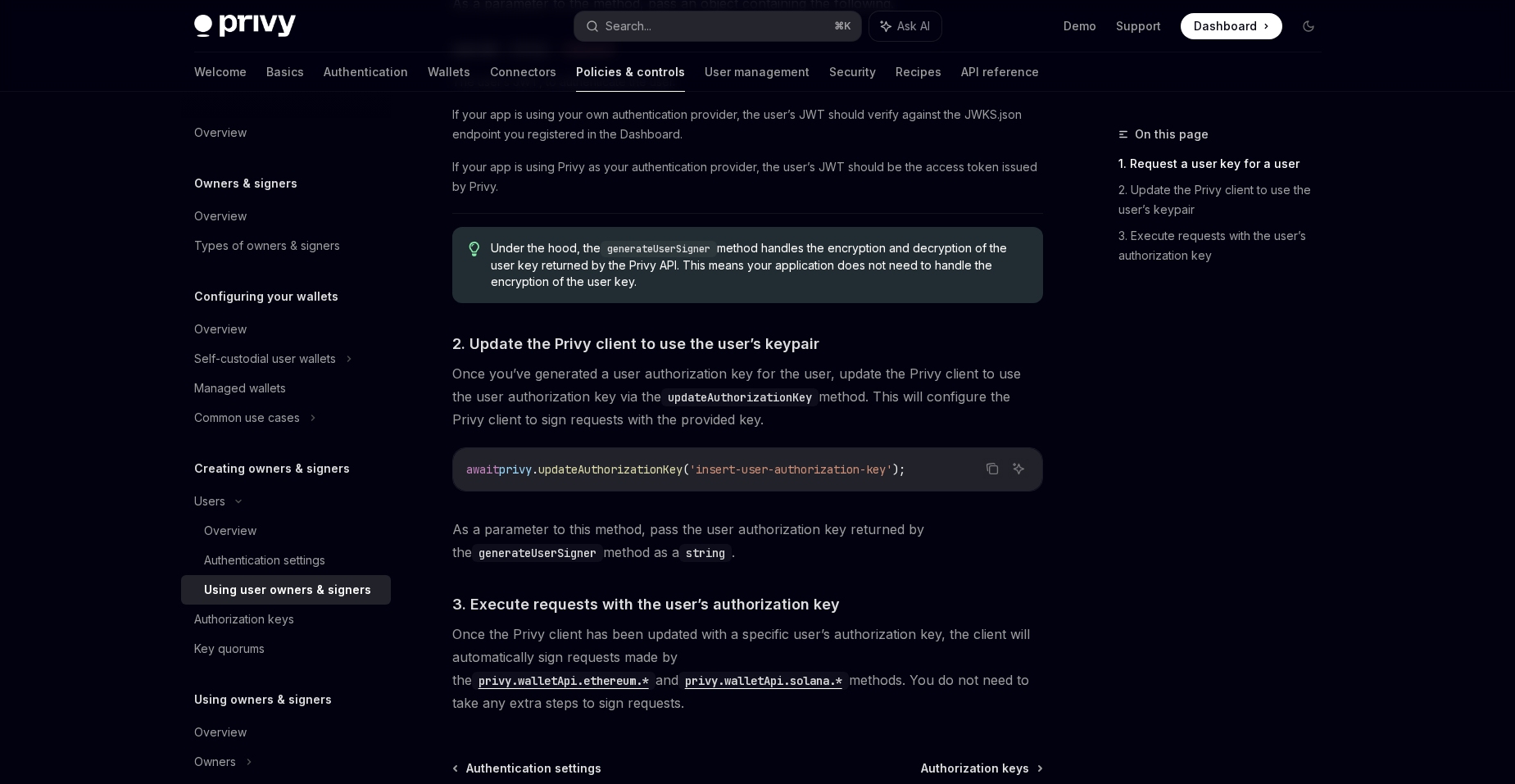
click at [655, 672] on code "privy.walletApi.ethereum.*" at bounding box center [564, 681] width 184 height 18
click at [258, 618] on div "Authorization keys" at bounding box center [244, 619] width 100 height 20
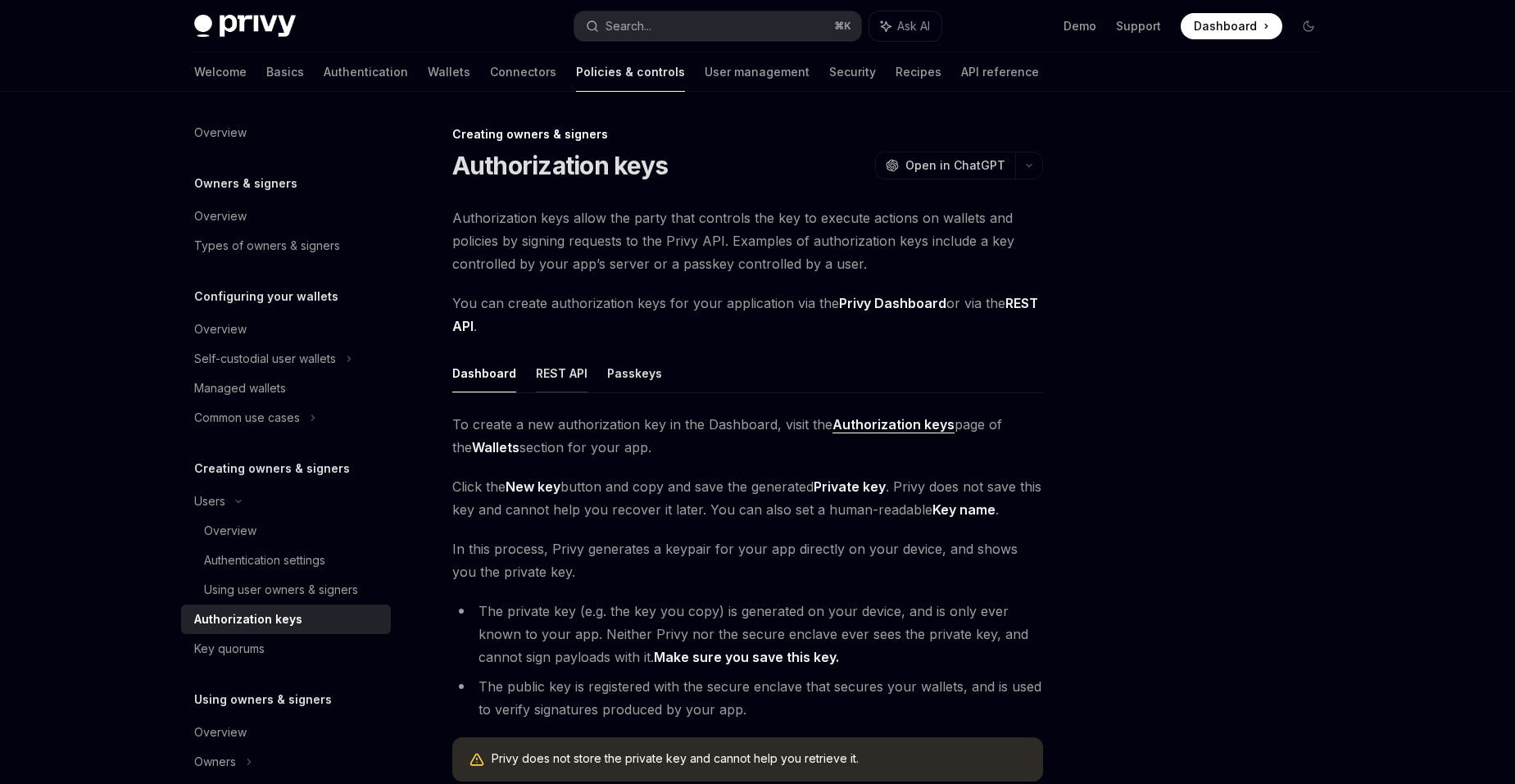
click at [556, 374] on button "REST API" at bounding box center [561, 373] width 52 height 39
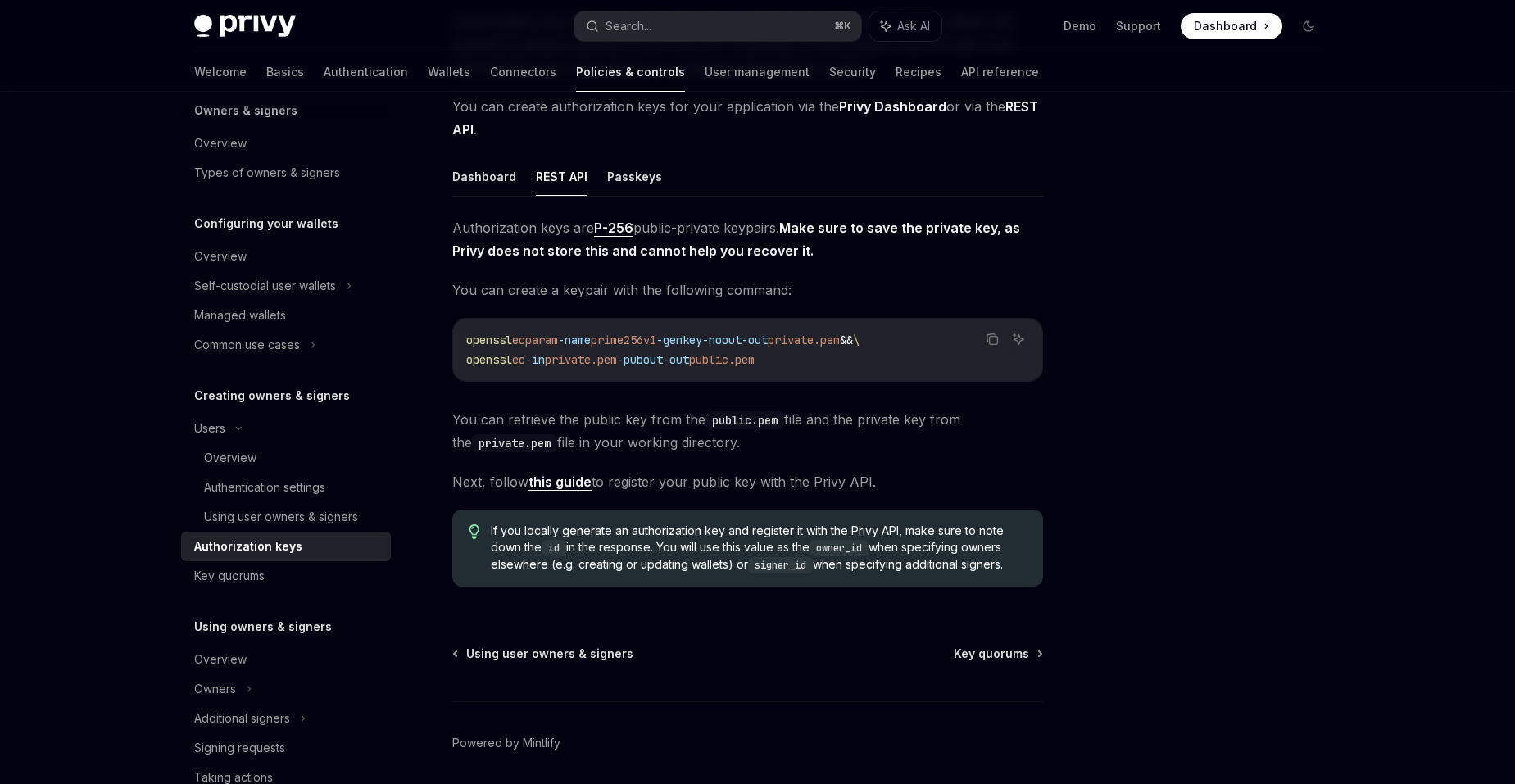
scroll to position [197, 0]
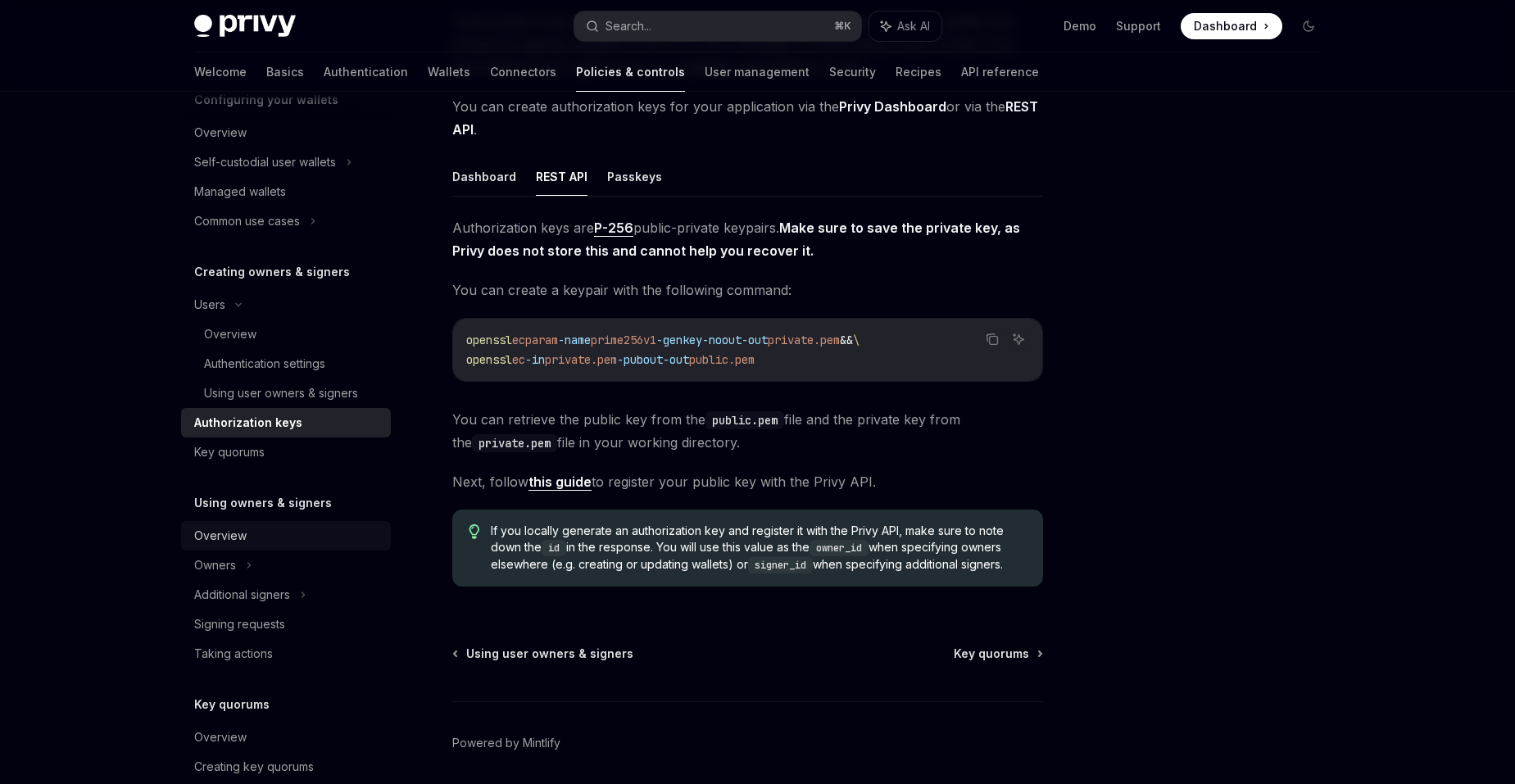
click at [321, 535] on div "Overview" at bounding box center [288, 536] width 187 height 20
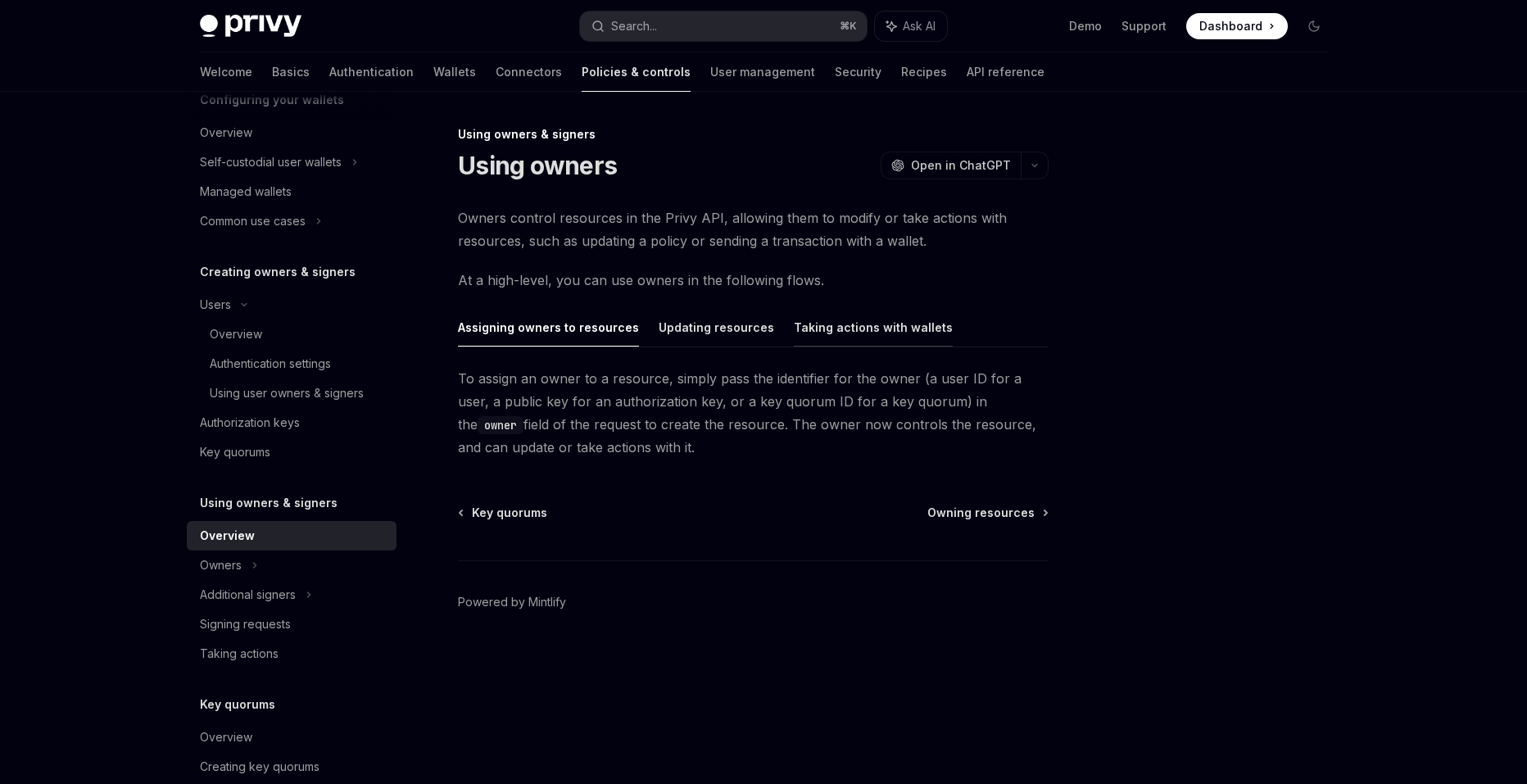
click at [814, 324] on button "Taking actions with wallets" at bounding box center [873, 327] width 159 height 39
type textarea "*"
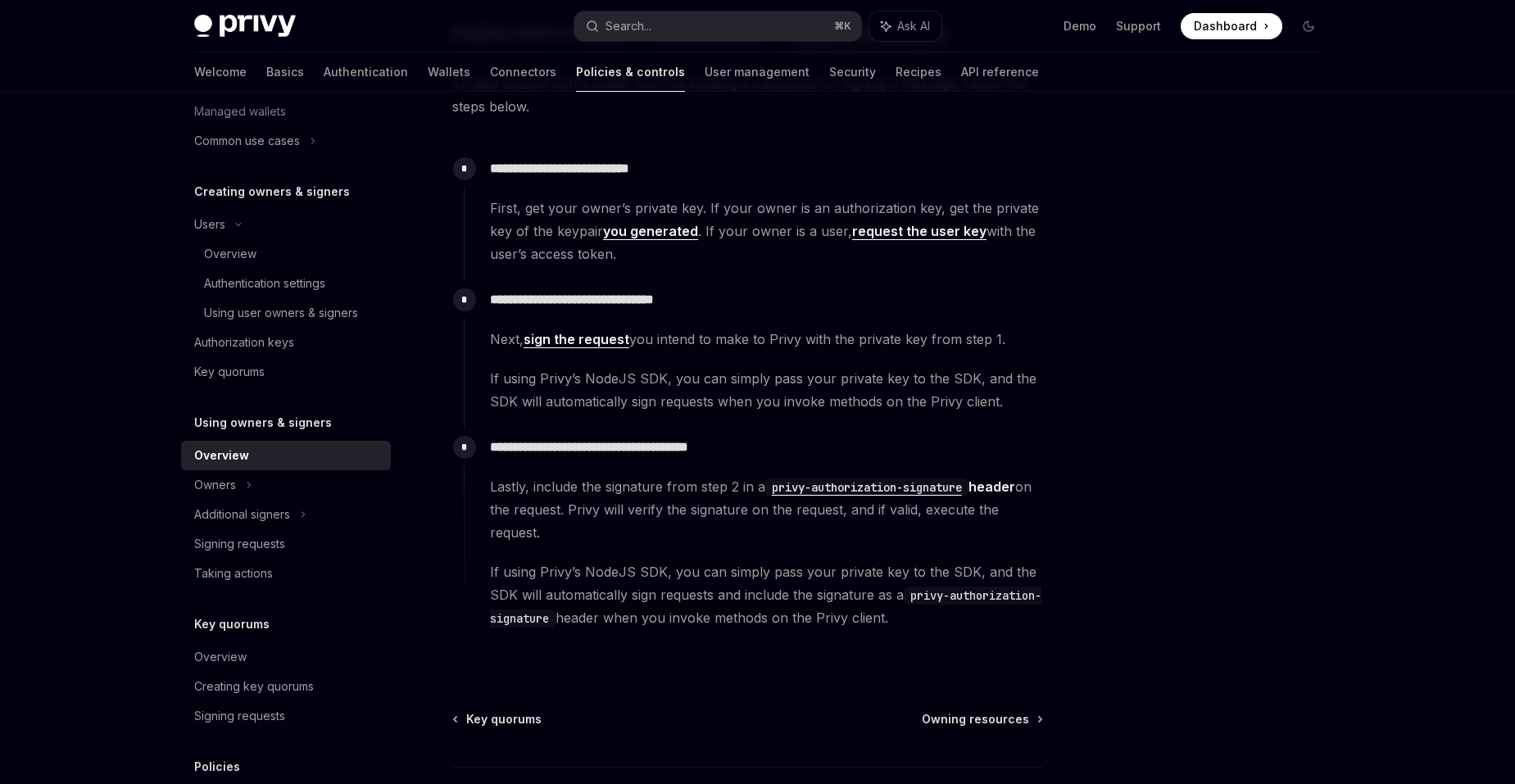
scroll to position [295, 0]
